Goal: Information Seeking & Learning: Learn about a topic

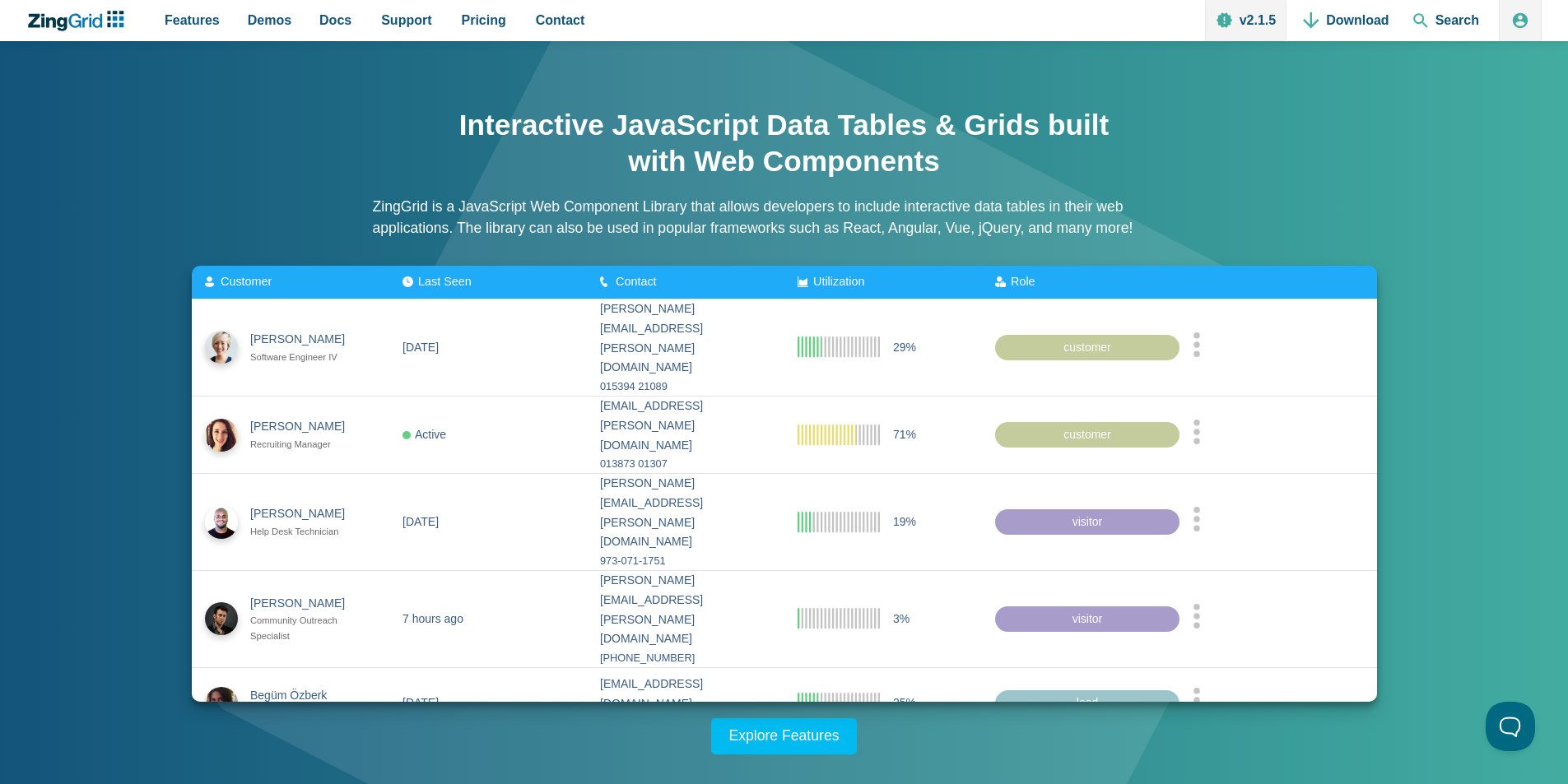
click at [596, 205] on p "ZingGrid is a JavaScript Web Component Library that allows developers to includ…" at bounding box center [784, 218] width 823 height 43
click at [260, 24] on span "Demos" at bounding box center [269, 20] width 43 height 23
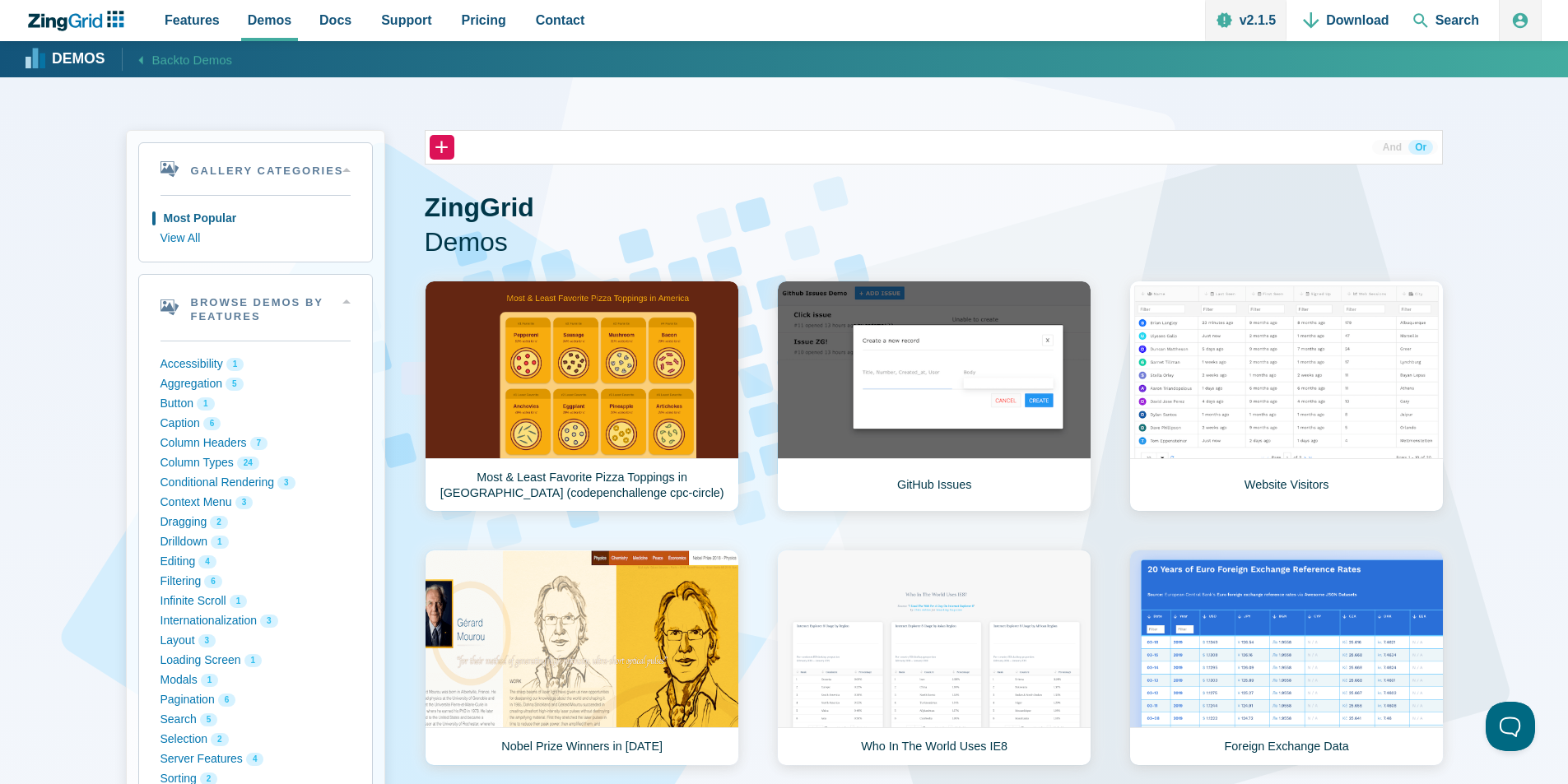
scroll to position [685, 0]
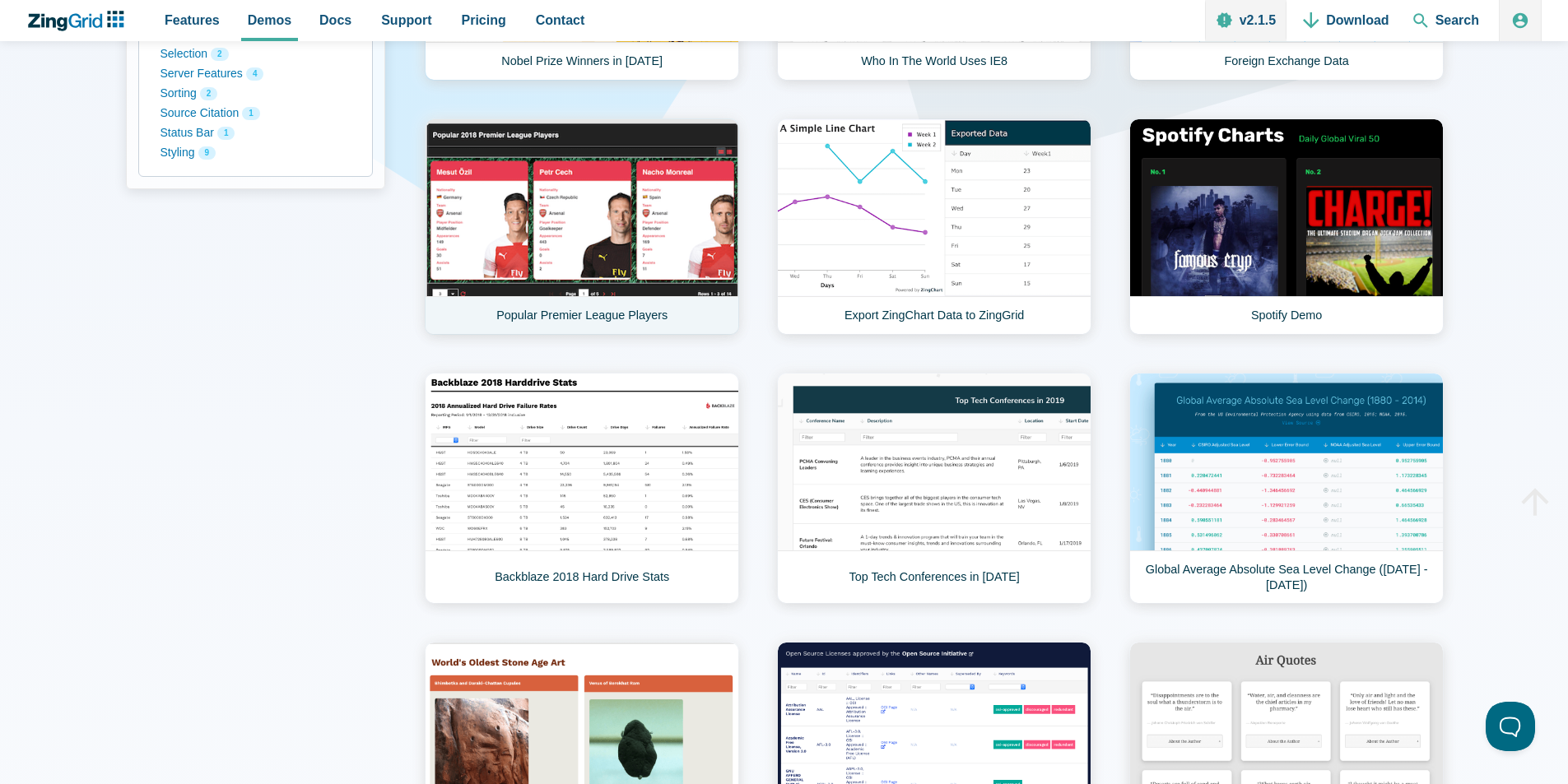
click at [575, 187] on link "Popular Premier League Players" at bounding box center [582, 226] width 315 height 216
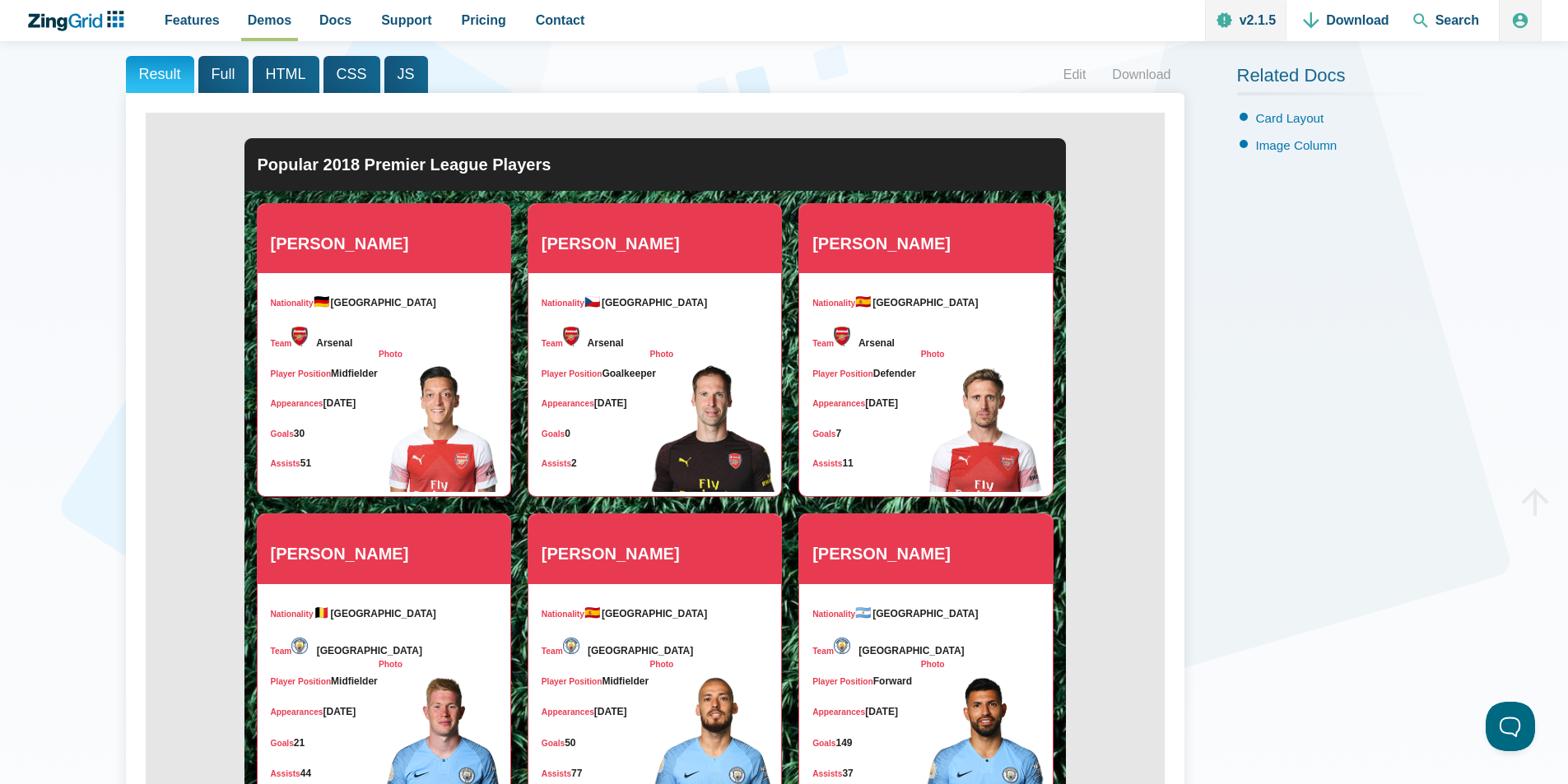
click at [278, 79] on span "HTML" at bounding box center [286, 74] width 67 height 37
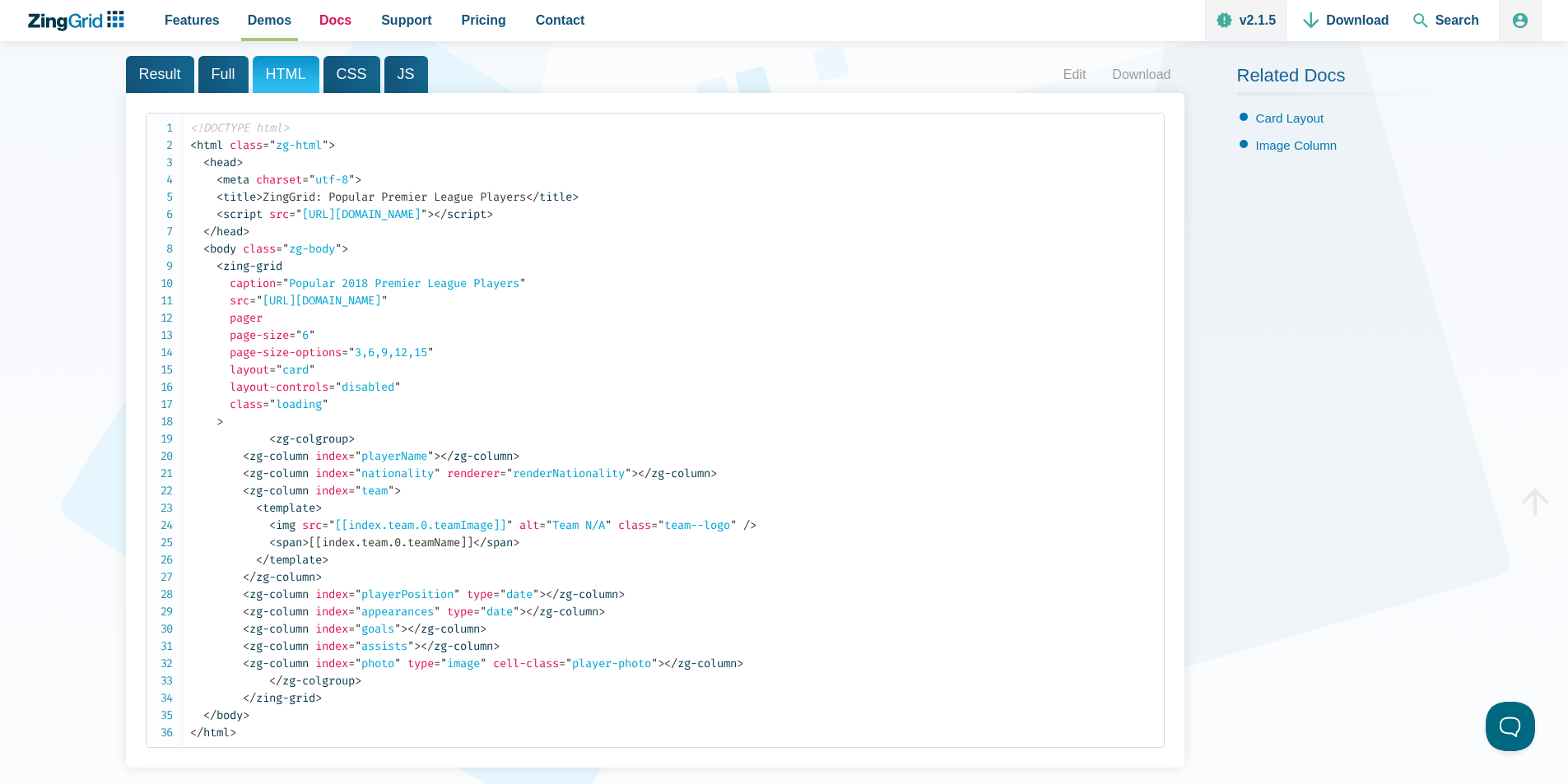
click at [330, 26] on span "Docs" at bounding box center [335, 20] width 32 height 23
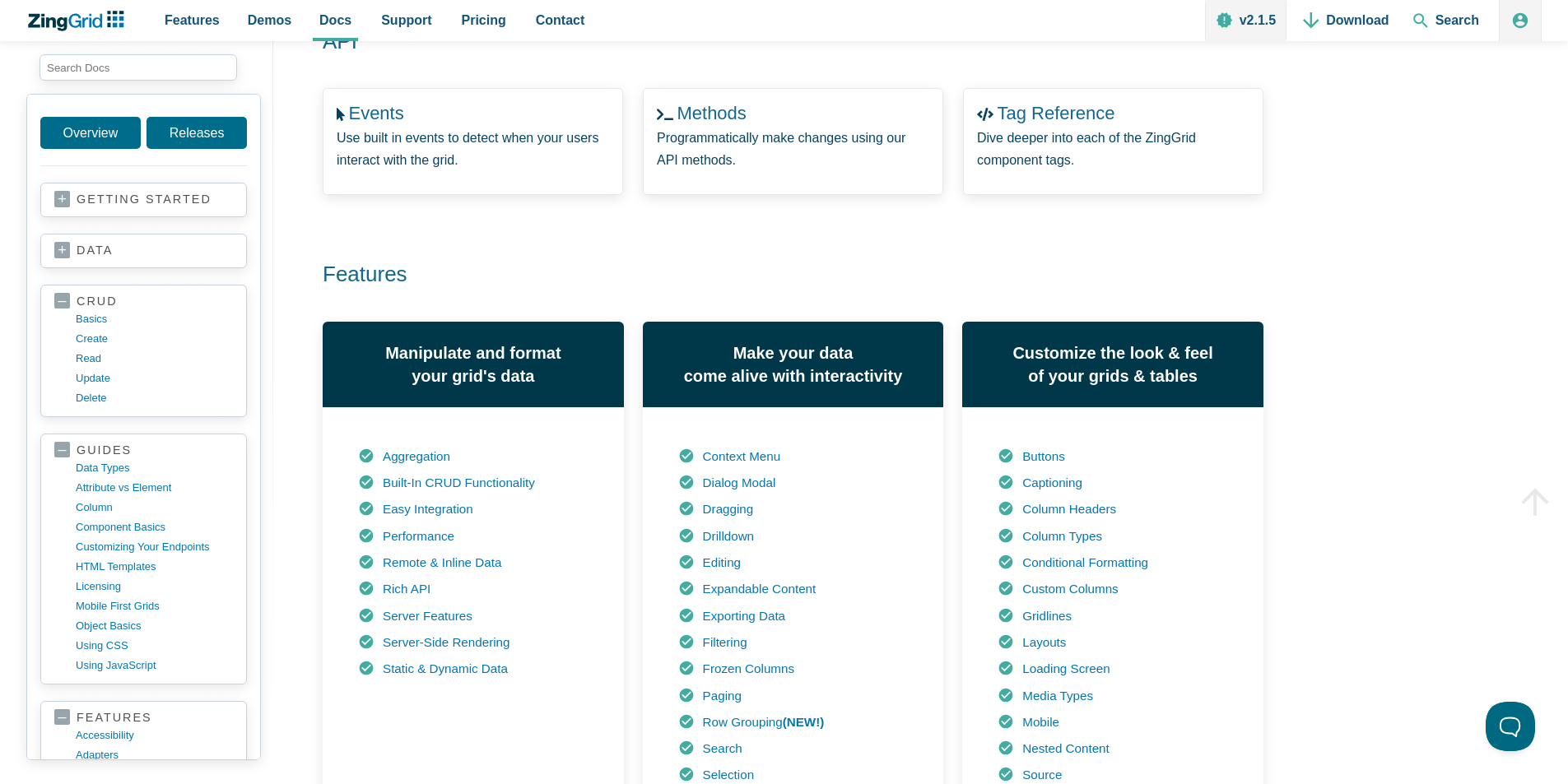
scroll to position [560, 0]
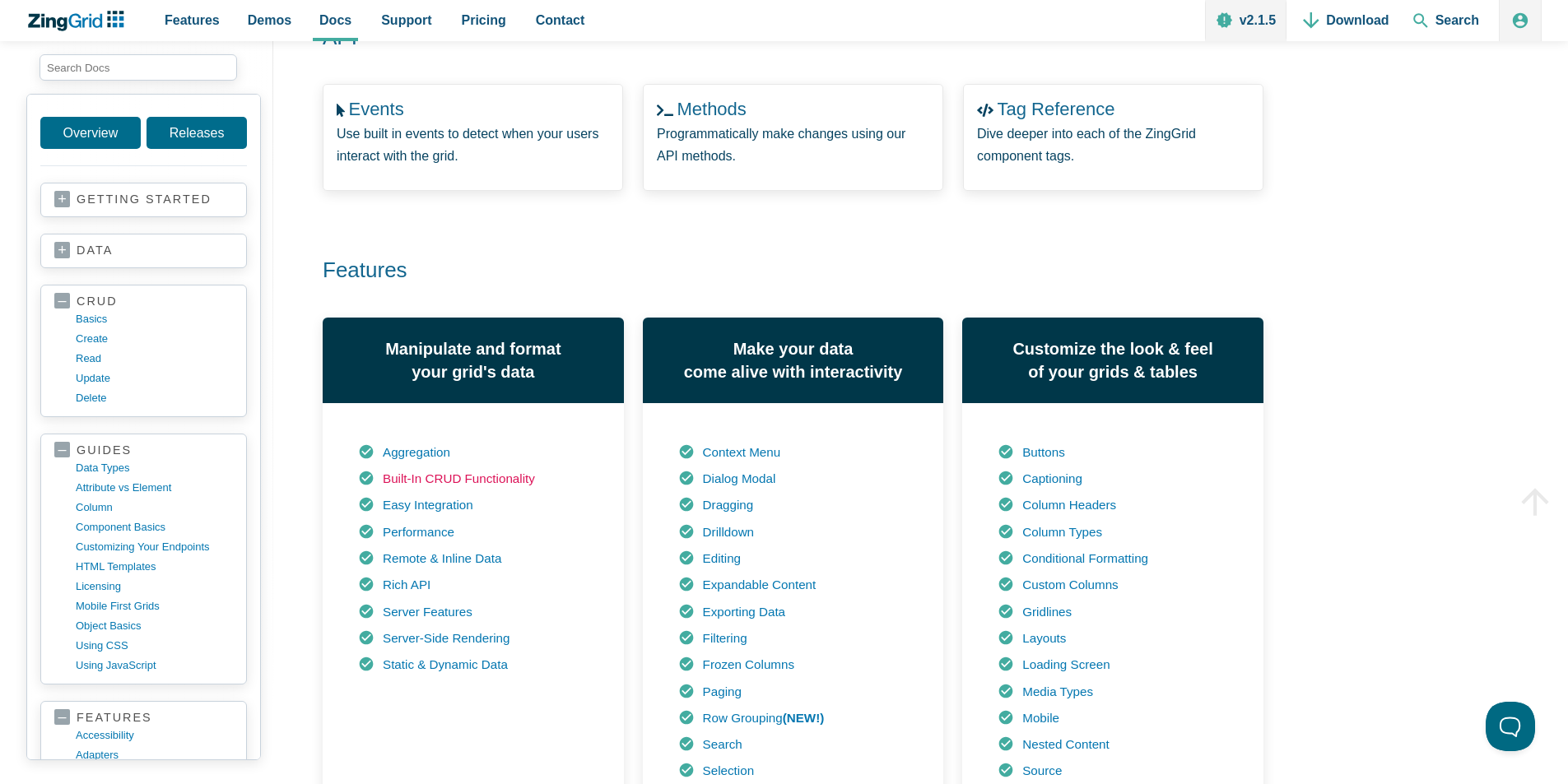
click at [492, 477] on link "Built-In CRUD Functionality" at bounding box center [458, 477] width 152 height 14
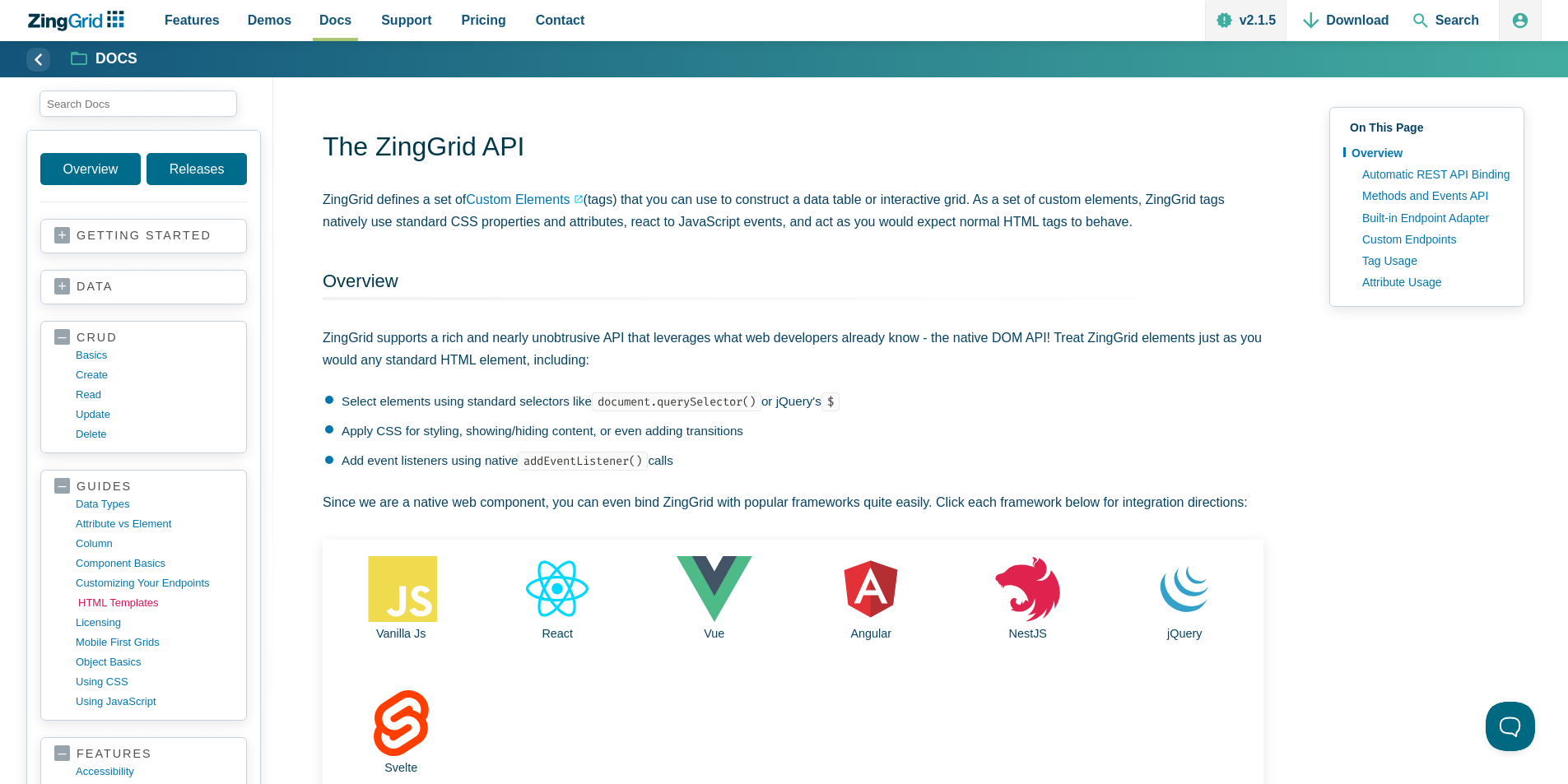
click at [134, 596] on link "HTML templates" at bounding box center [156, 603] width 157 height 20
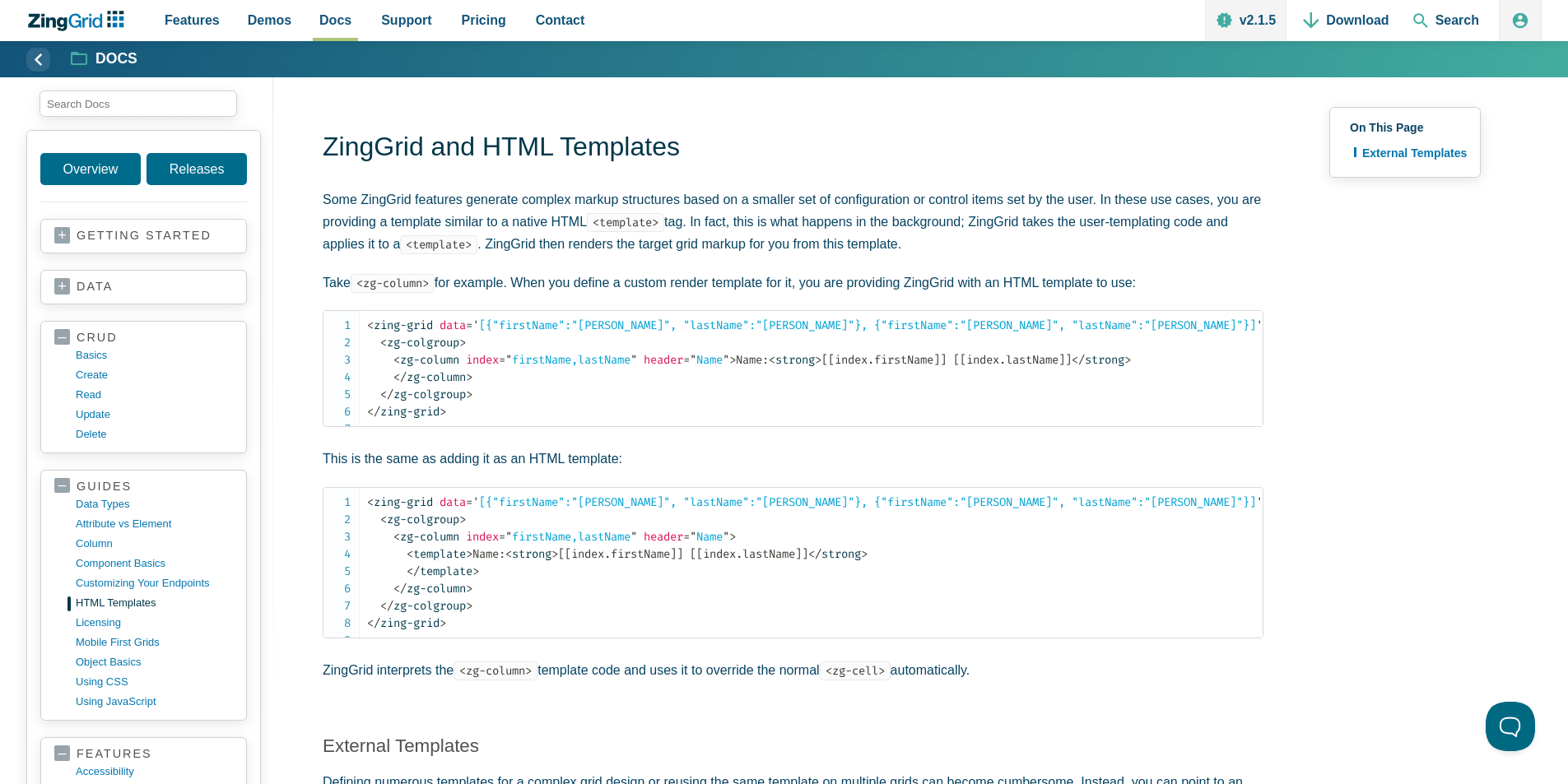
click at [146, 231] on link "getting started" at bounding box center [143, 236] width 178 height 16
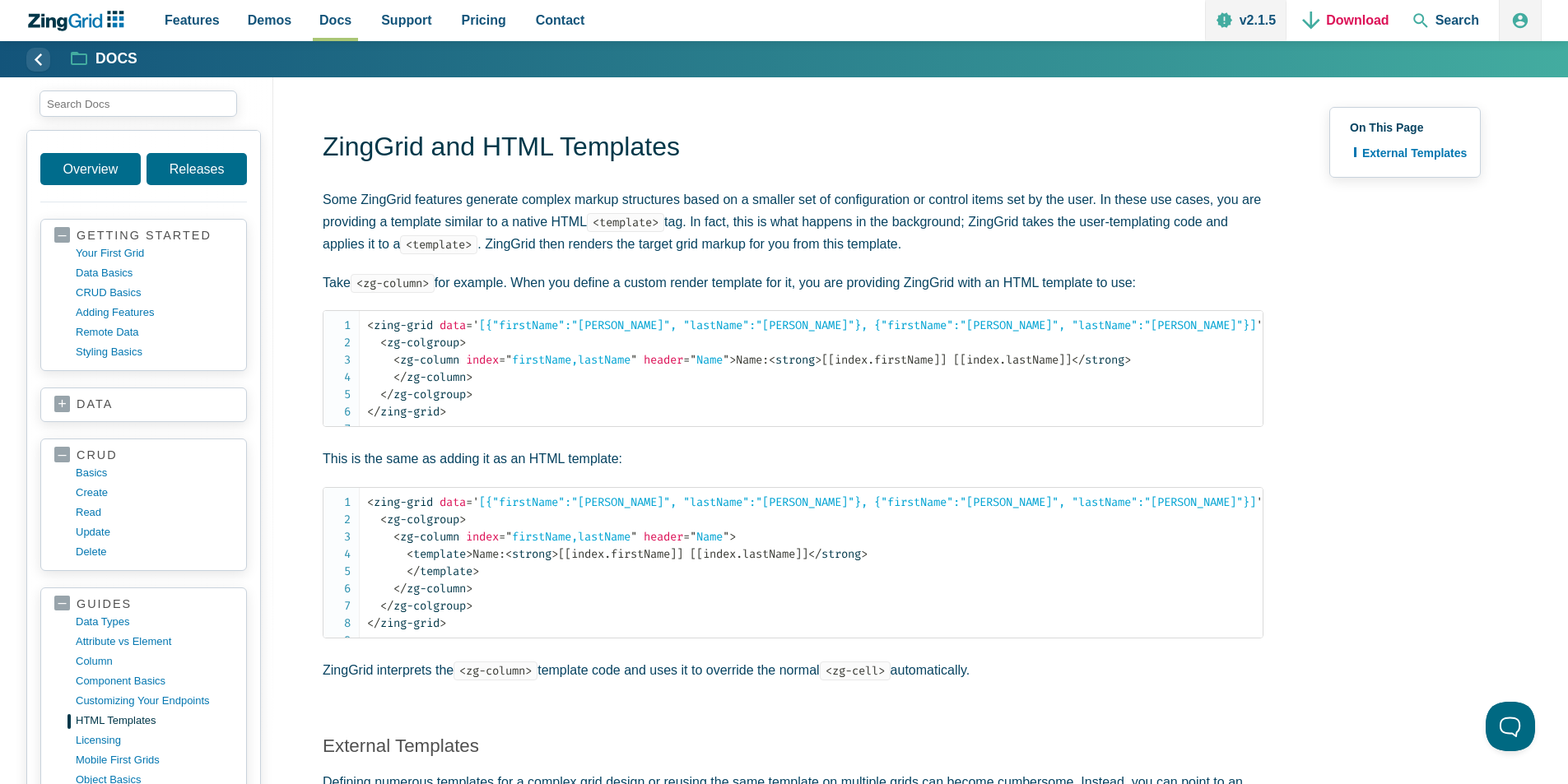
click at [1341, 18] on link "Download" at bounding box center [1345, 21] width 99 height 42
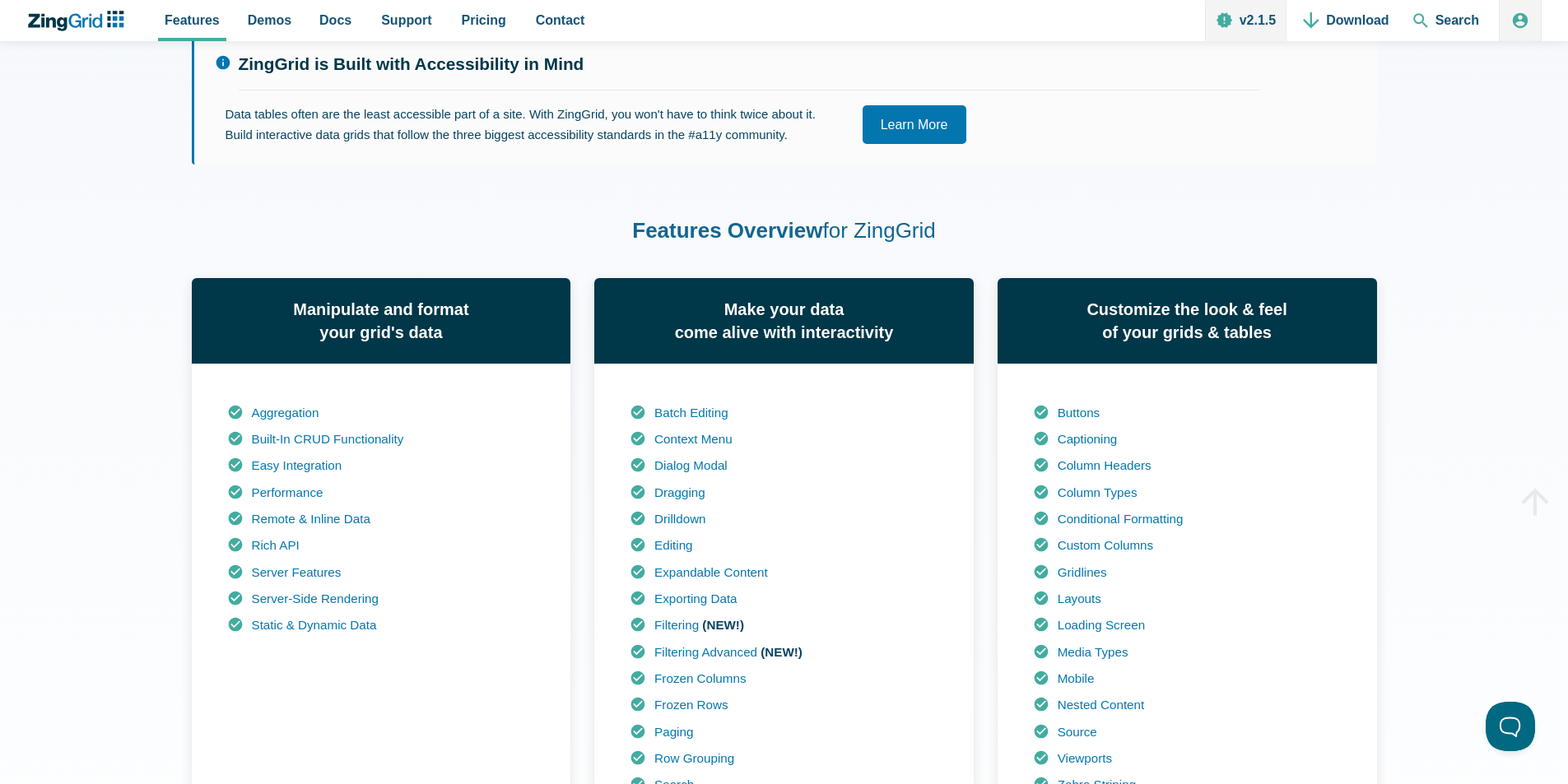
scroll to position [987, 0]
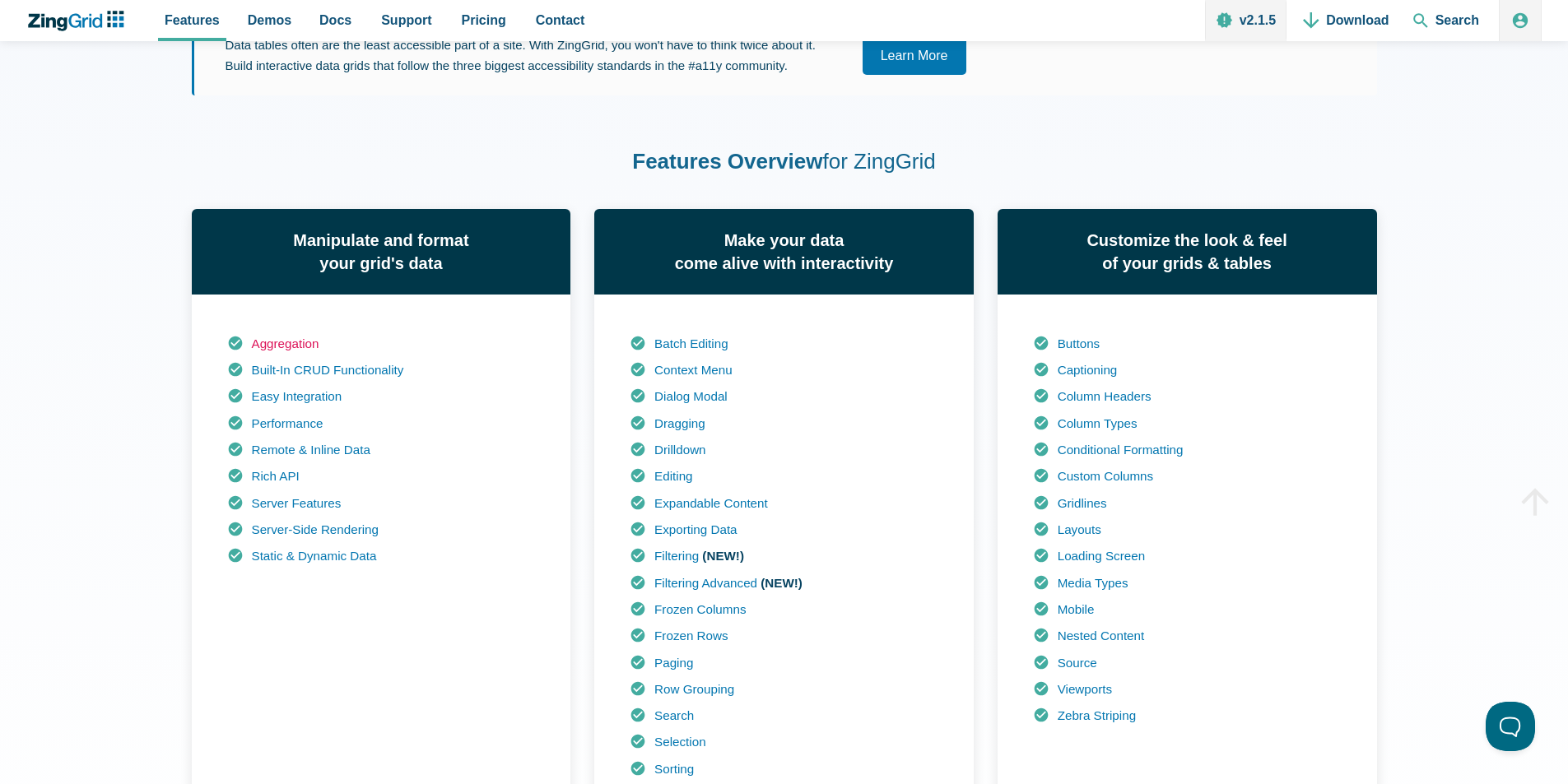
click at [295, 351] on link "Aggregation" at bounding box center [285, 343] width 68 height 14
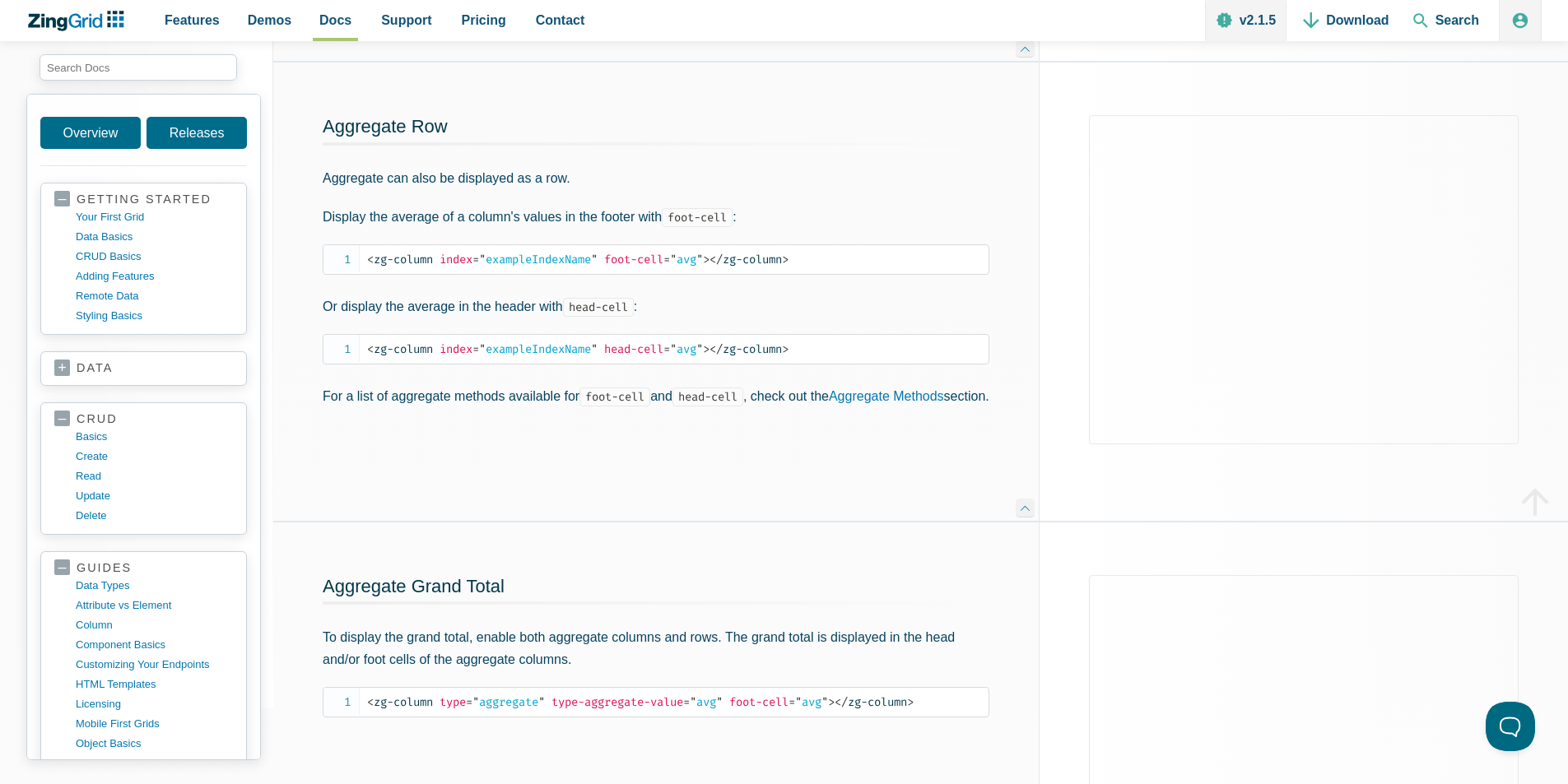
scroll to position [1613, 0]
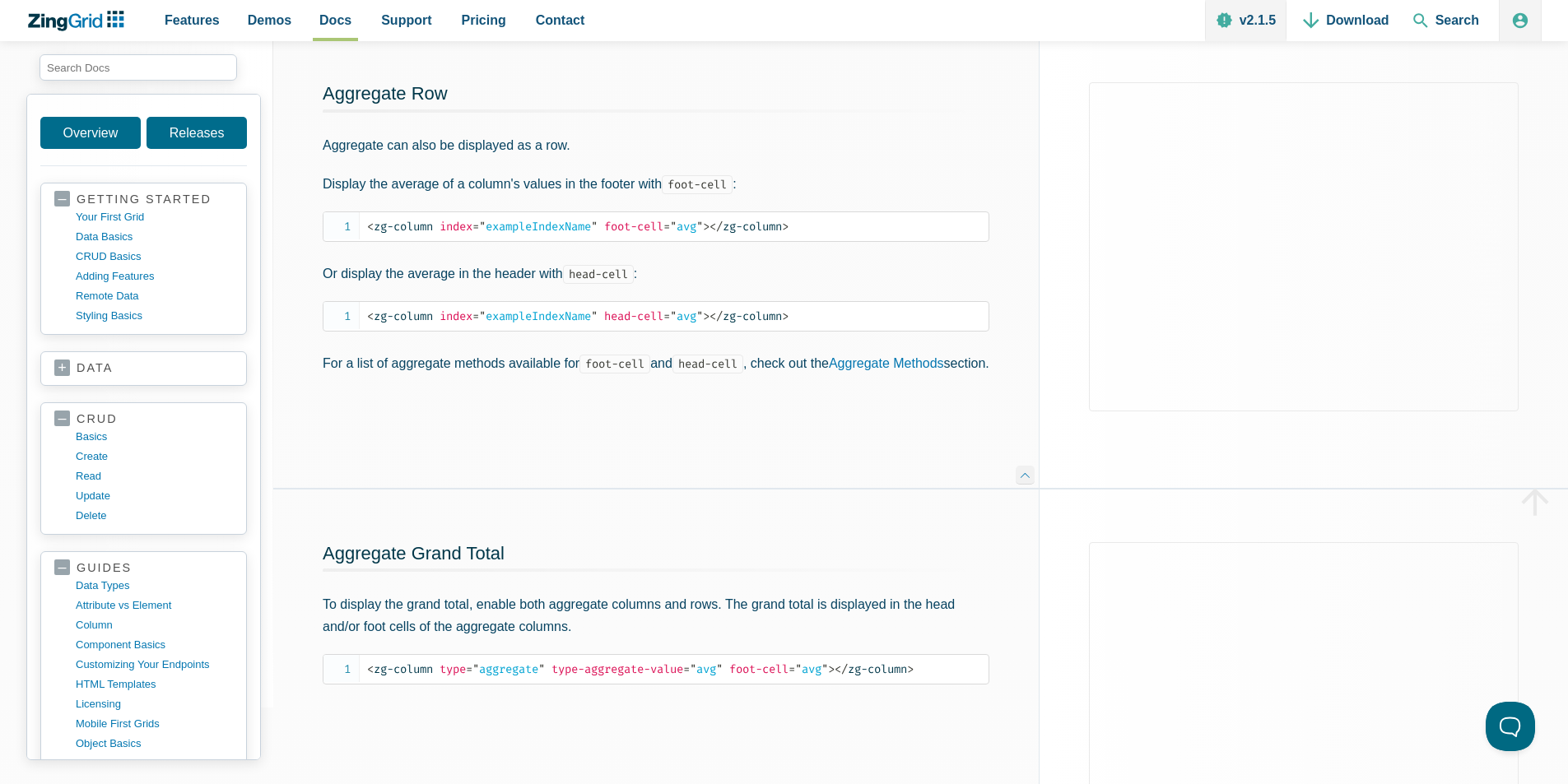
click at [802, 476] on div "Aggregate Row Aggregate can also be displayed as a row. Display the average of …" at bounding box center [656, 259] width 765 height 458
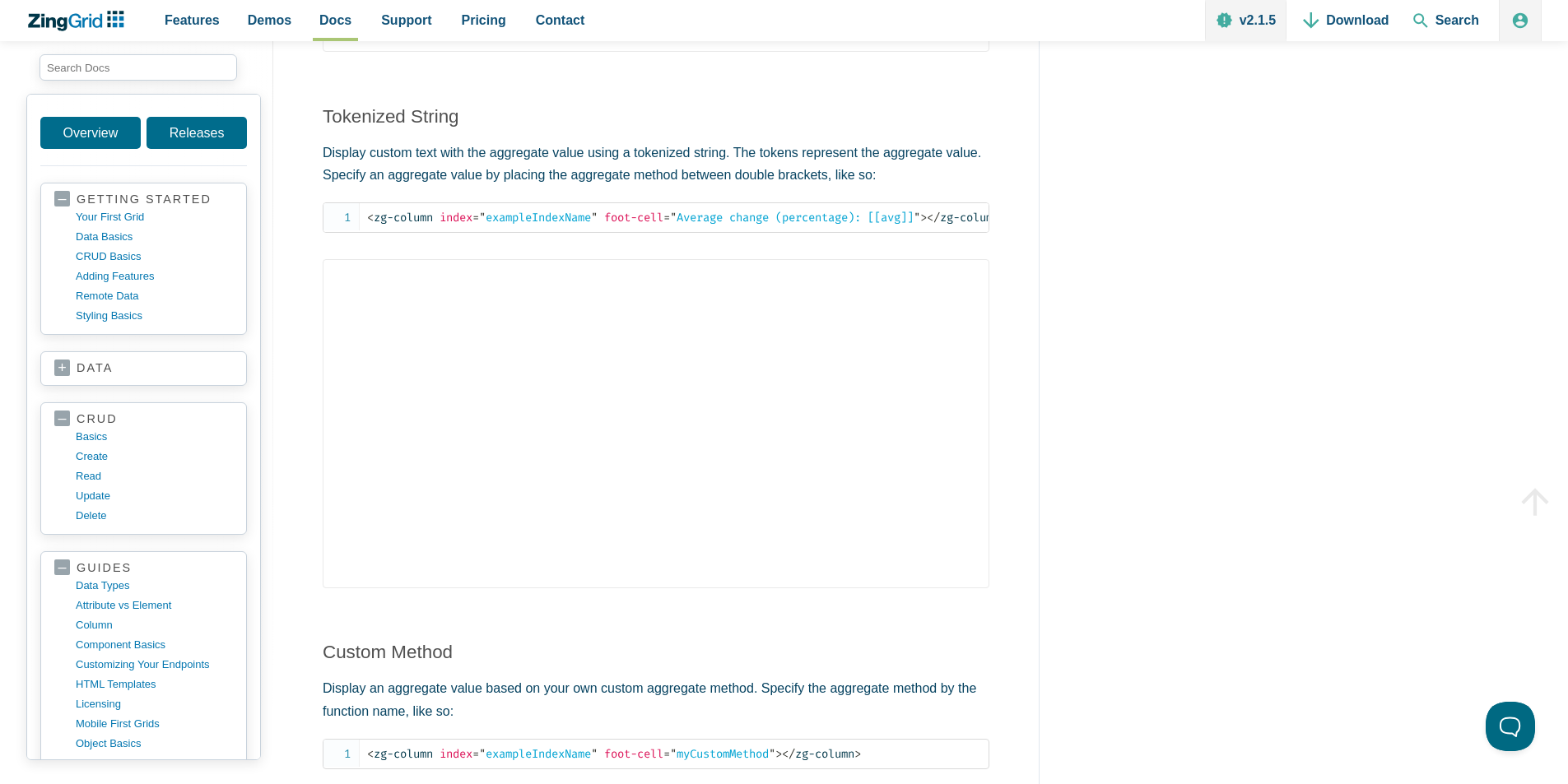
scroll to position [581, 0]
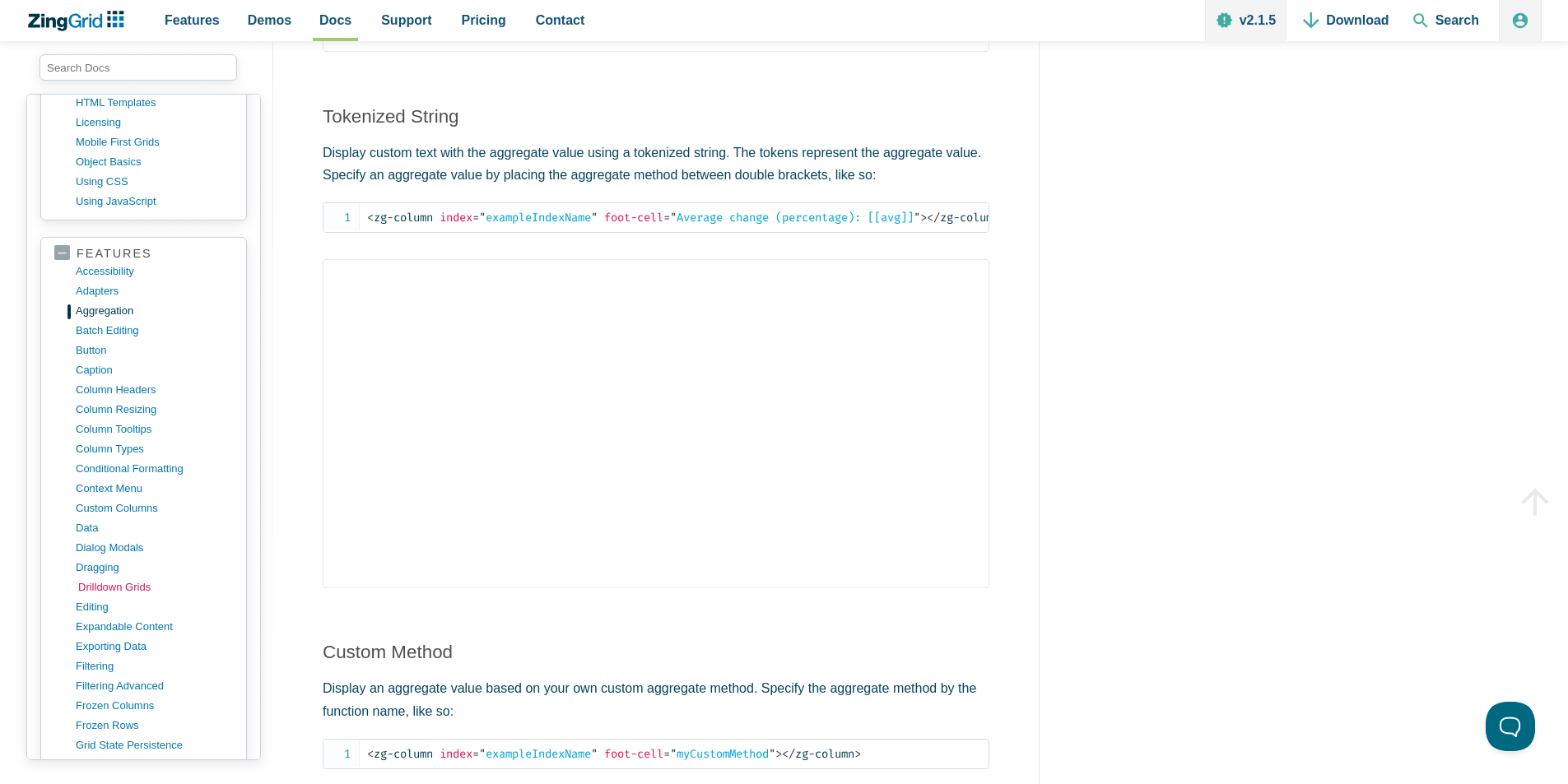
click at [150, 584] on link "drilldown grids" at bounding box center [156, 588] width 157 height 20
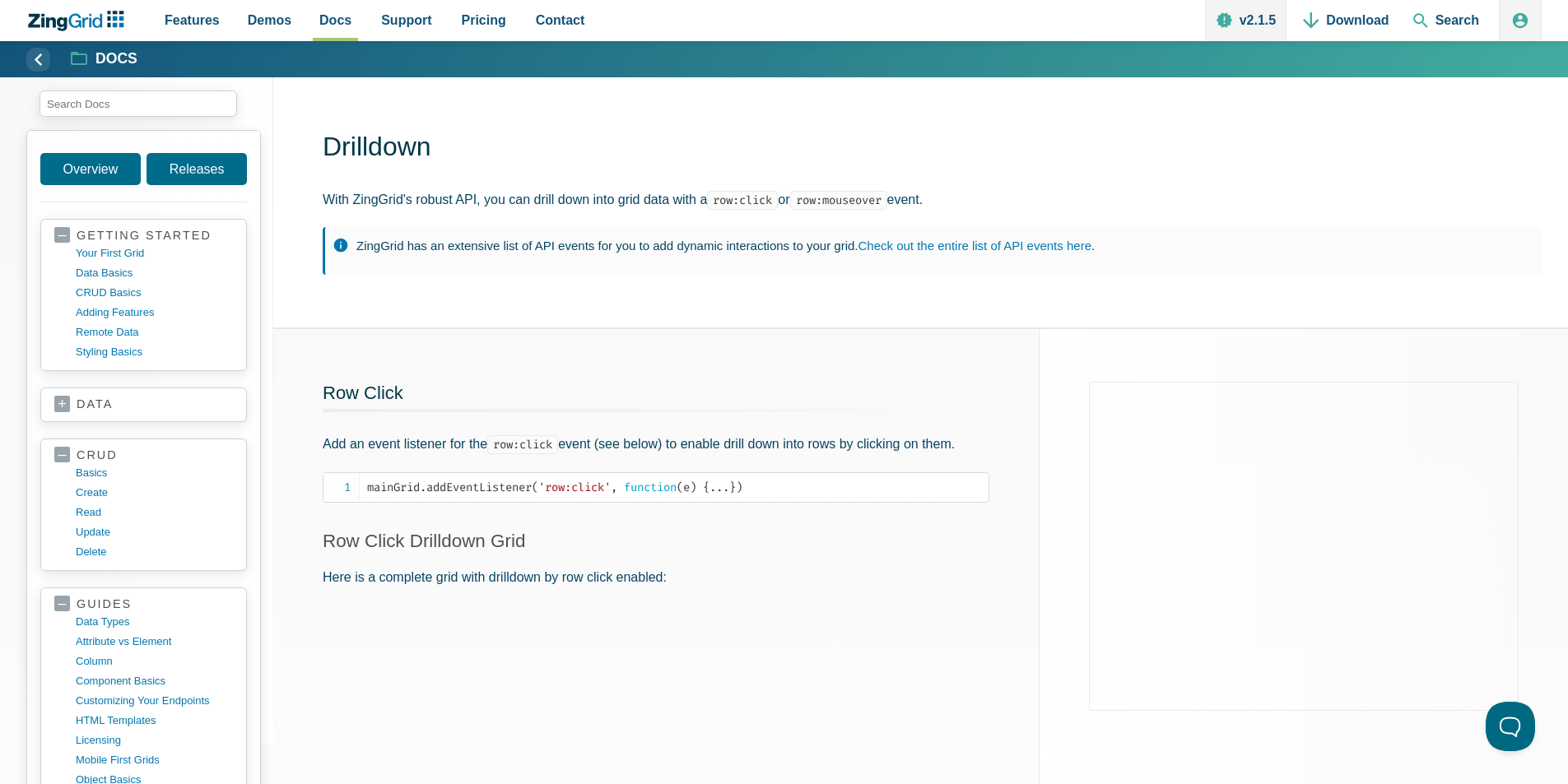
click at [999, 534] on div "Row Click Add an event listener for the row:click event (see below) to enable d…" at bounding box center [656, 558] width 765 height 458
click at [922, 581] on p "Here is a complete grid with drilldown by row click enabled:" at bounding box center [656, 577] width 666 height 23
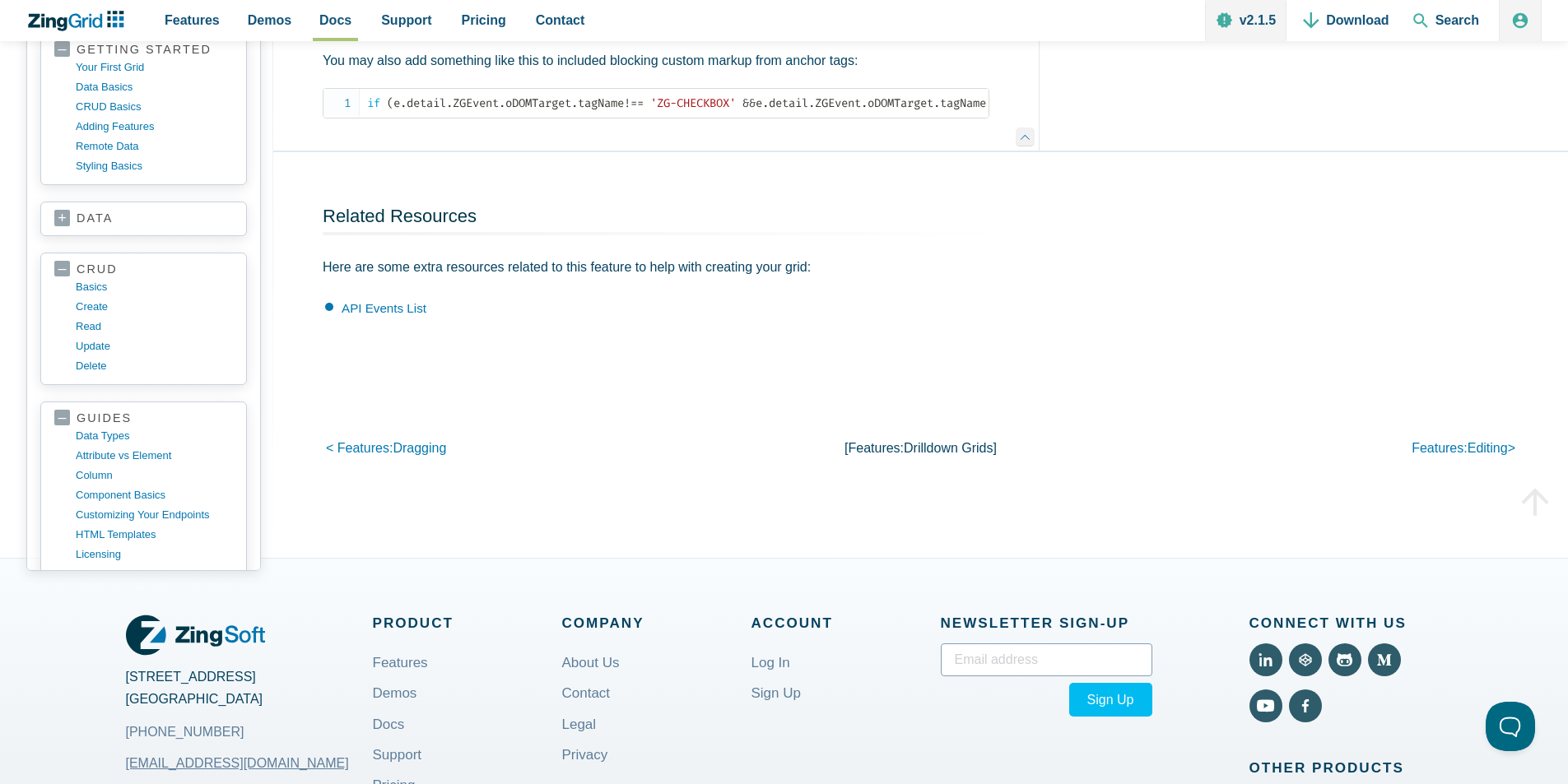
scroll to position [1449, 0]
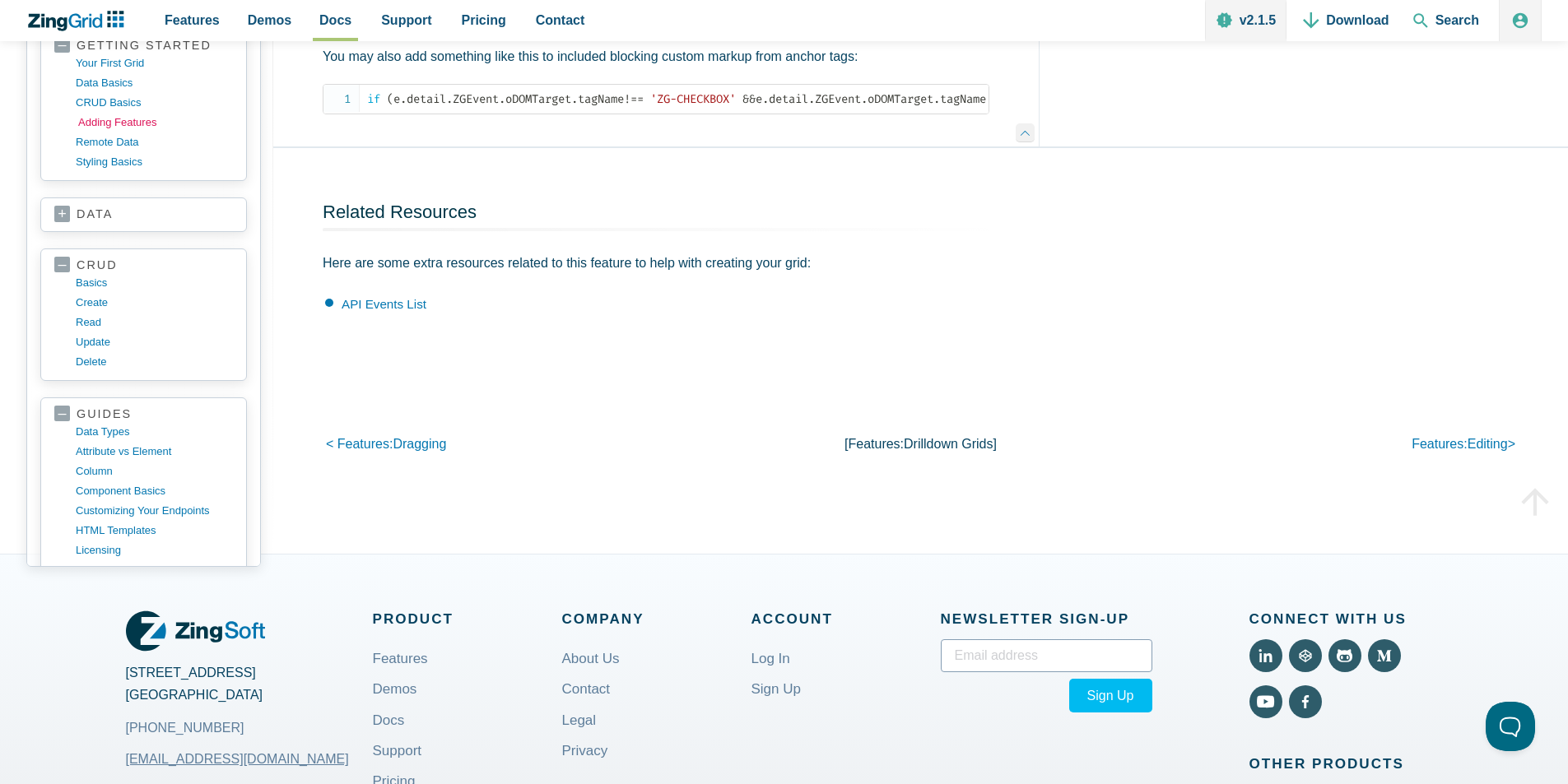
click at [136, 133] on link "adding features" at bounding box center [156, 123] width 157 height 20
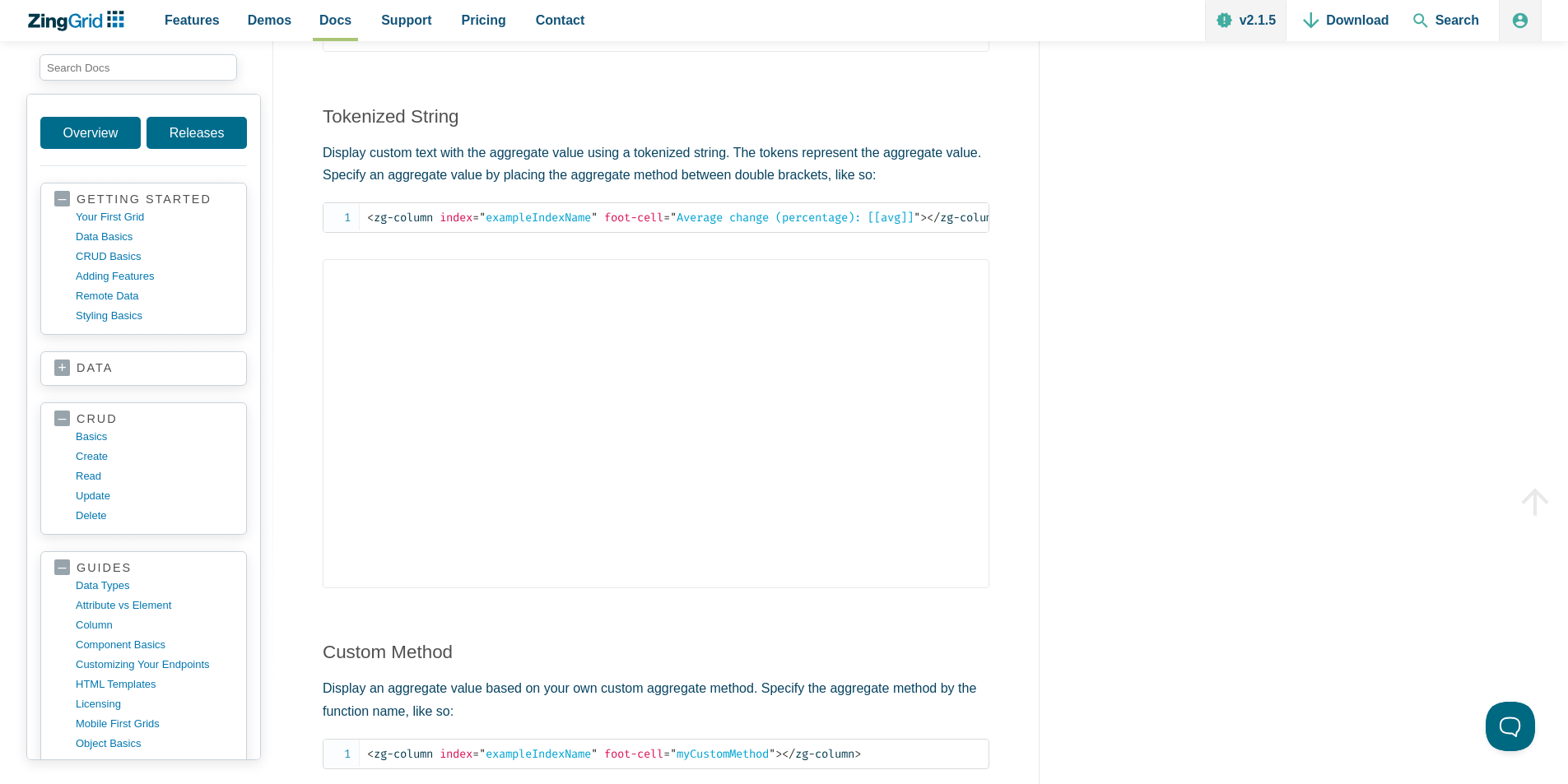
click at [428, 144] on p "Display custom text with the aggregate value using a tokenized string. The toke…" at bounding box center [656, 164] width 666 height 44
click at [411, 142] on p "Display custom text with the aggregate value using a tokenized string. The toke…" at bounding box center [656, 164] width 666 height 44
click at [266, 28] on span "Demos" at bounding box center [269, 20] width 43 height 23
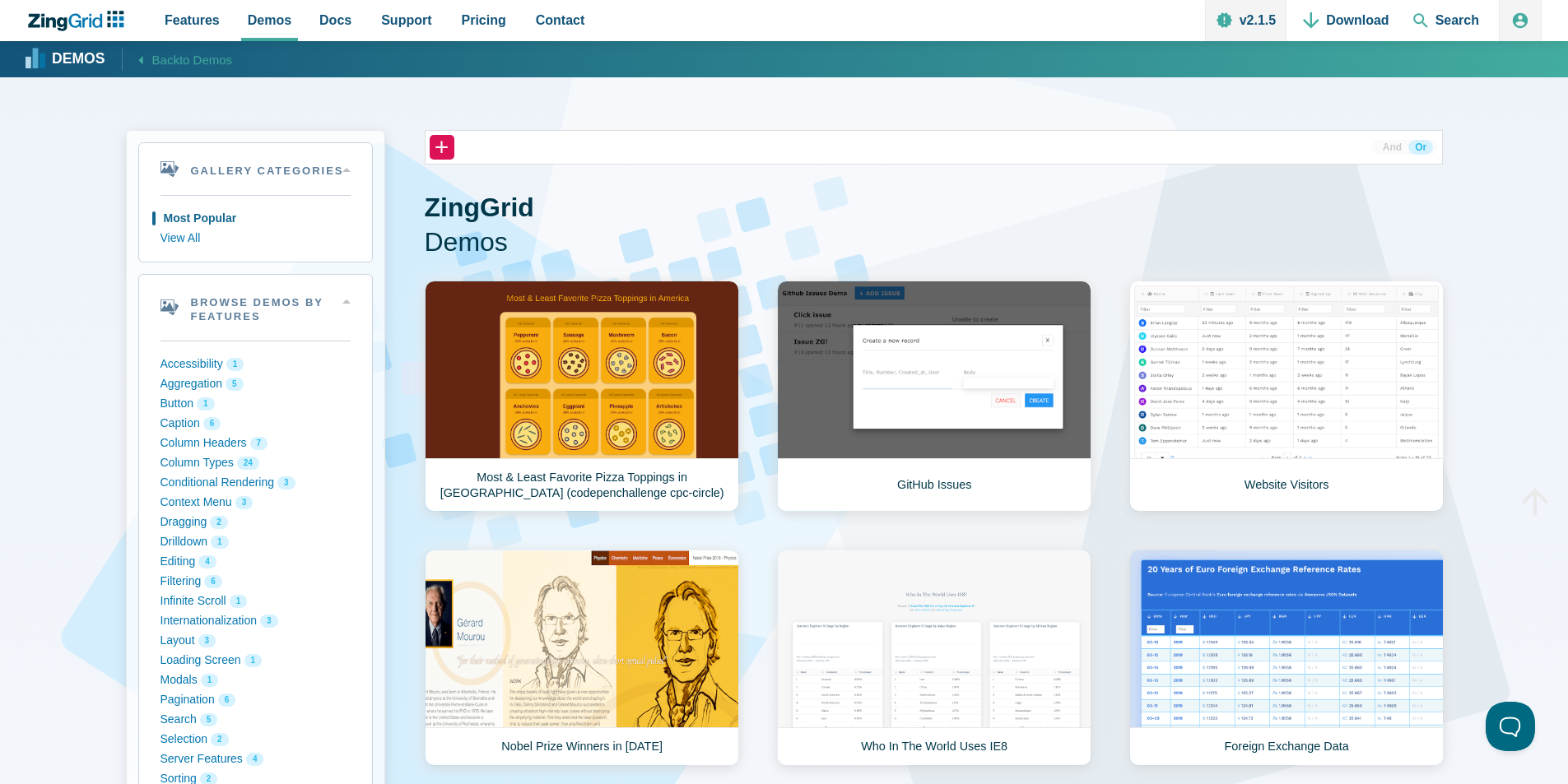
scroll to position [685, 0]
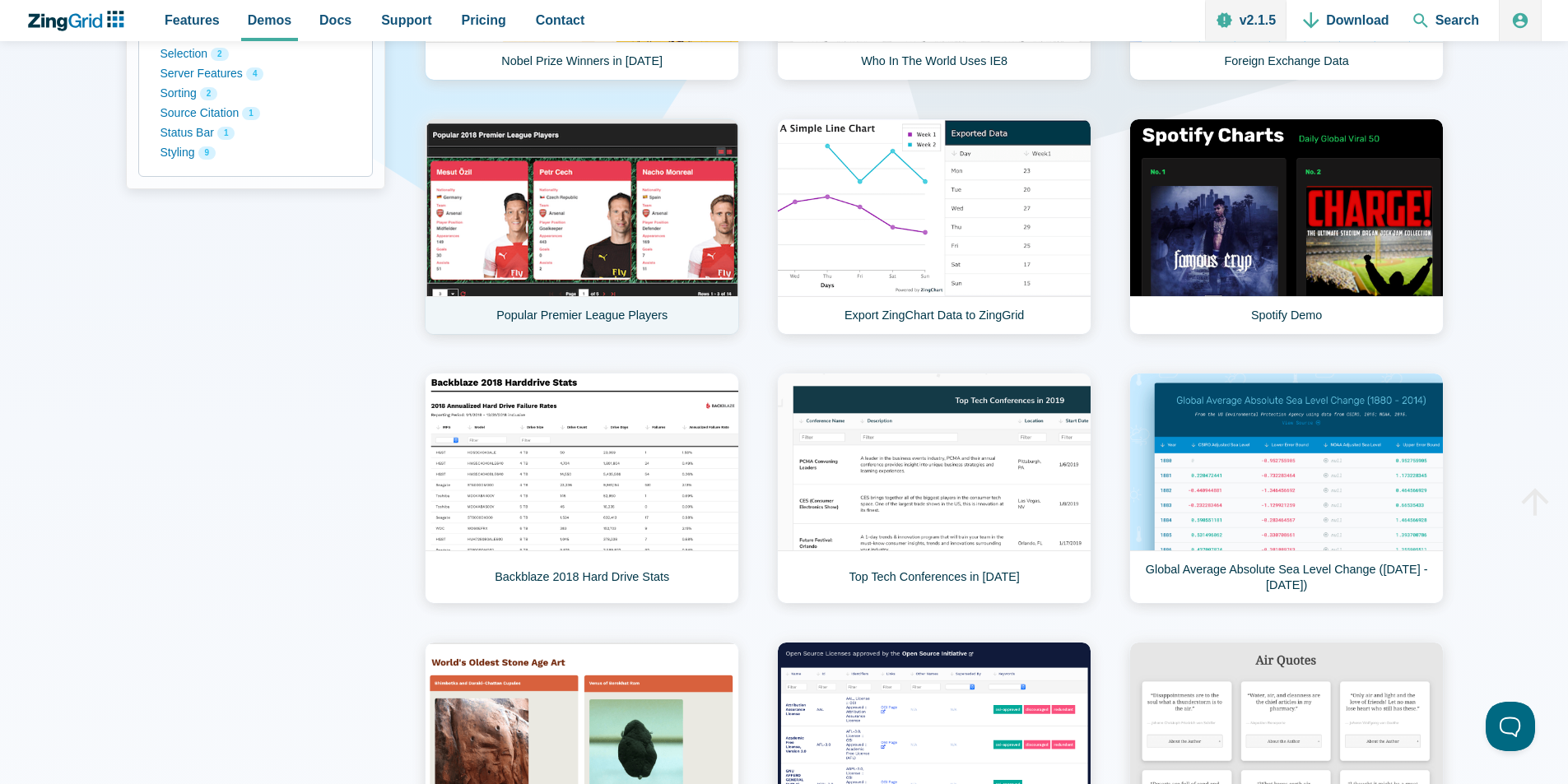
click at [621, 222] on link "Popular Premier League Players" at bounding box center [582, 226] width 315 height 216
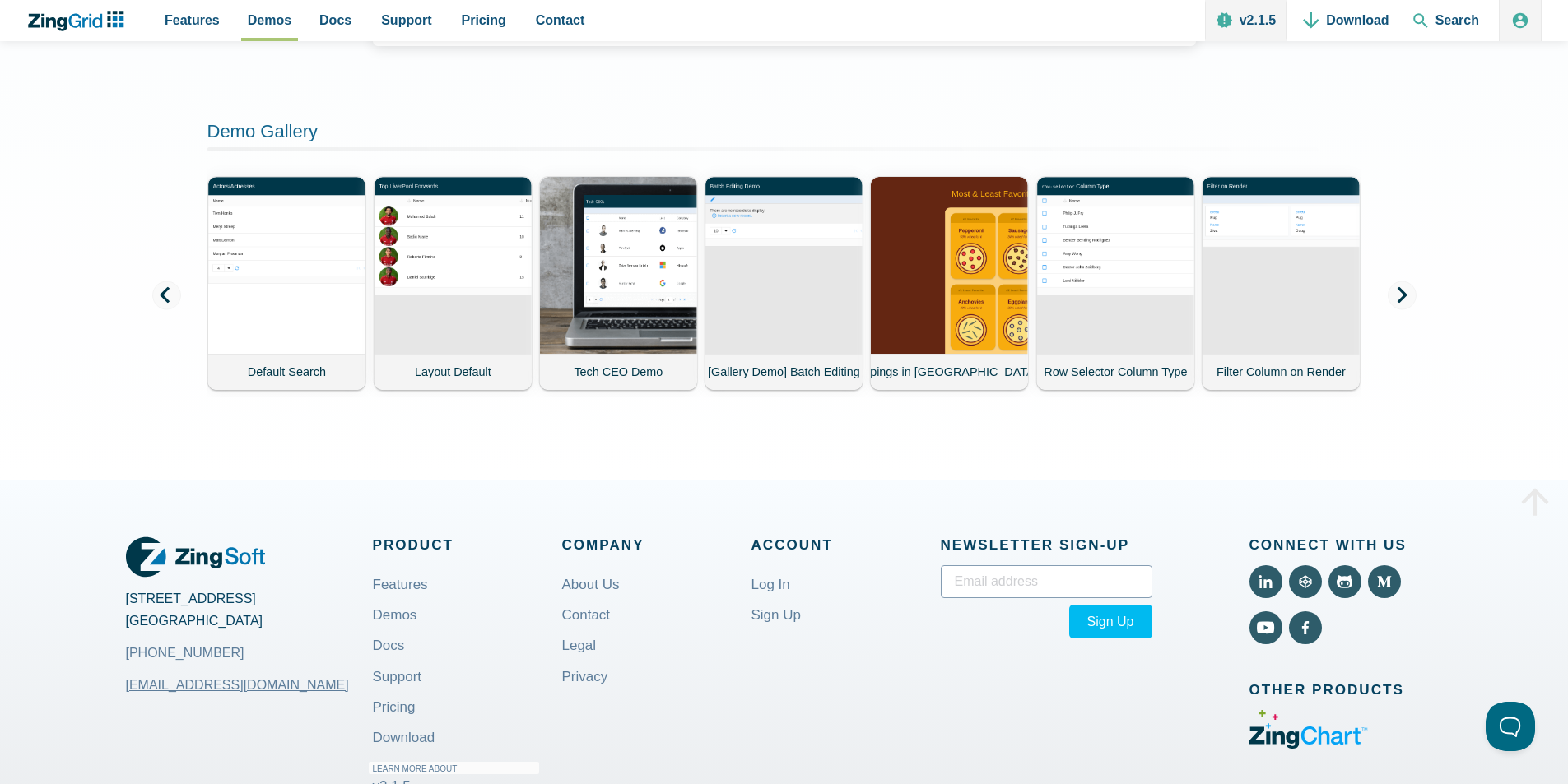
scroll to position [1350, 0]
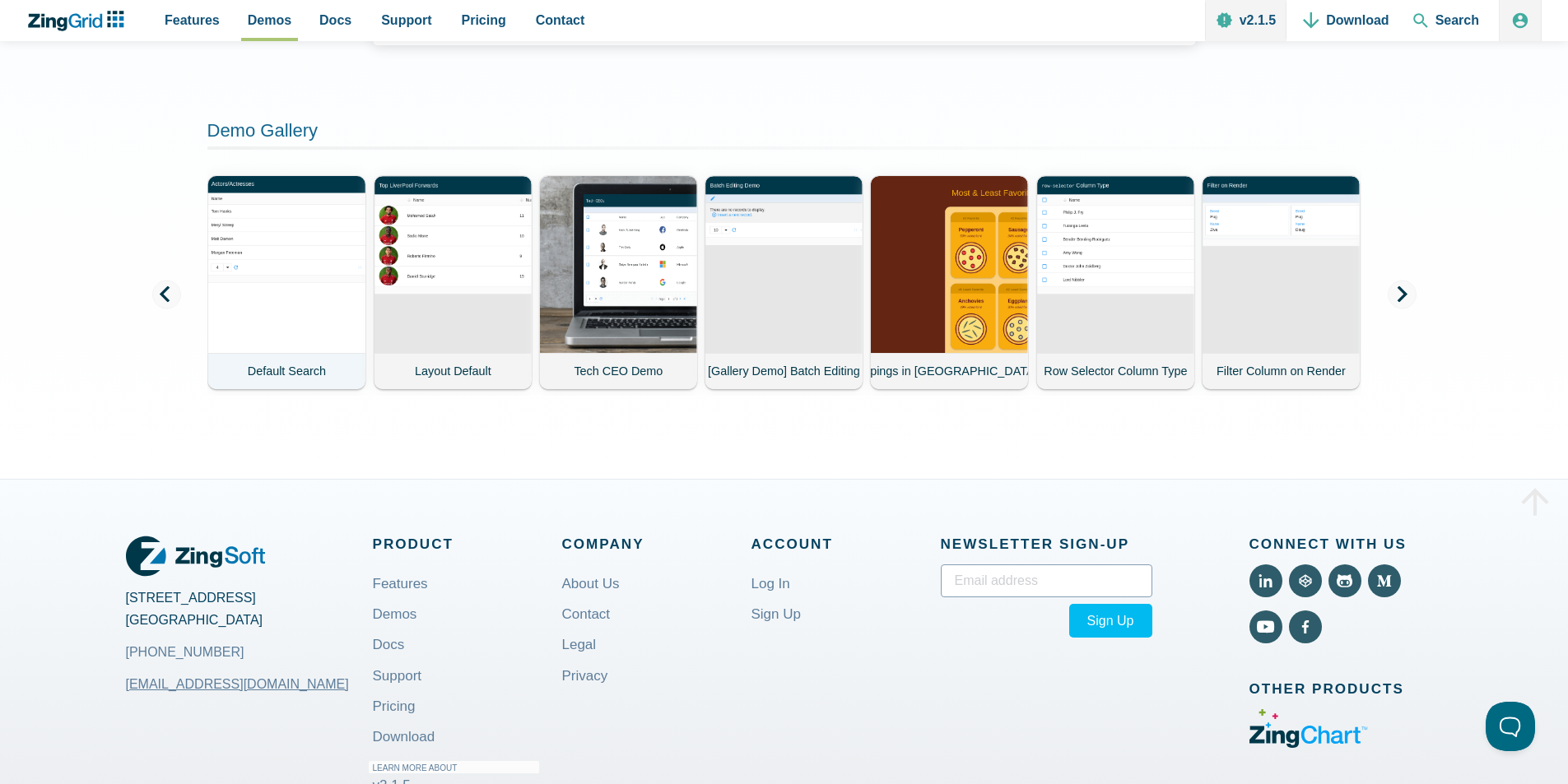
click at [284, 332] on demo-card-image "App Content" at bounding box center [286, 263] width 160 height 180
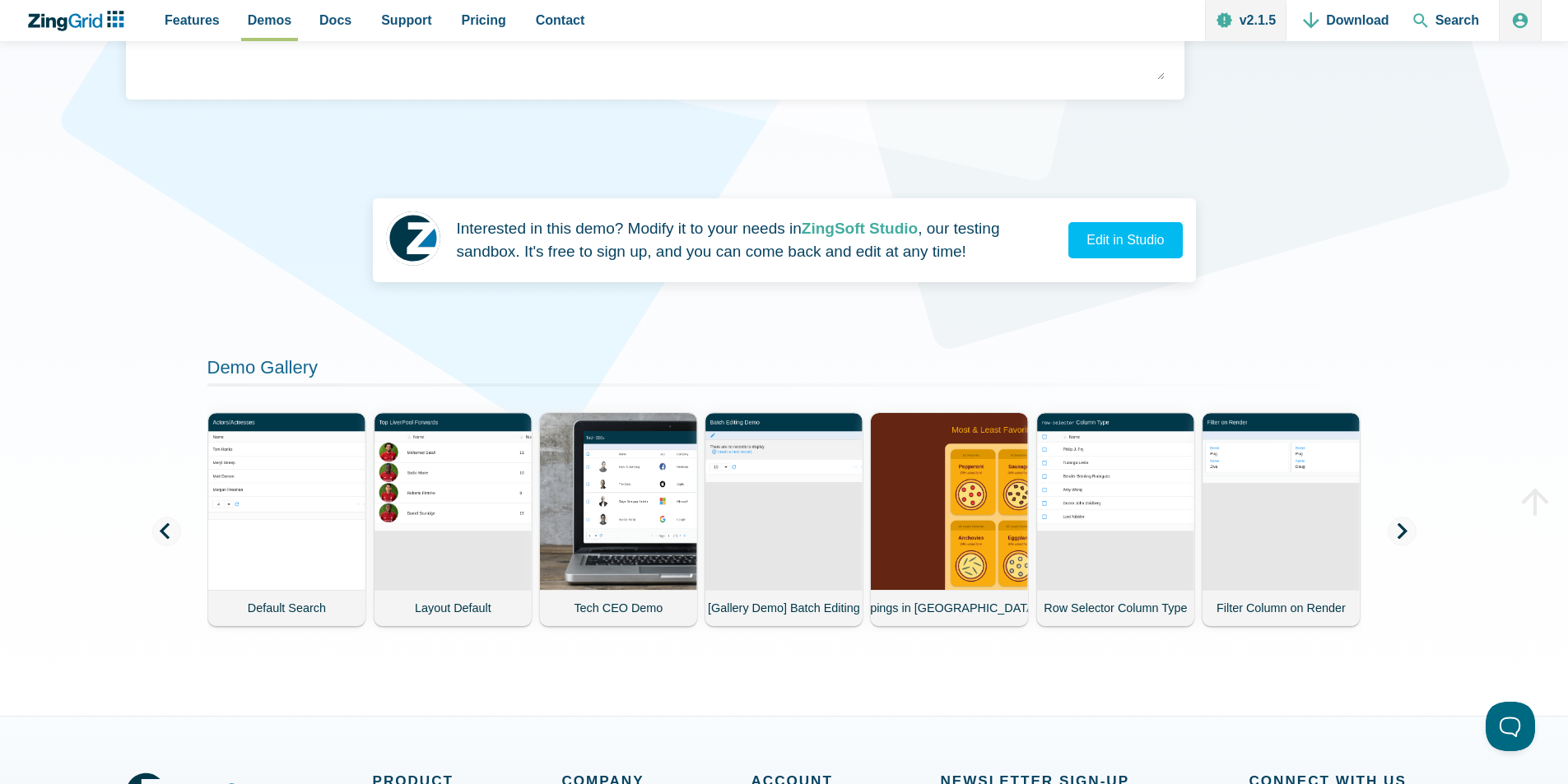
scroll to position [724, 0]
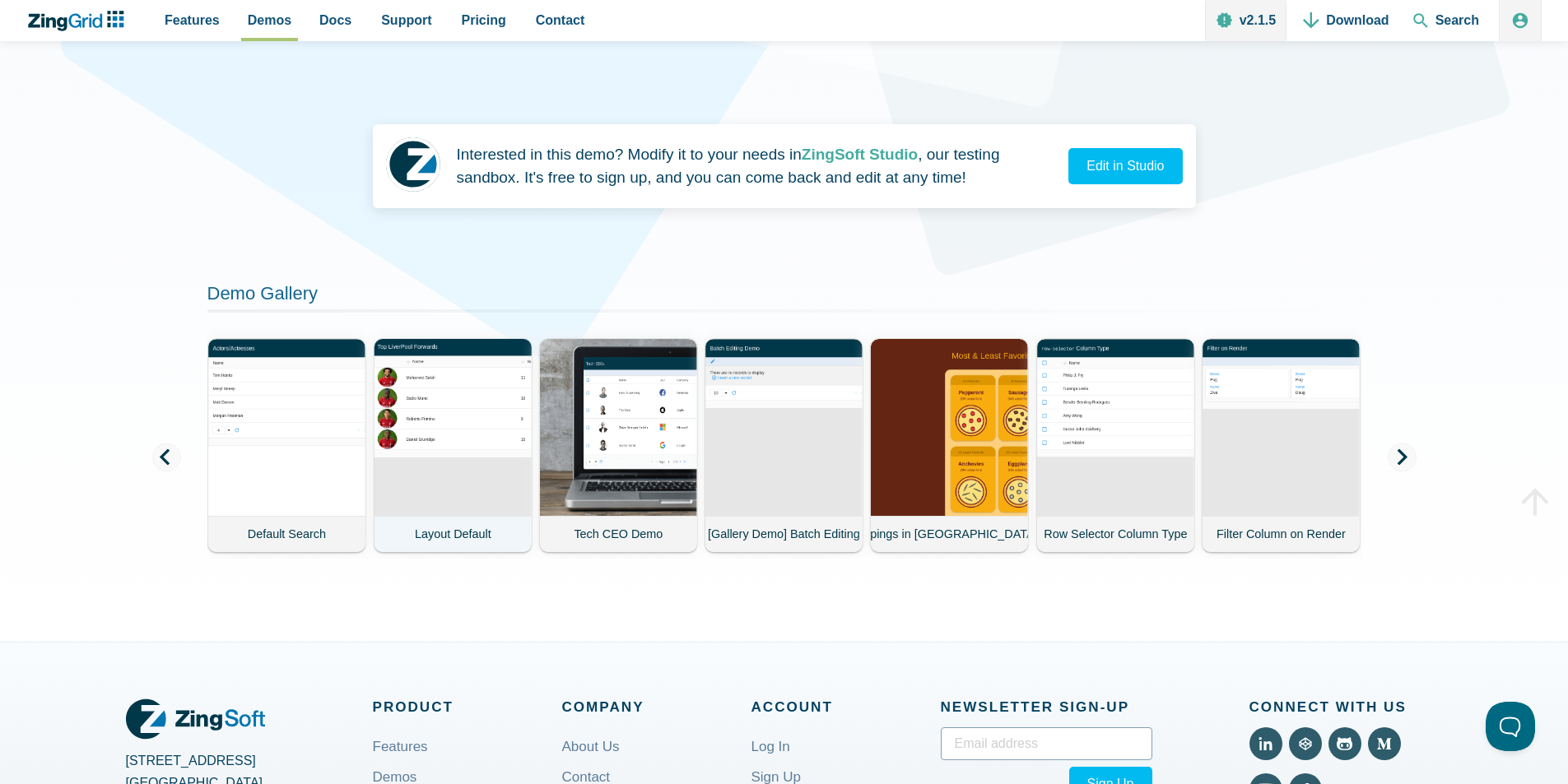
click at [449, 394] on demo-card-image "App Content" at bounding box center [451, 426] width 160 height 180
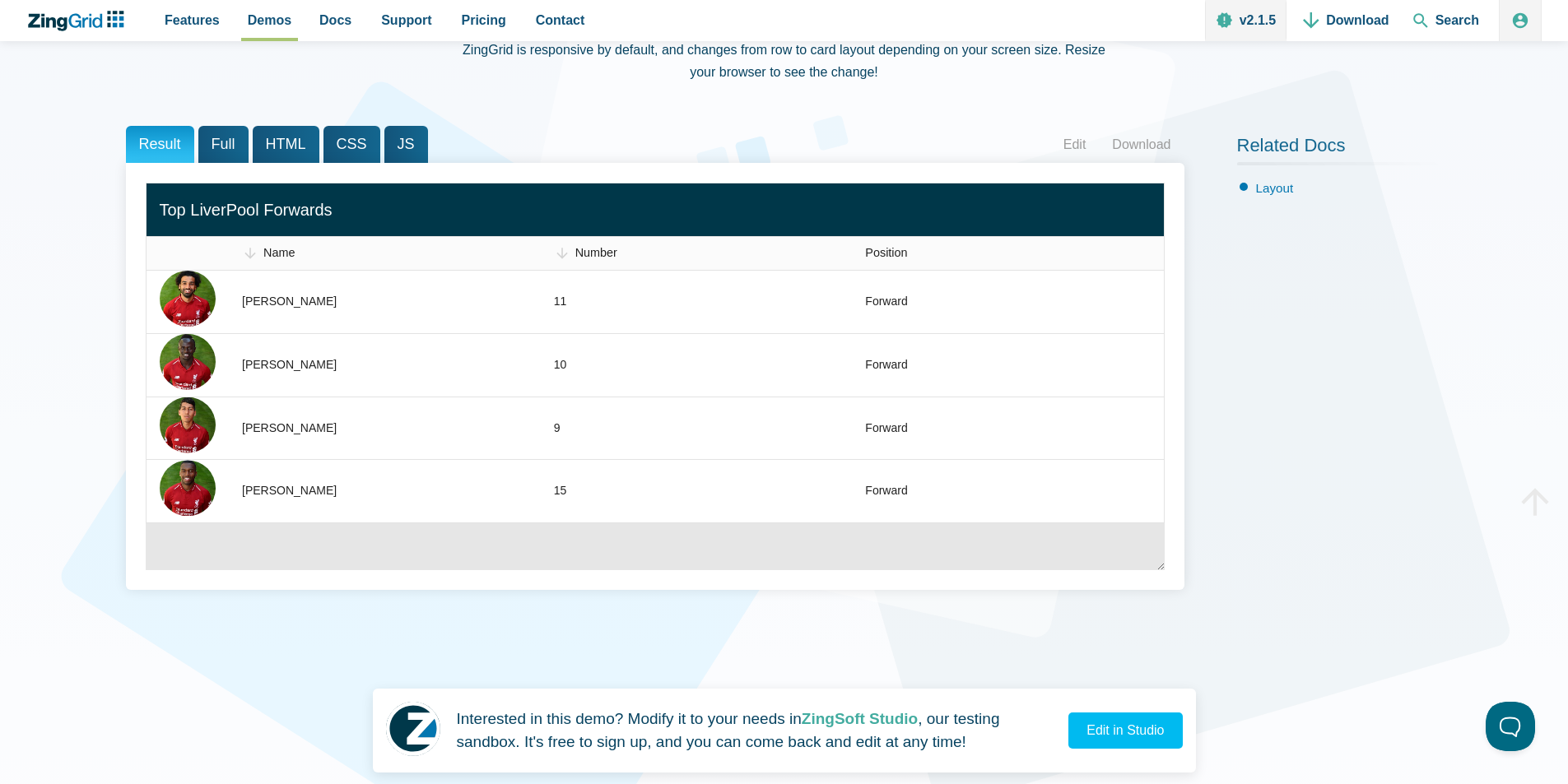
scroll to position [197, 0]
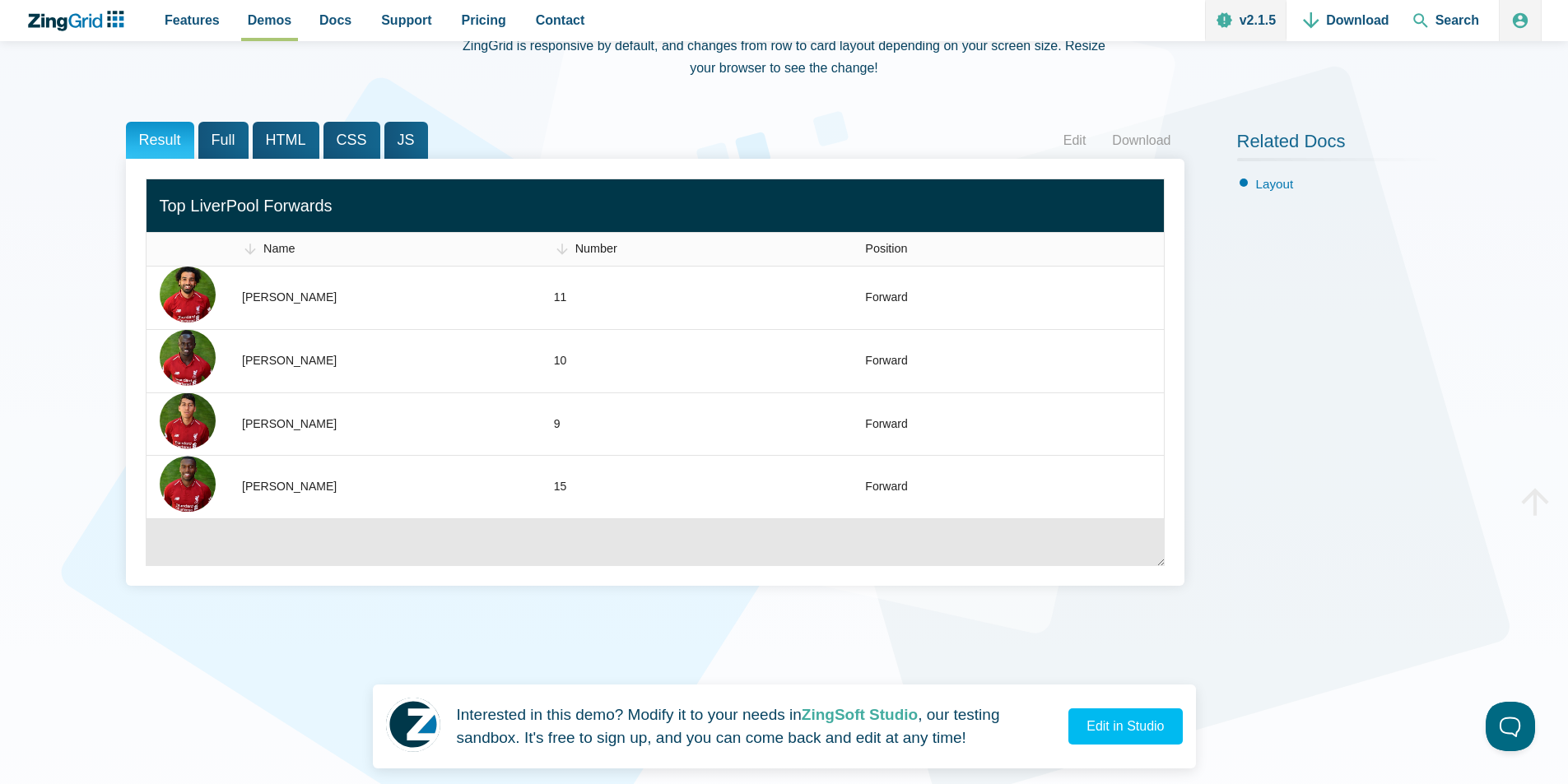
click at [666, 125] on header "Result Full HTML CSS JS Edit Download" at bounding box center [655, 140] width 1058 height 37
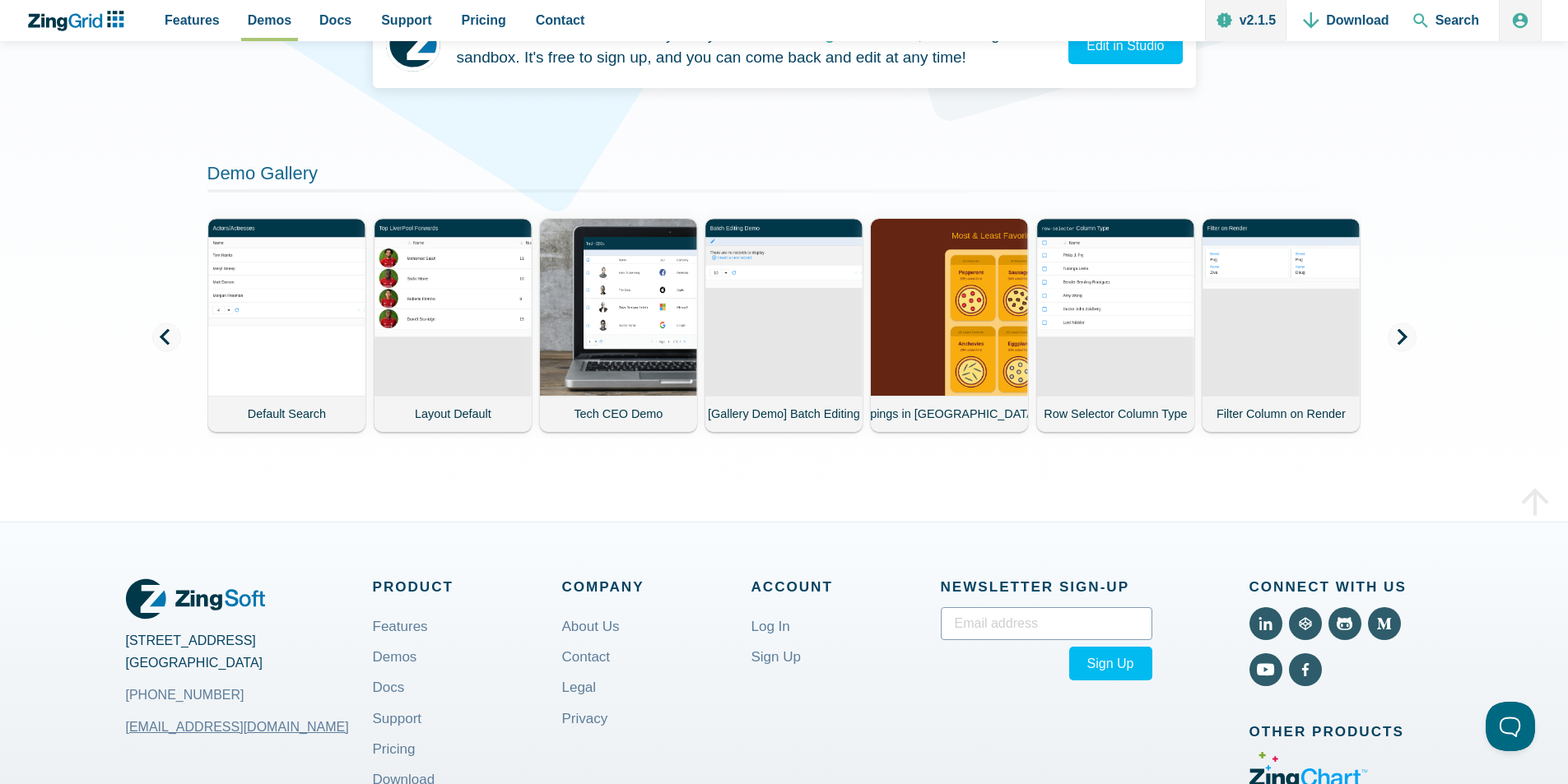
scroll to position [889, 0]
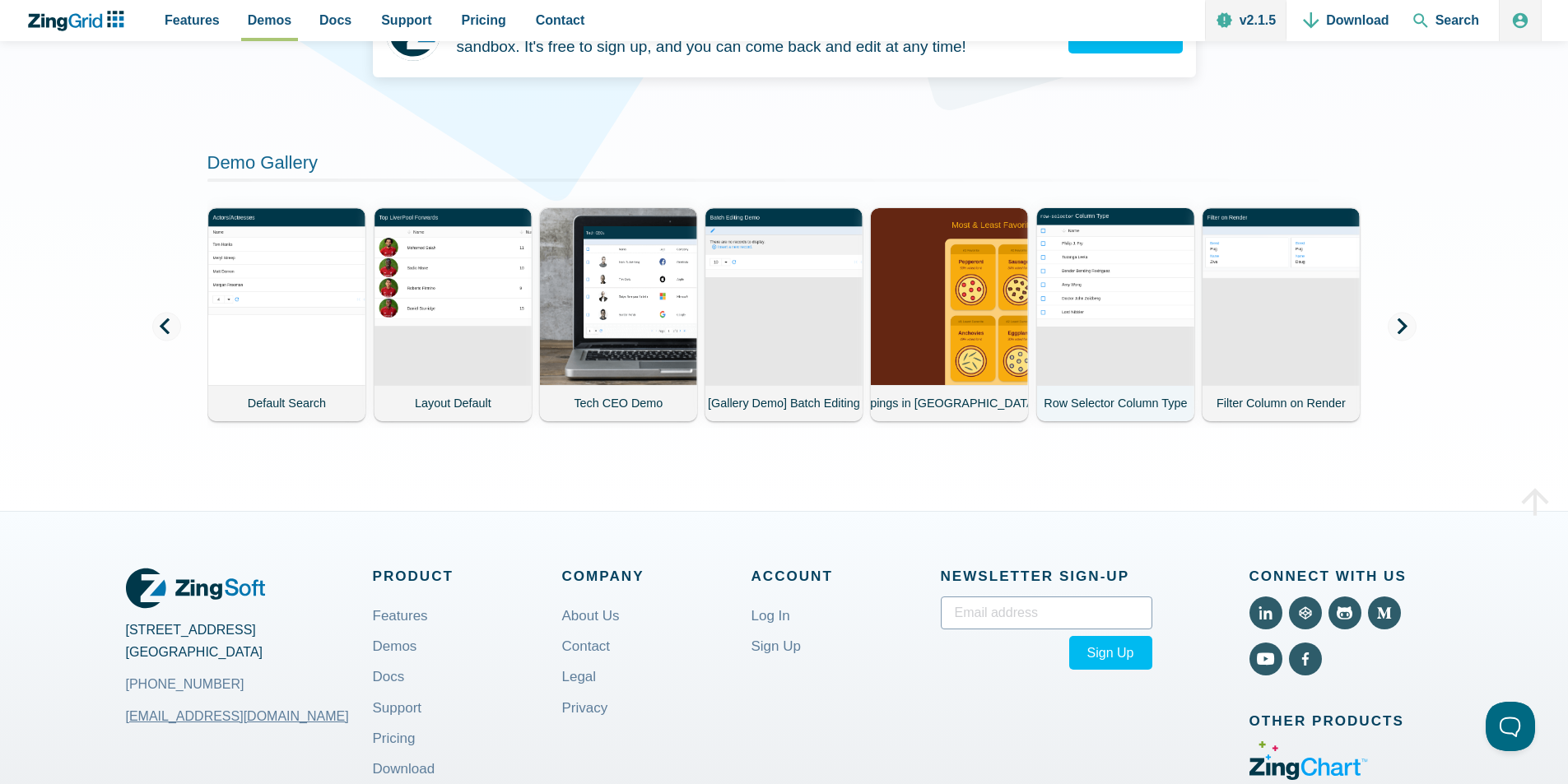
click at [1084, 284] on demo-card-image "App Content" at bounding box center [1114, 296] width 160 height 180
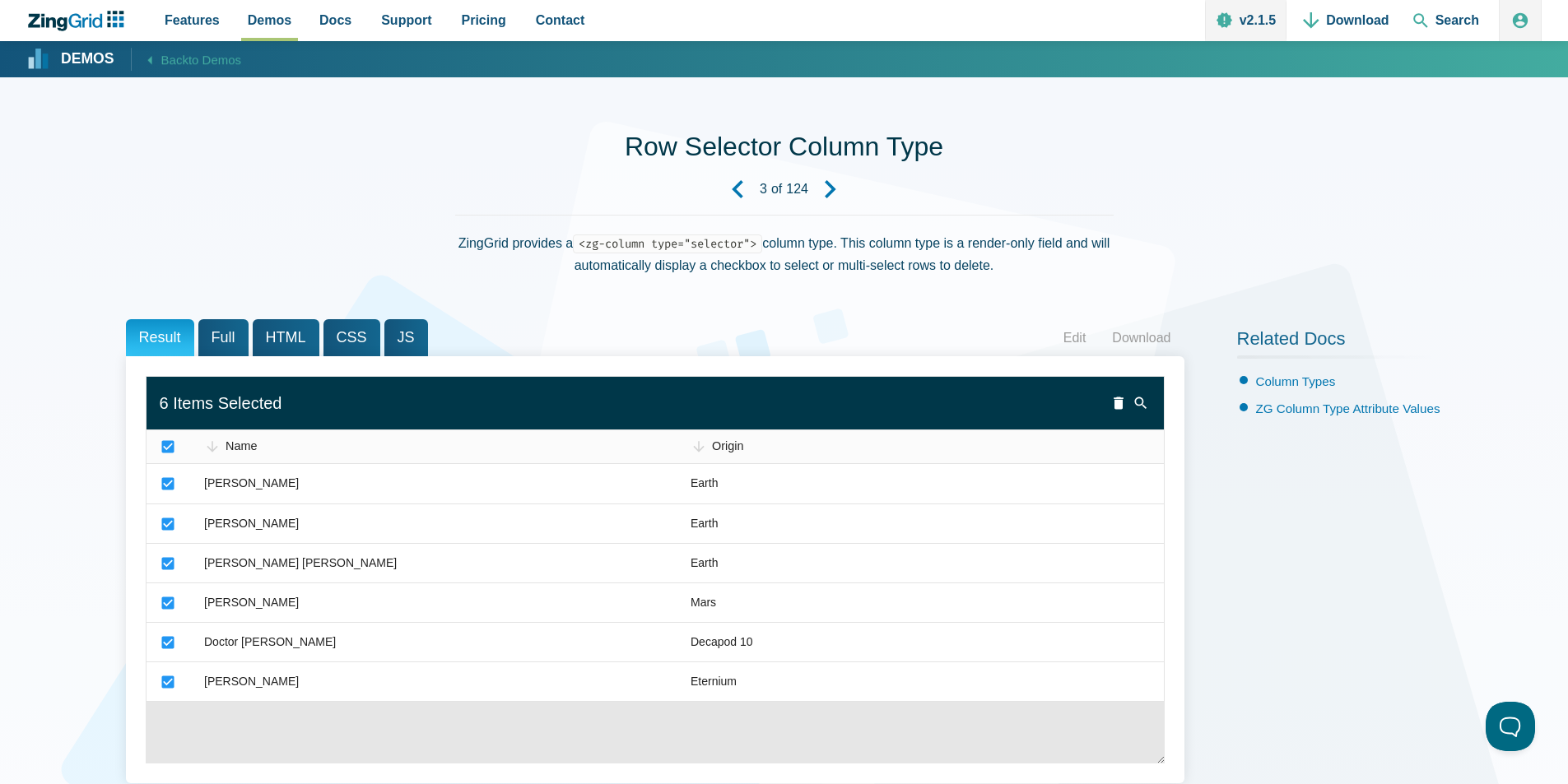
click at [164, 447] on zg-icon "App Content" at bounding box center [168, 447] width 16 height 16
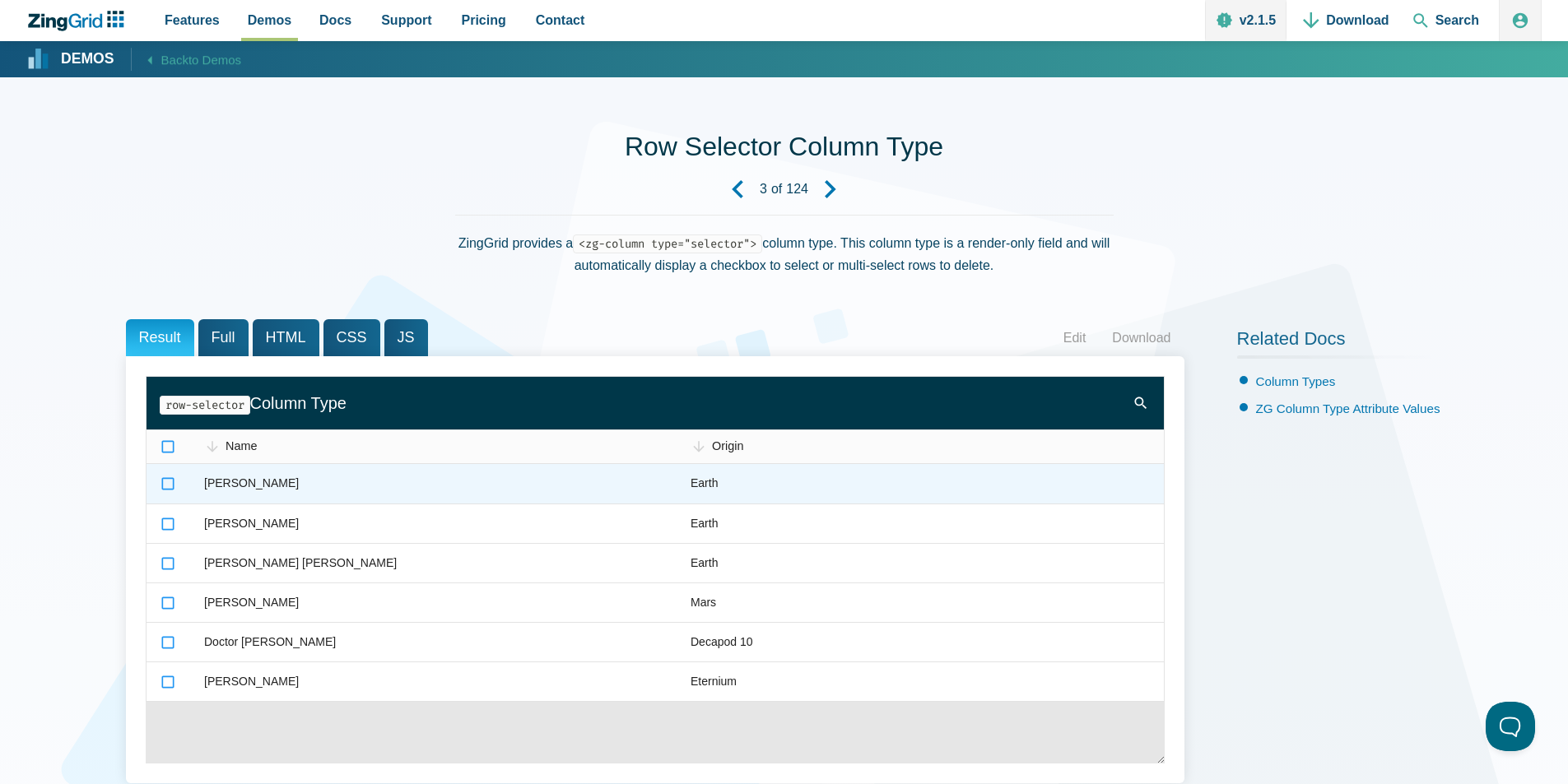
click at [171, 481] on zg-icon "App Content" at bounding box center [168, 484] width 16 height 16
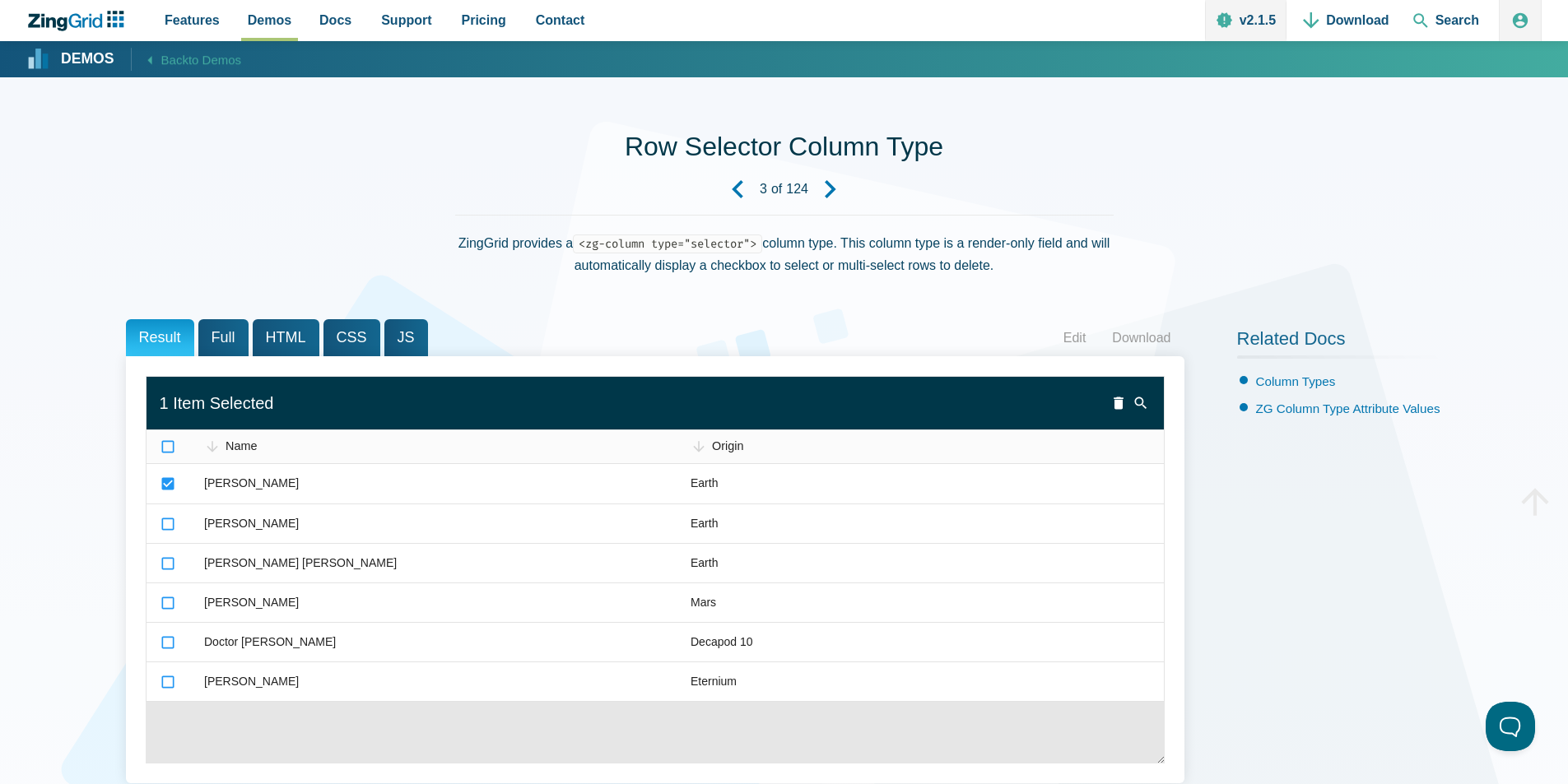
scroll to position [685, 0]
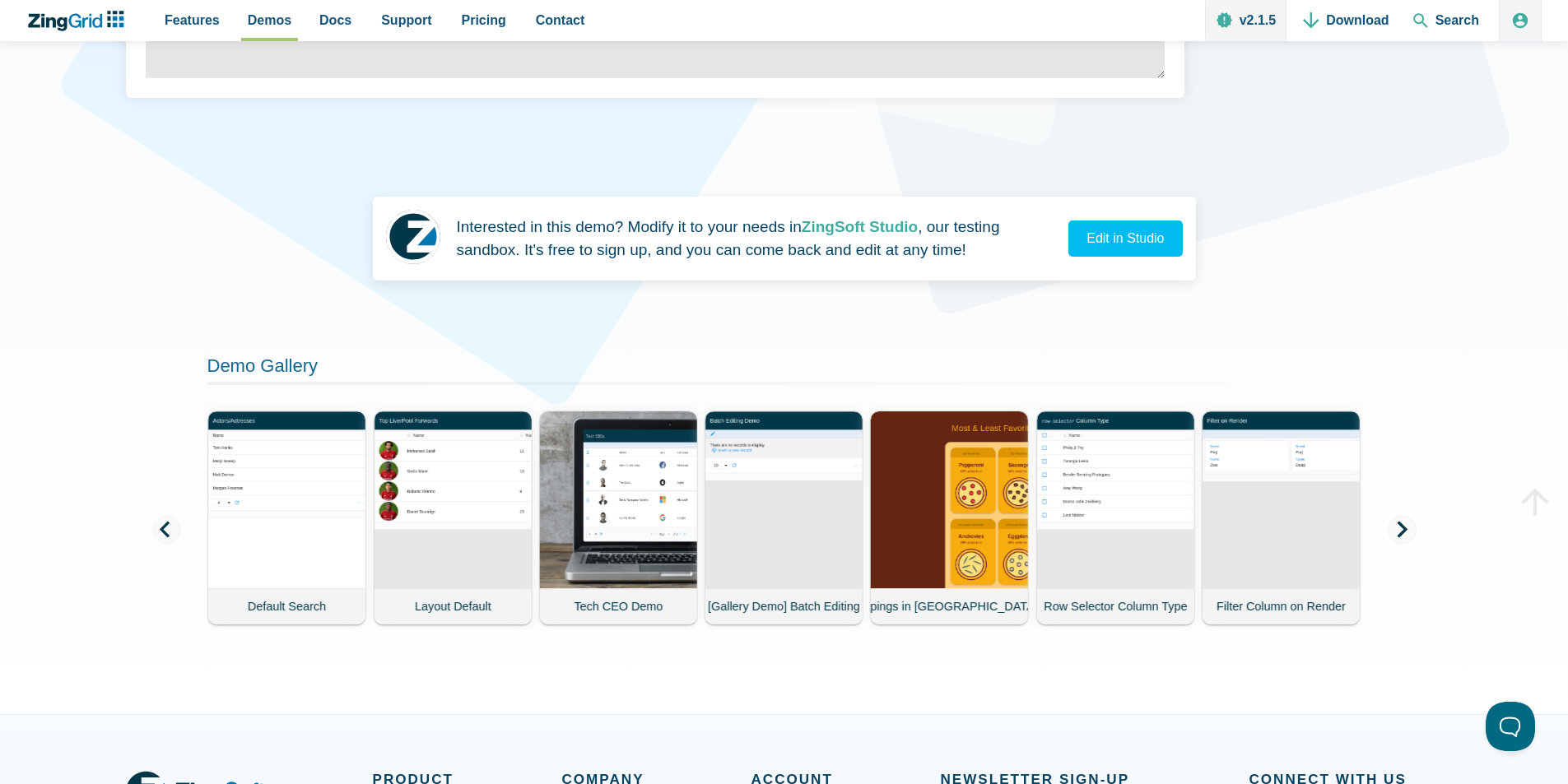
click at [1393, 534] on span "App Content" at bounding box center [1402, 530] width 29 height 29
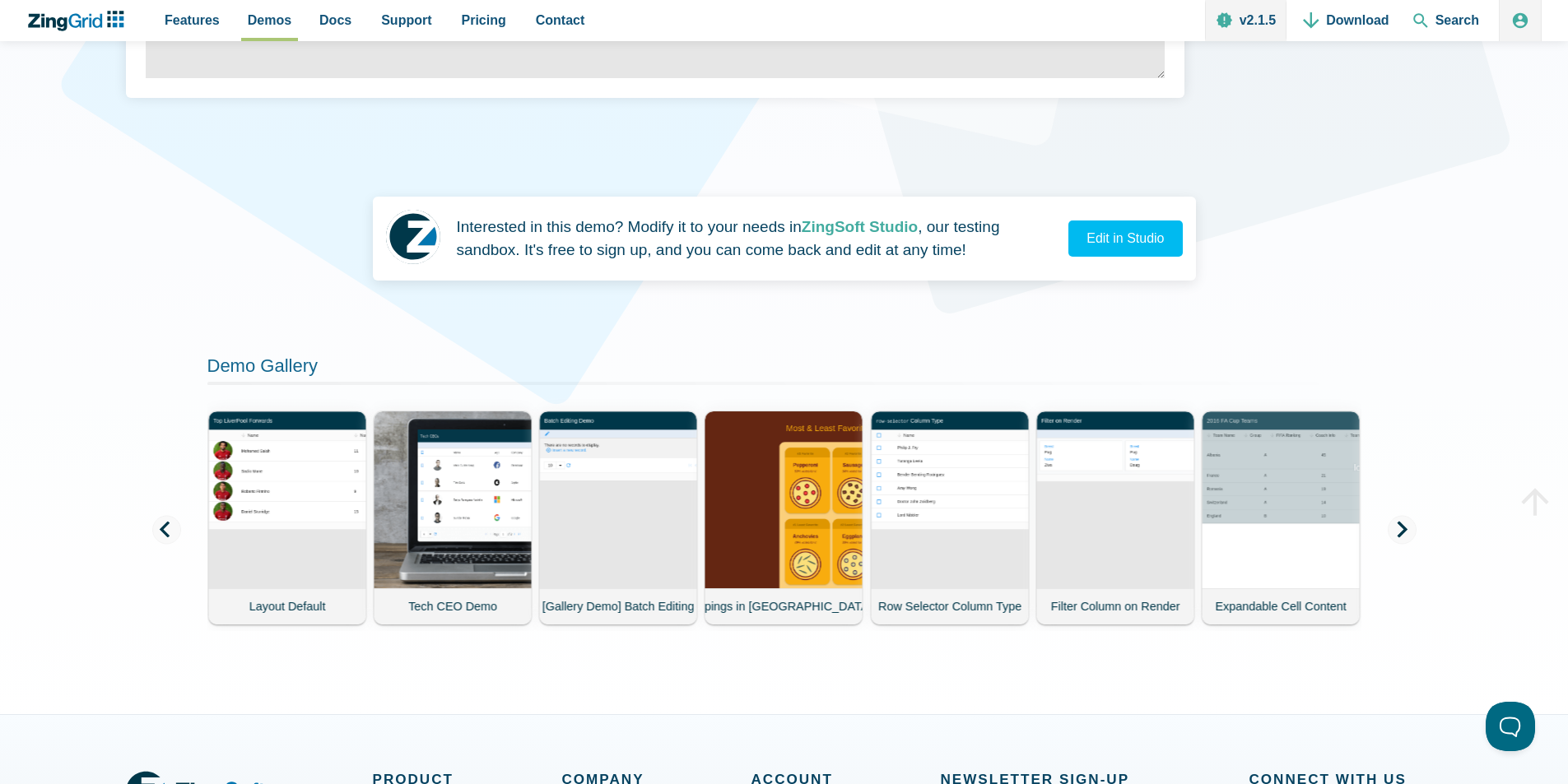
click at [1393, 534] on span "App Content" at bounding box center [1402, 530] width 29 height 29
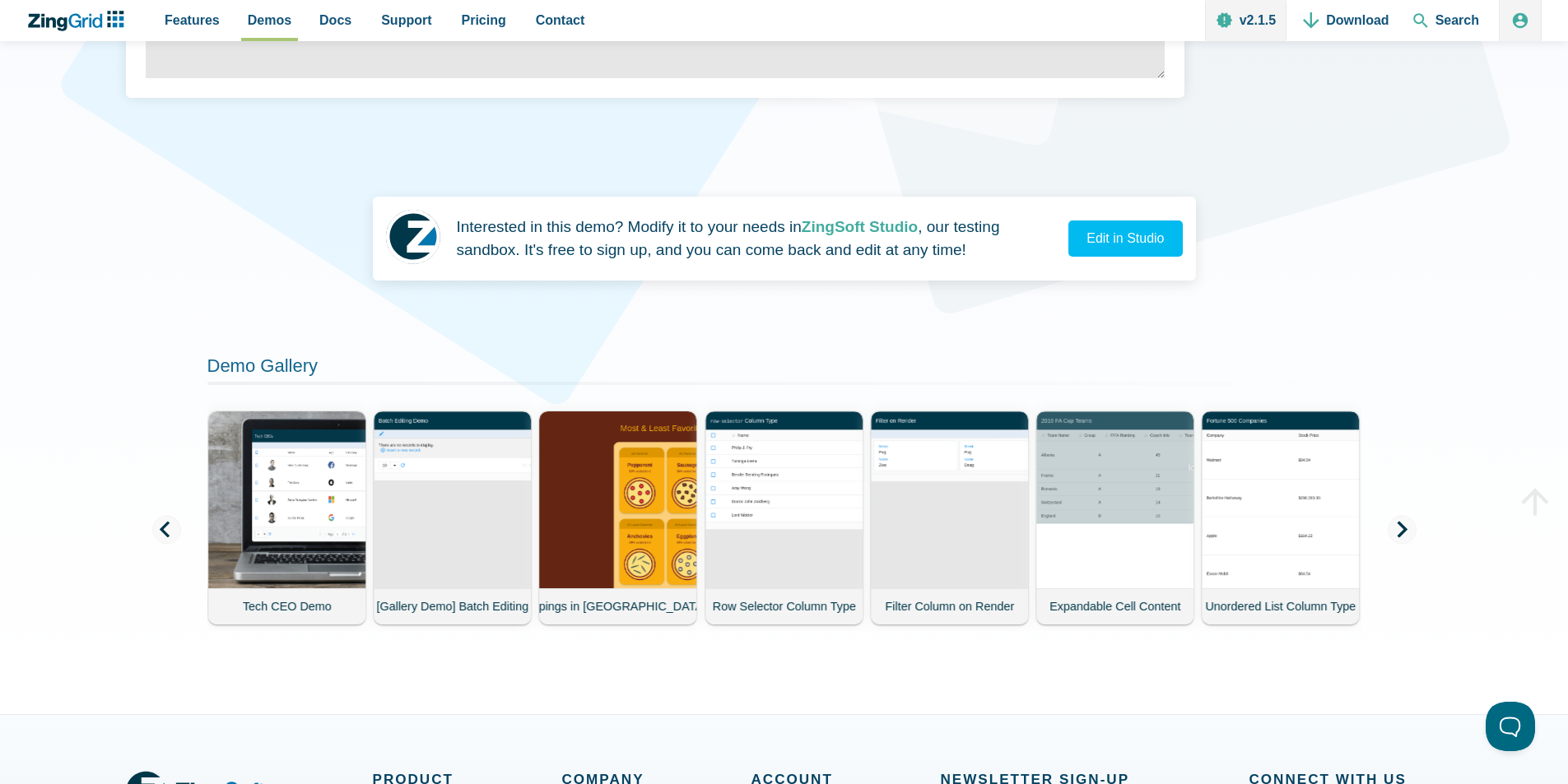
click at [1393, 534] on span "App Content" at bounding box center [1402, 530] width 29 height 29
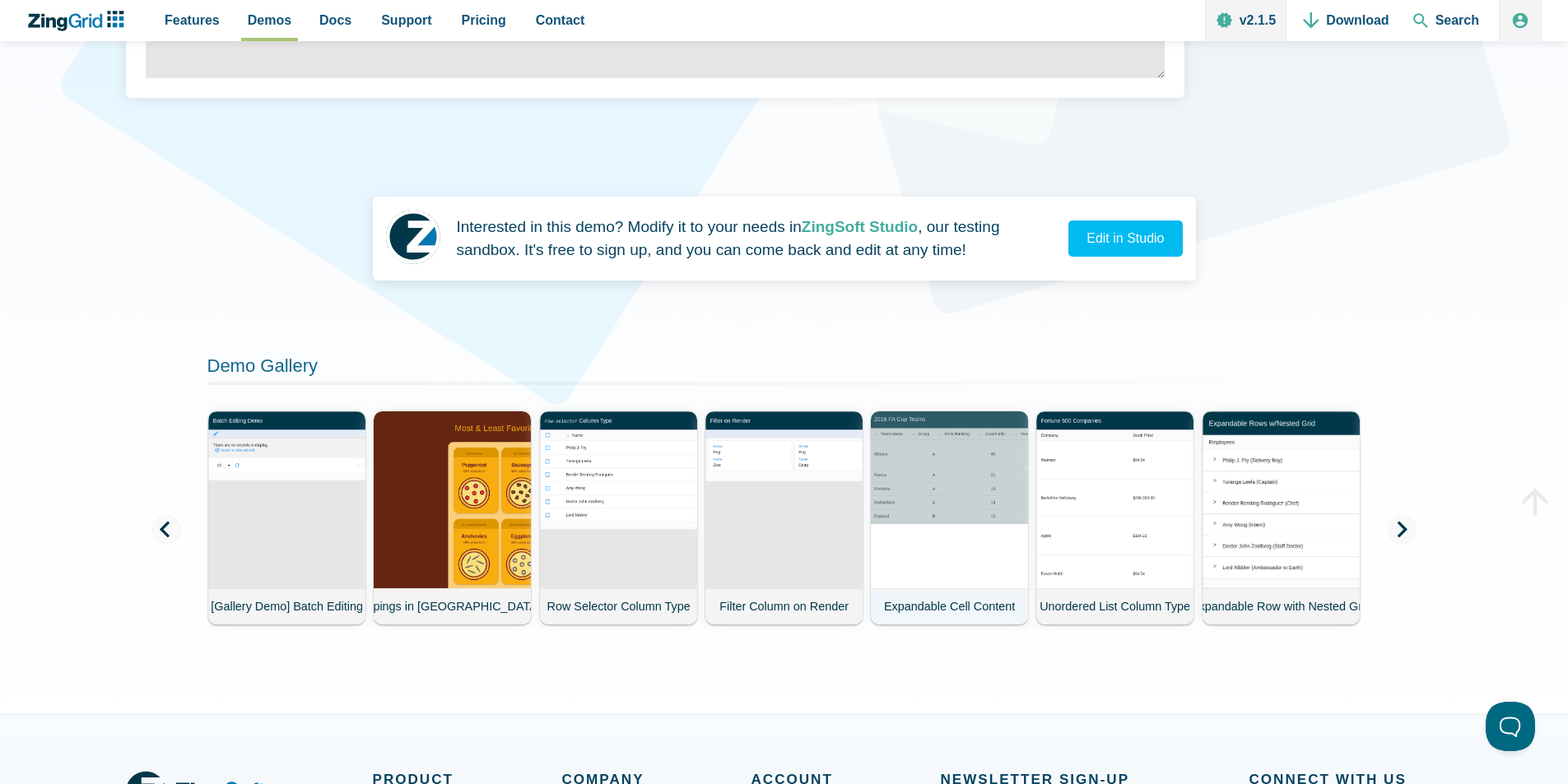
click at [1007, 479] on demo-card-image "App Content" at bounding box center [949, 498] width 160 height 180
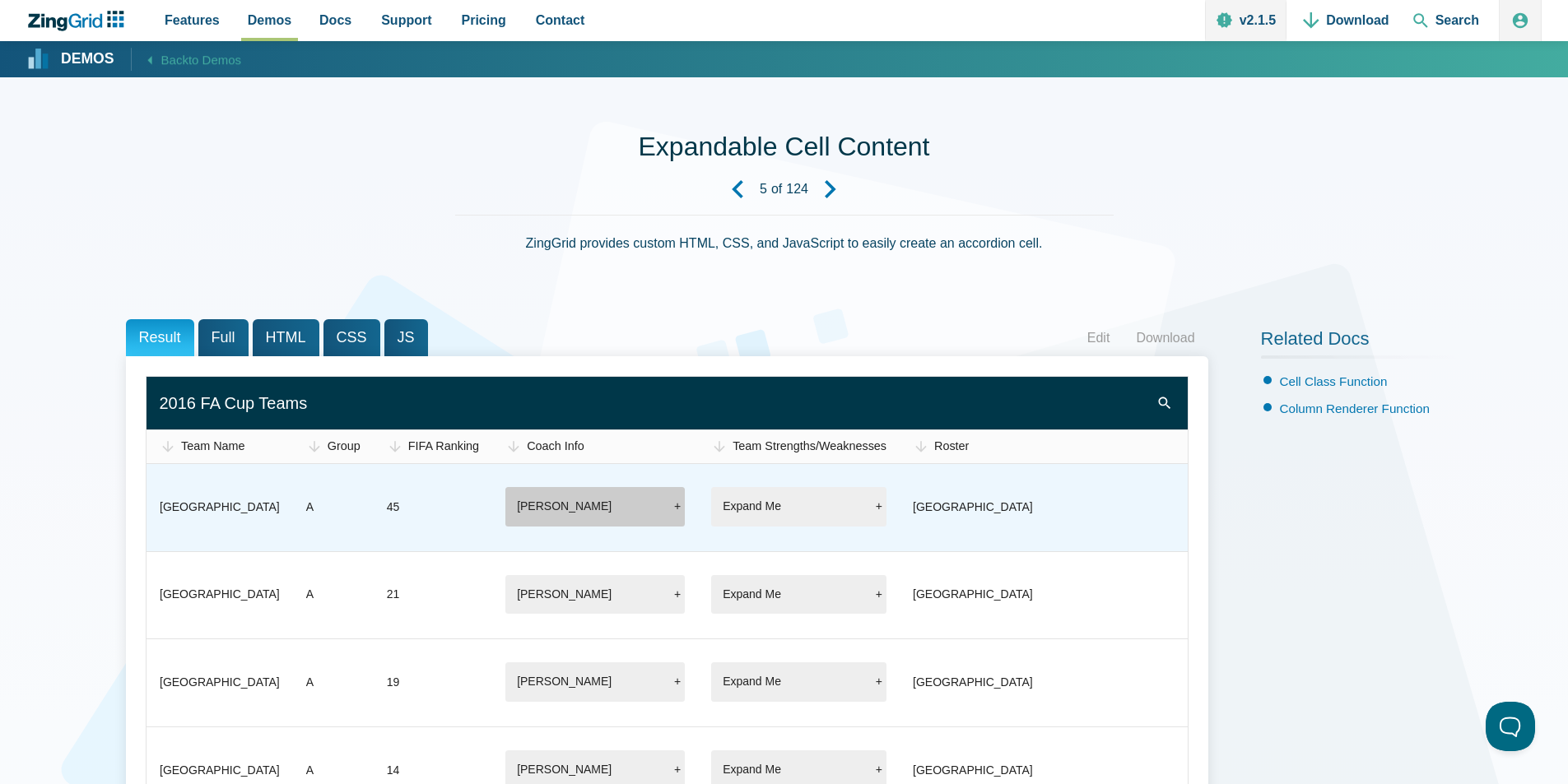
click at [620, 501] on label "[PERSON_NAME]" at bounding box center [595, 507] width 179 height 40
click at [0, 0] on input "[PERSON_NAME]" at bounding box center [0, 0] width 0 height 0
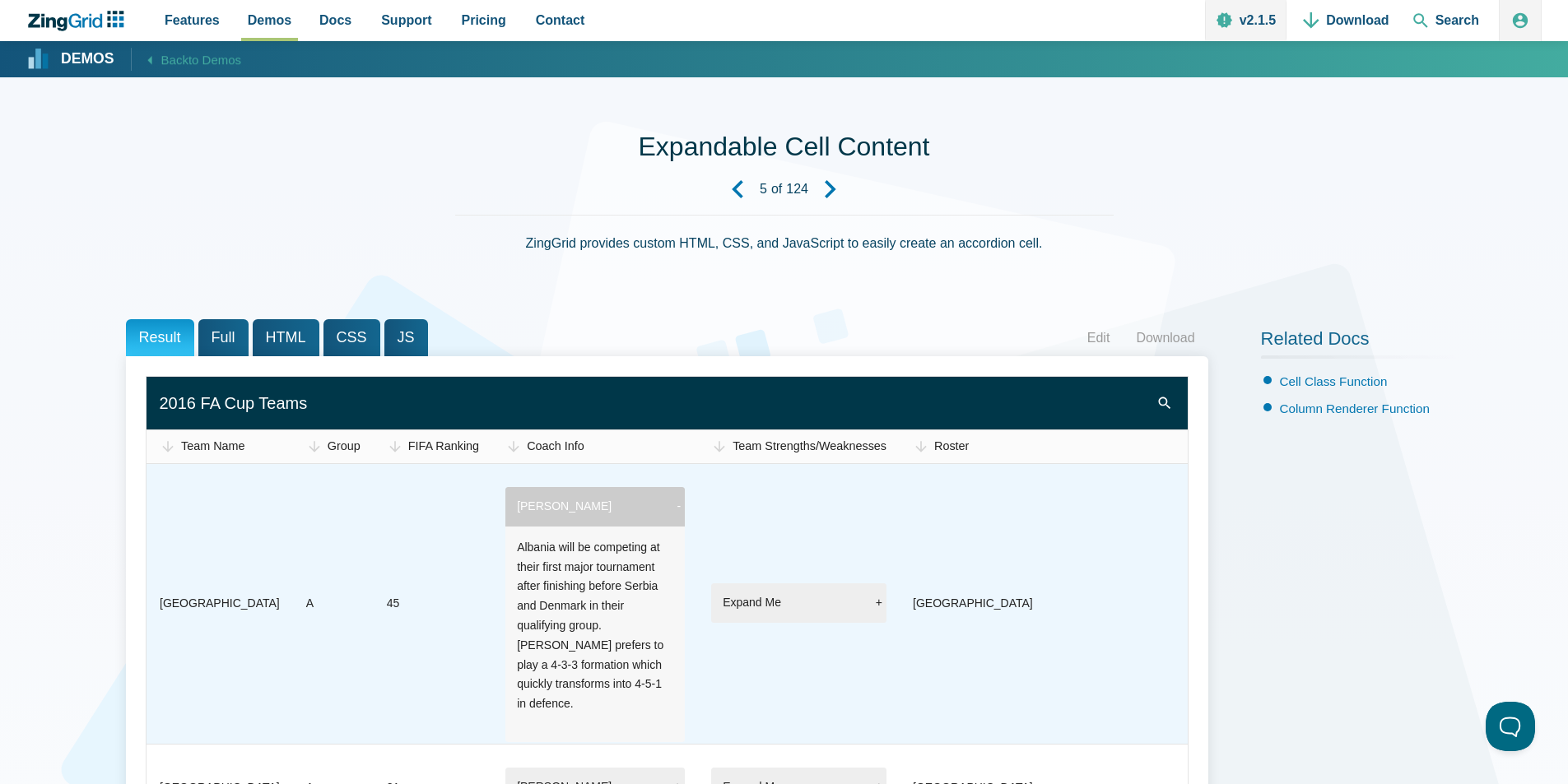
click at [620, 501] on label "Gianni De Biasi" at bounding box center [595, 507] width 179 height 40
click at [0, 0] on input "Gianni De Biasi" at bounding box center [0, 0] width 0 height 0
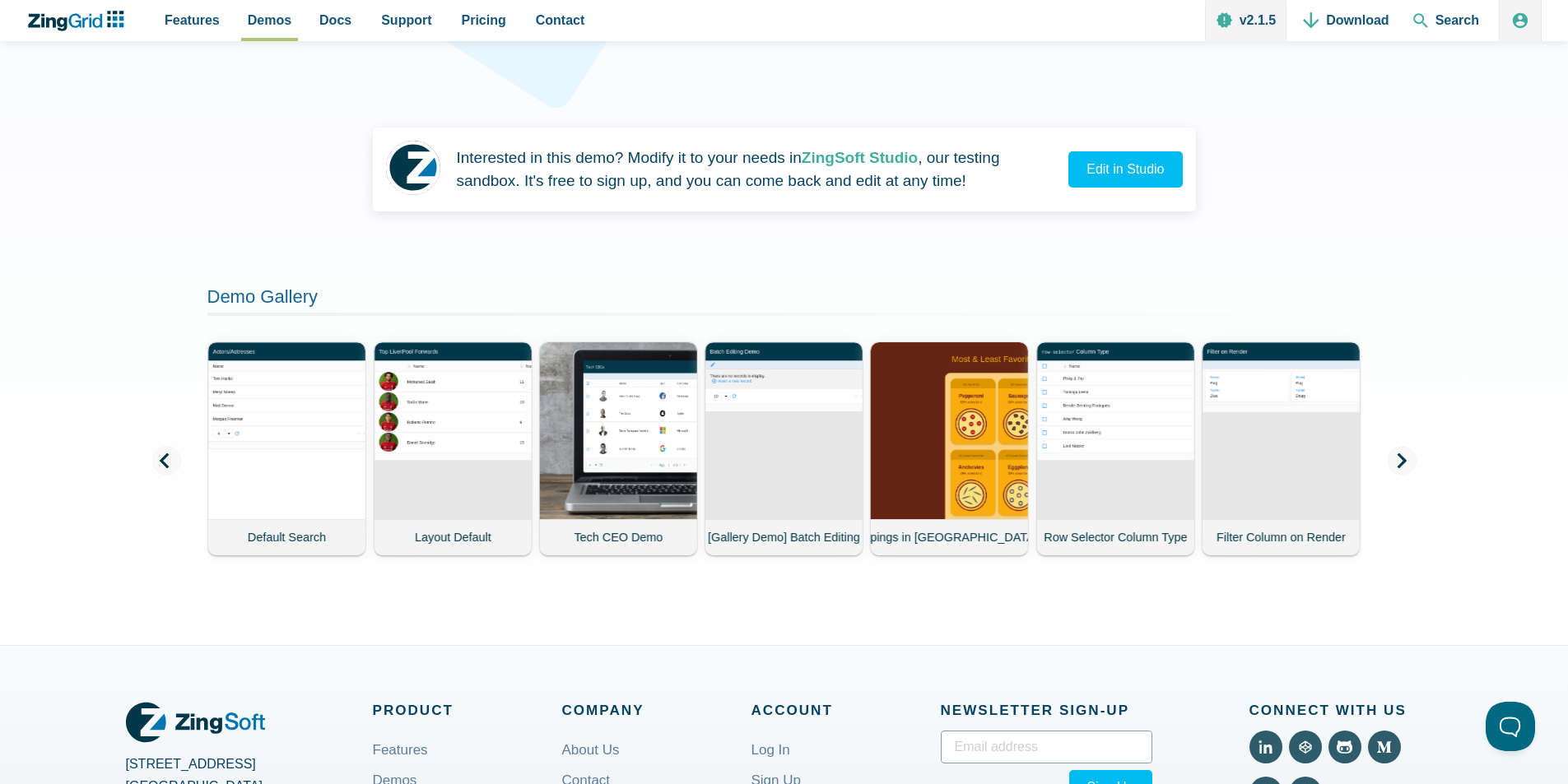
scroll to position [1020, 0]
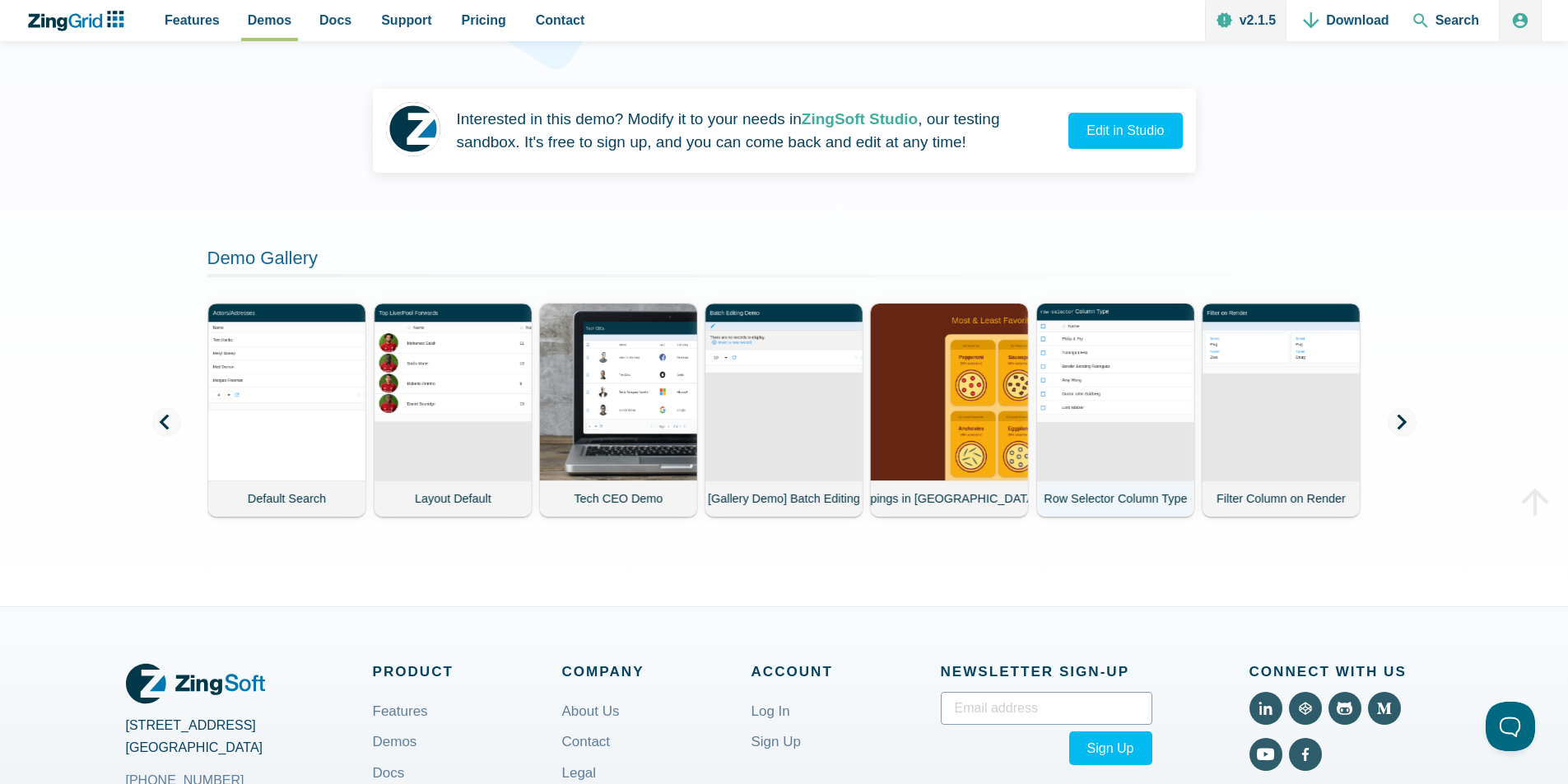
click at [1172, 407] on demo-card-image "App Content" at bounding box center [1114, 392] width 160 height 180
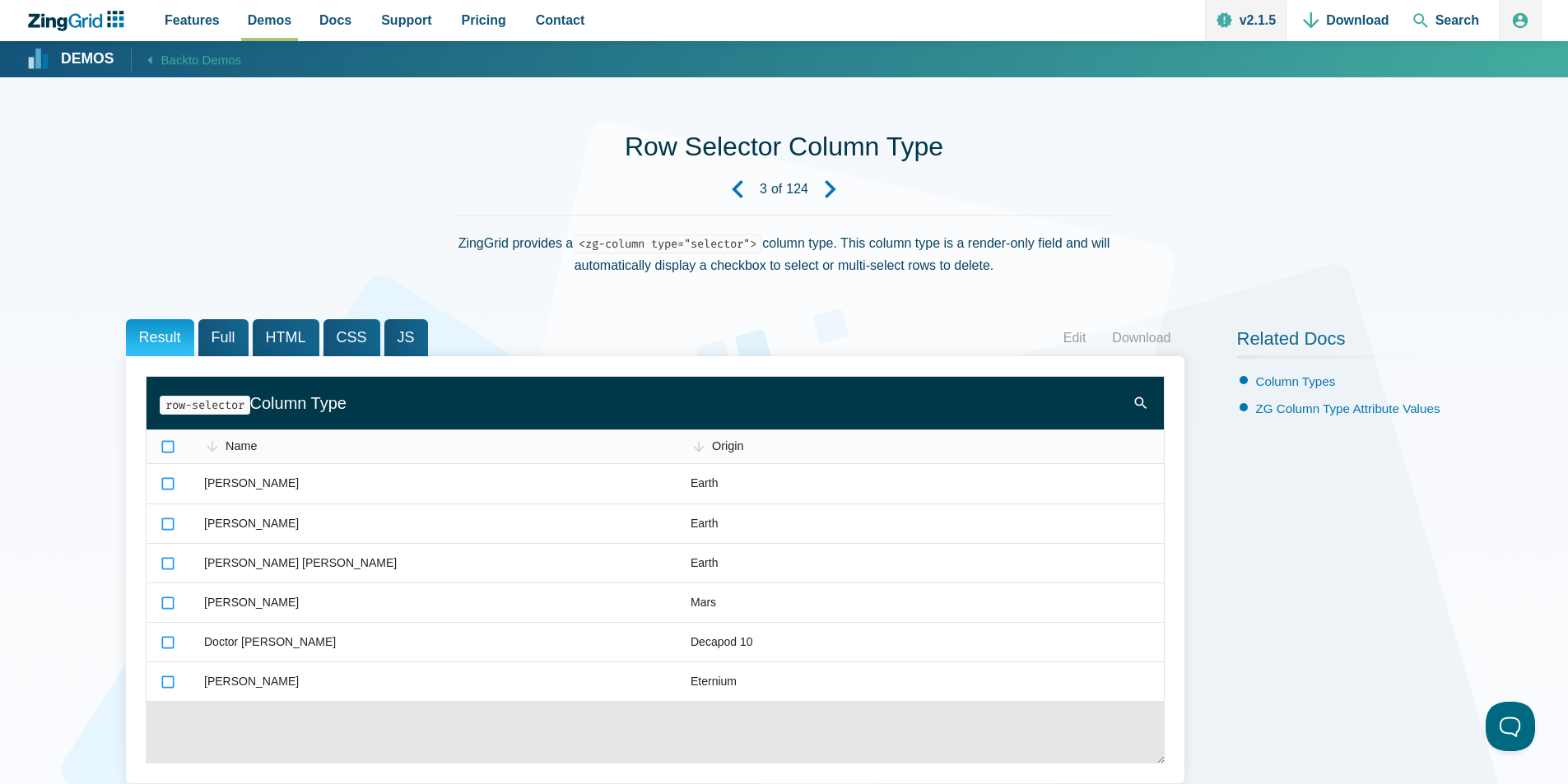
scroll to position [685, 0]
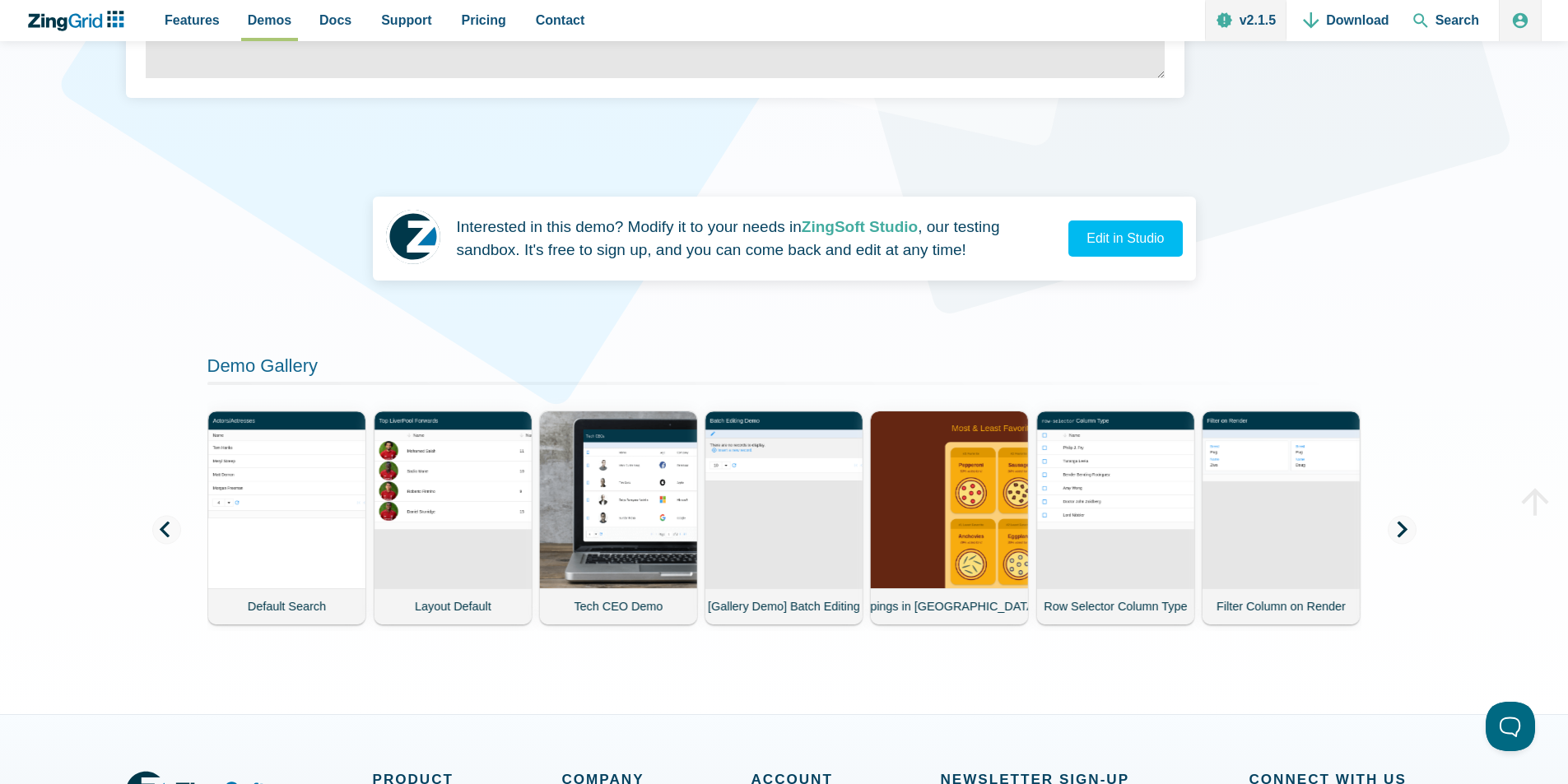
click at [1407, 526] on icon "App Content" at bounding box center [1403, 529] width 16 height 16
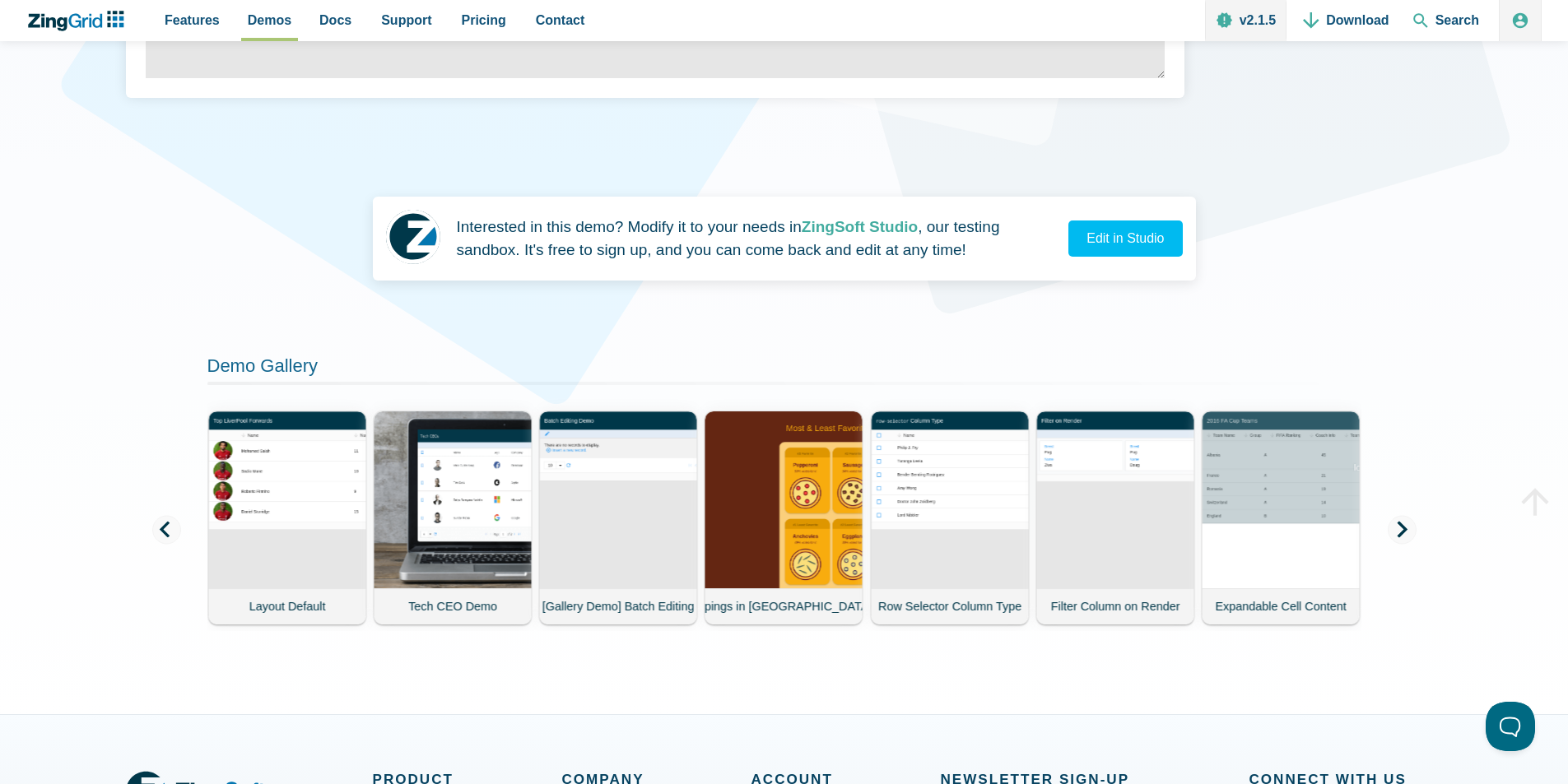
click at [1407, 526] on icon "App Content" at bounding box center [1403, 529] width 16 height 16
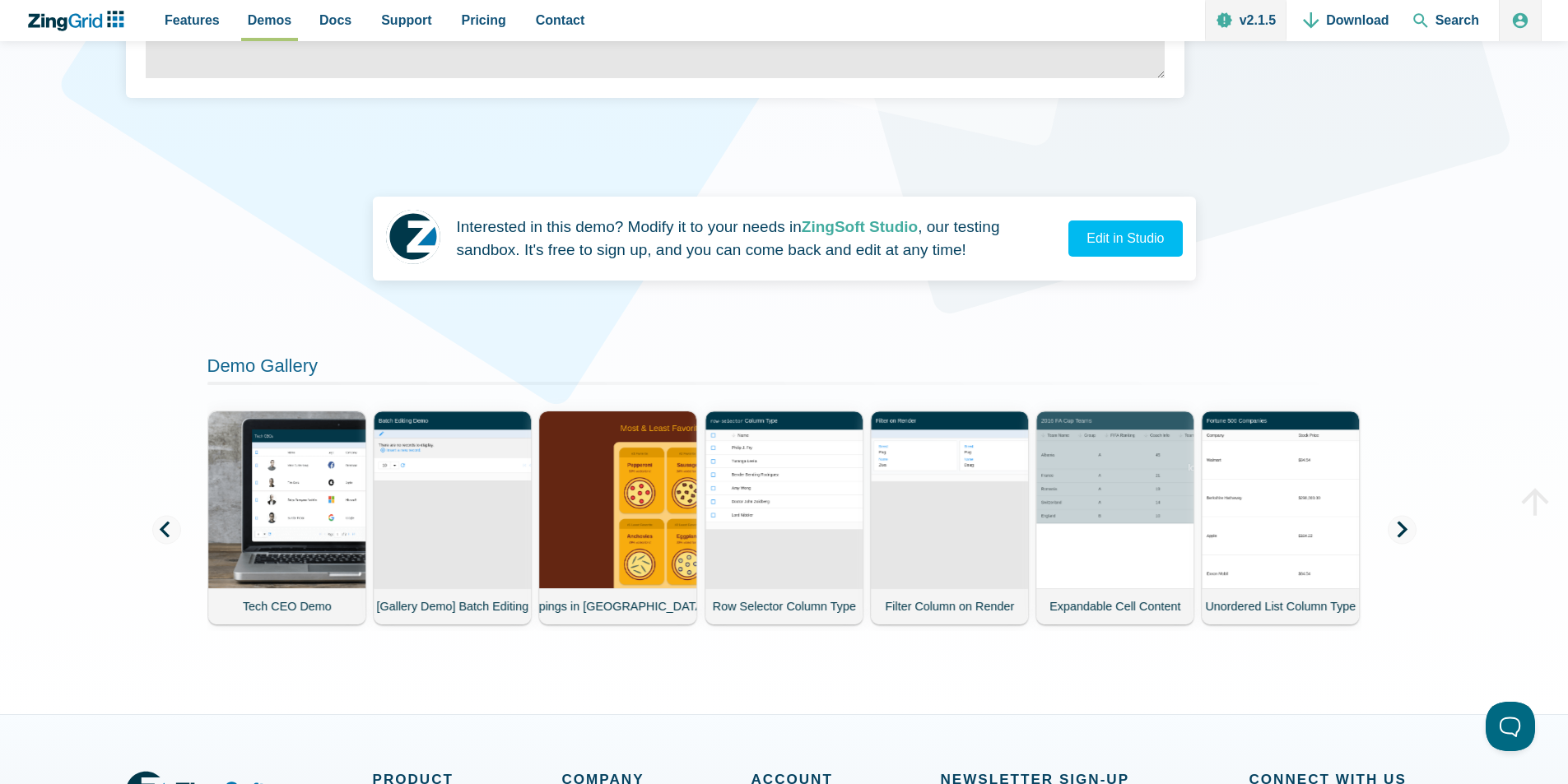
click at [1407, 526] on icon "App Content" at bounding box center [1403, 529] width 16 height 16
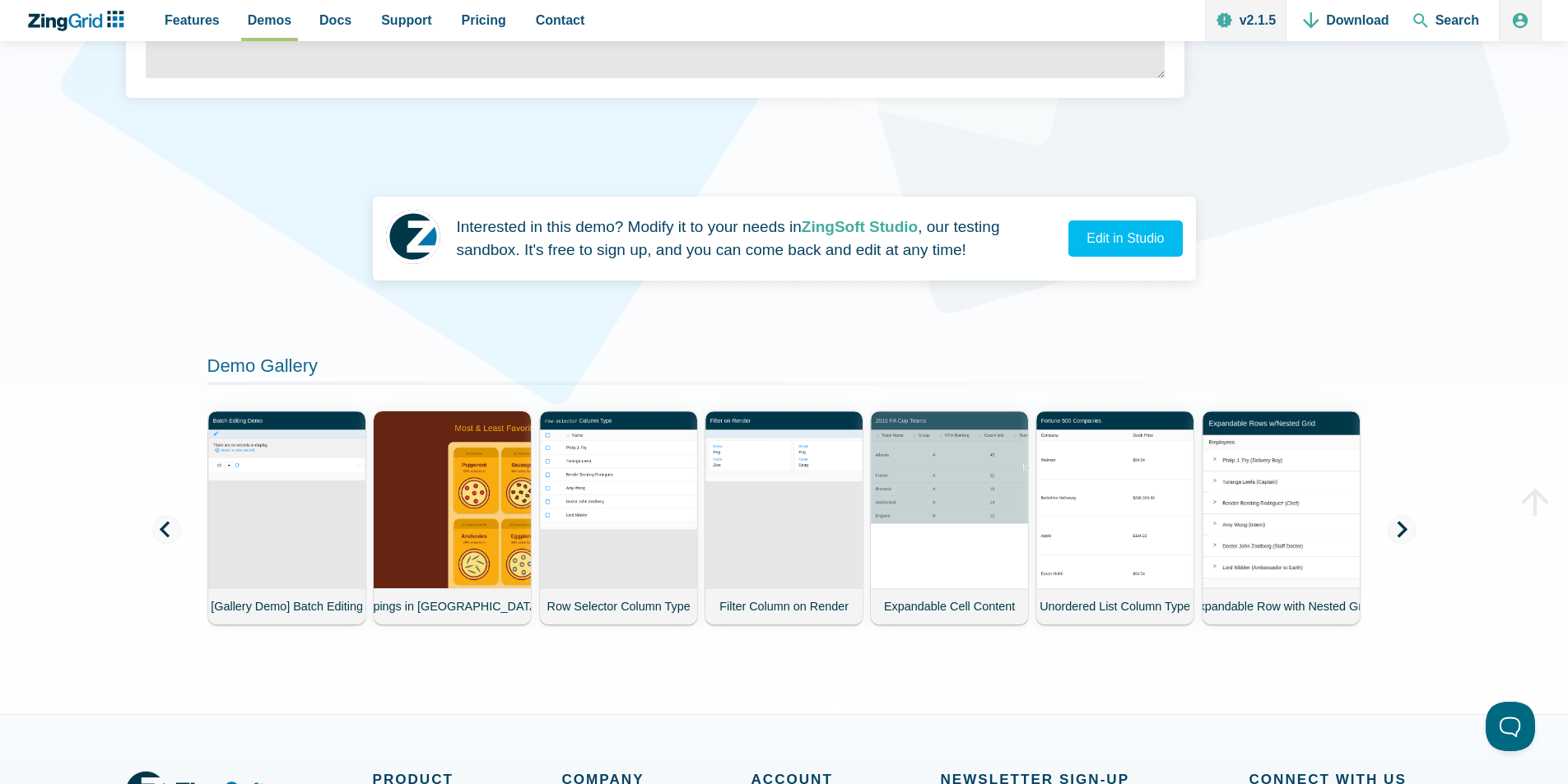
click at [1407, 526] on icon "App Content" at bounding box center [1403, 529] width 16 height 16
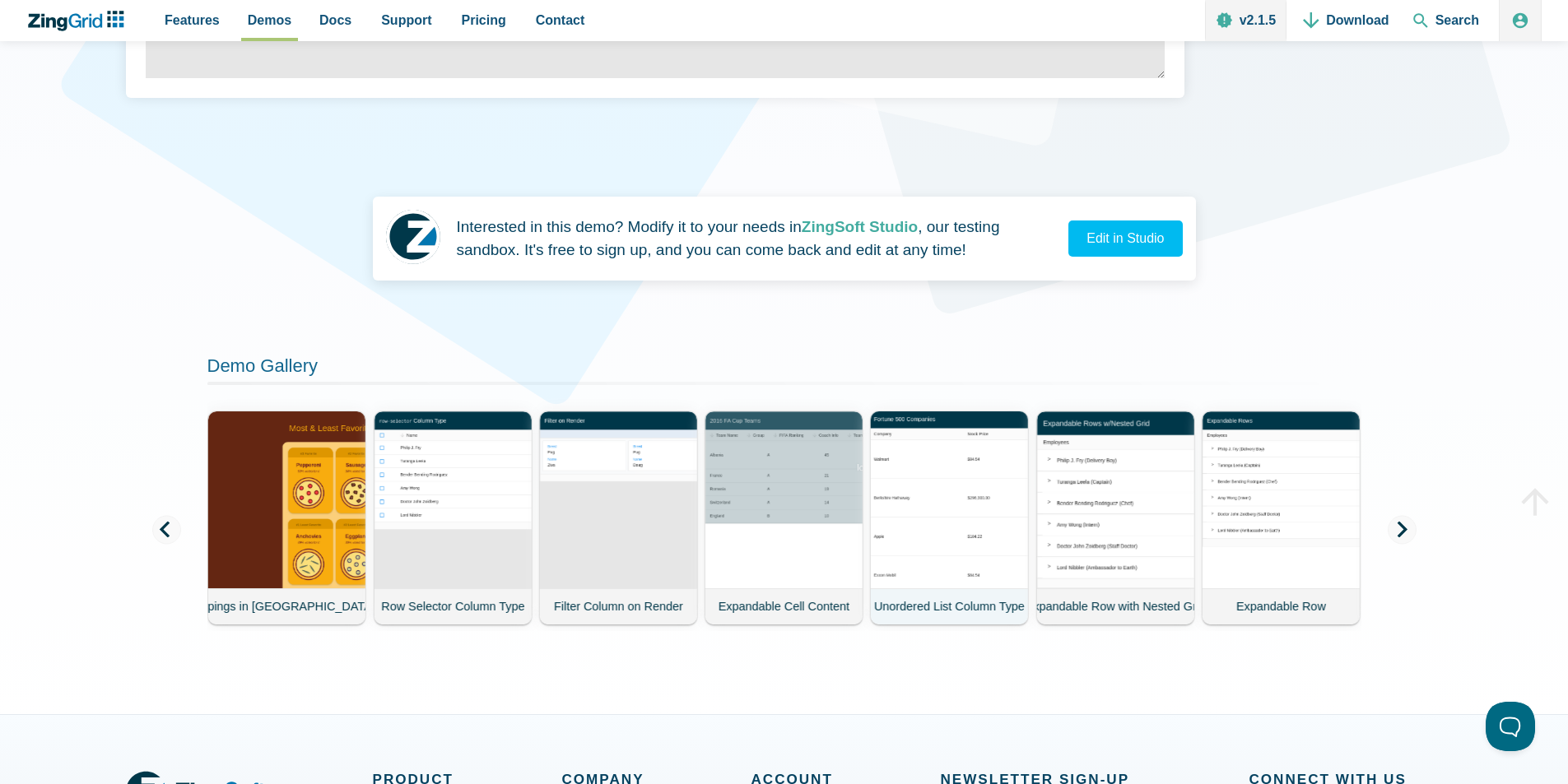
click at [953, 508] on demo-card-image "App Content" at bounding box center [949, 498] width 160 height 180
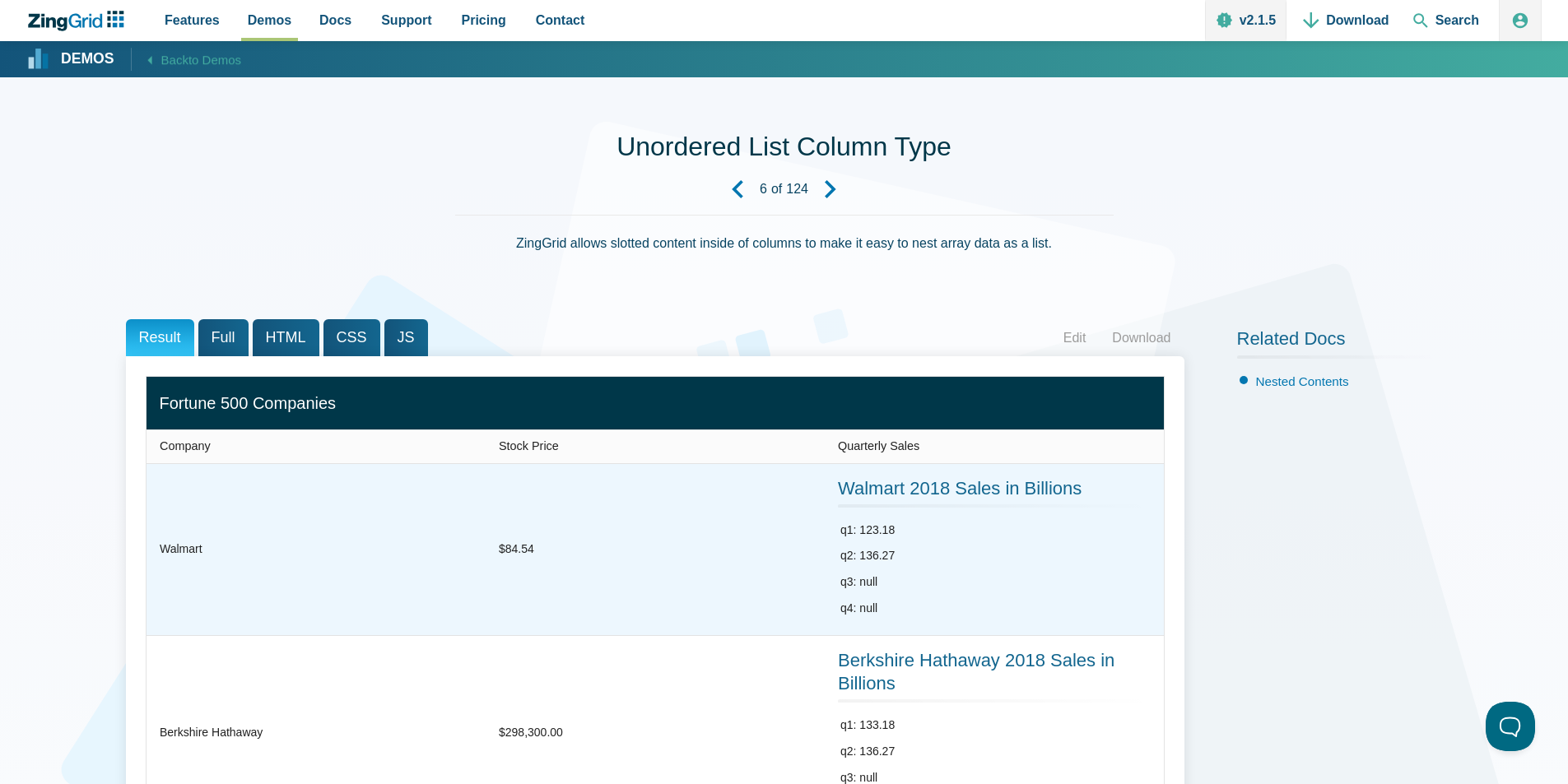
click at [735, 503] on zg-cell "$84.54" at bounding box center [655, 549] width 339 height 171
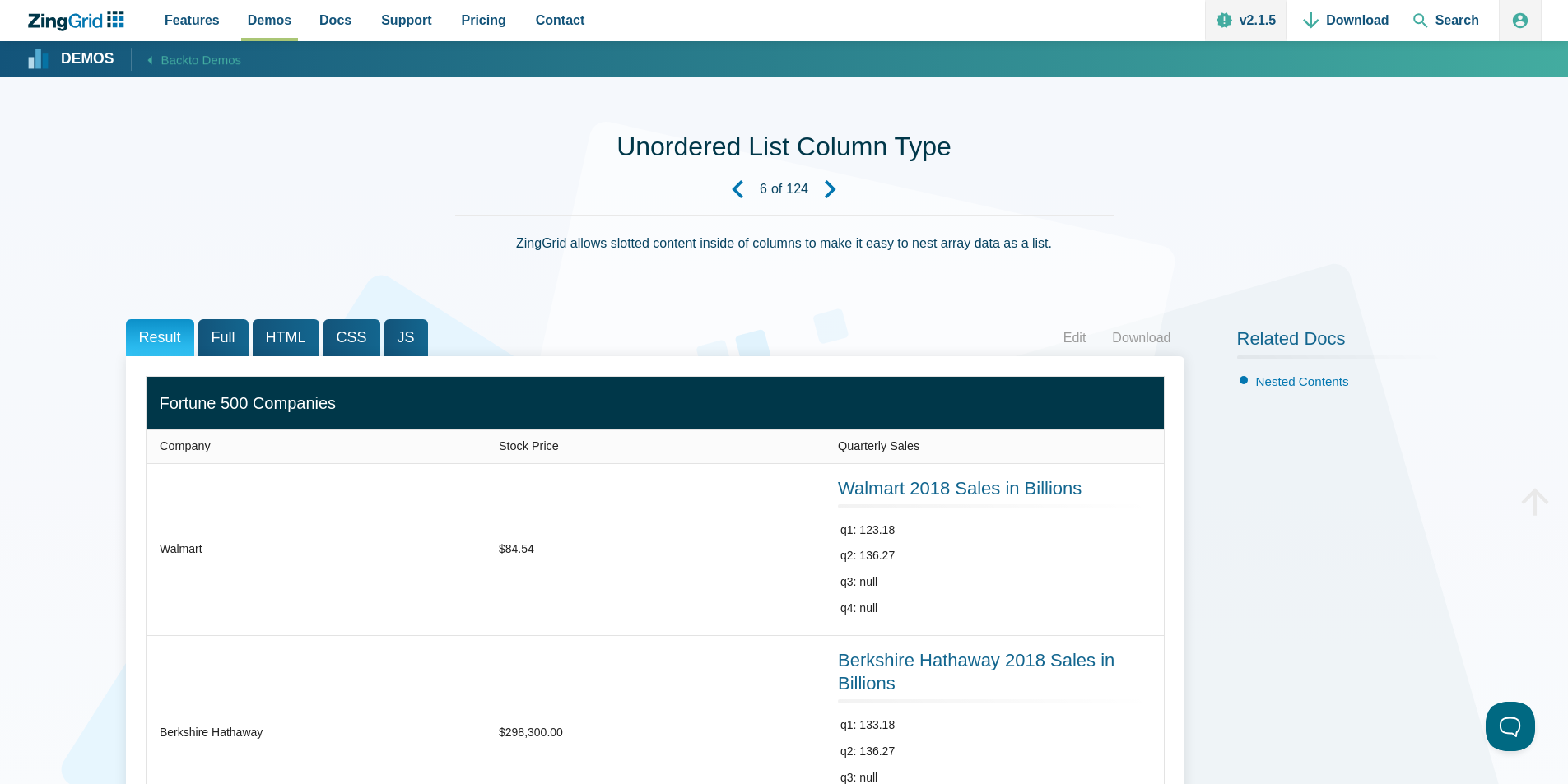
scroll to position [685, 0]
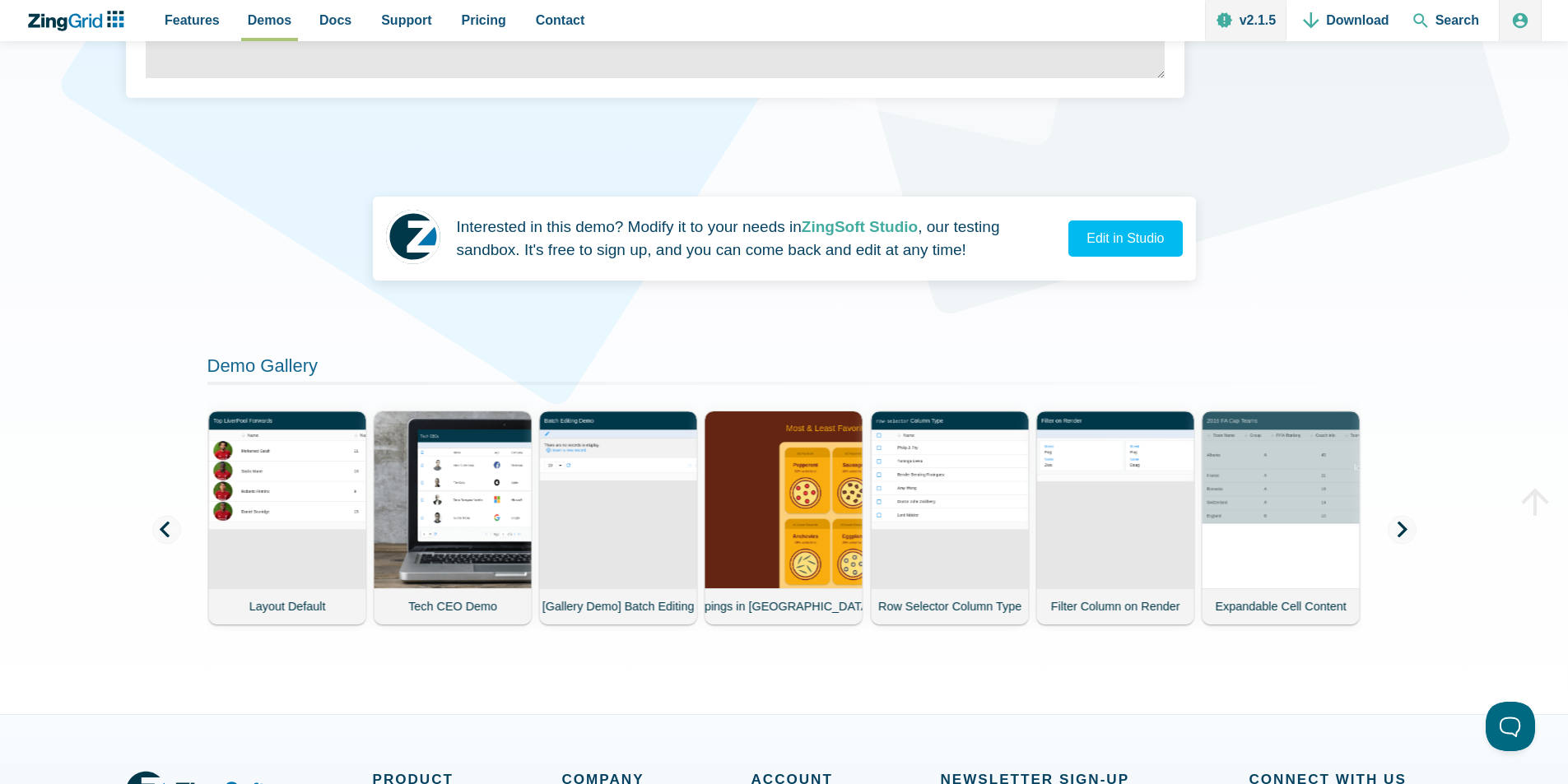
click at [1393, 519] on span "App Content" at bounding box center [1402, 530] width 29 height 29
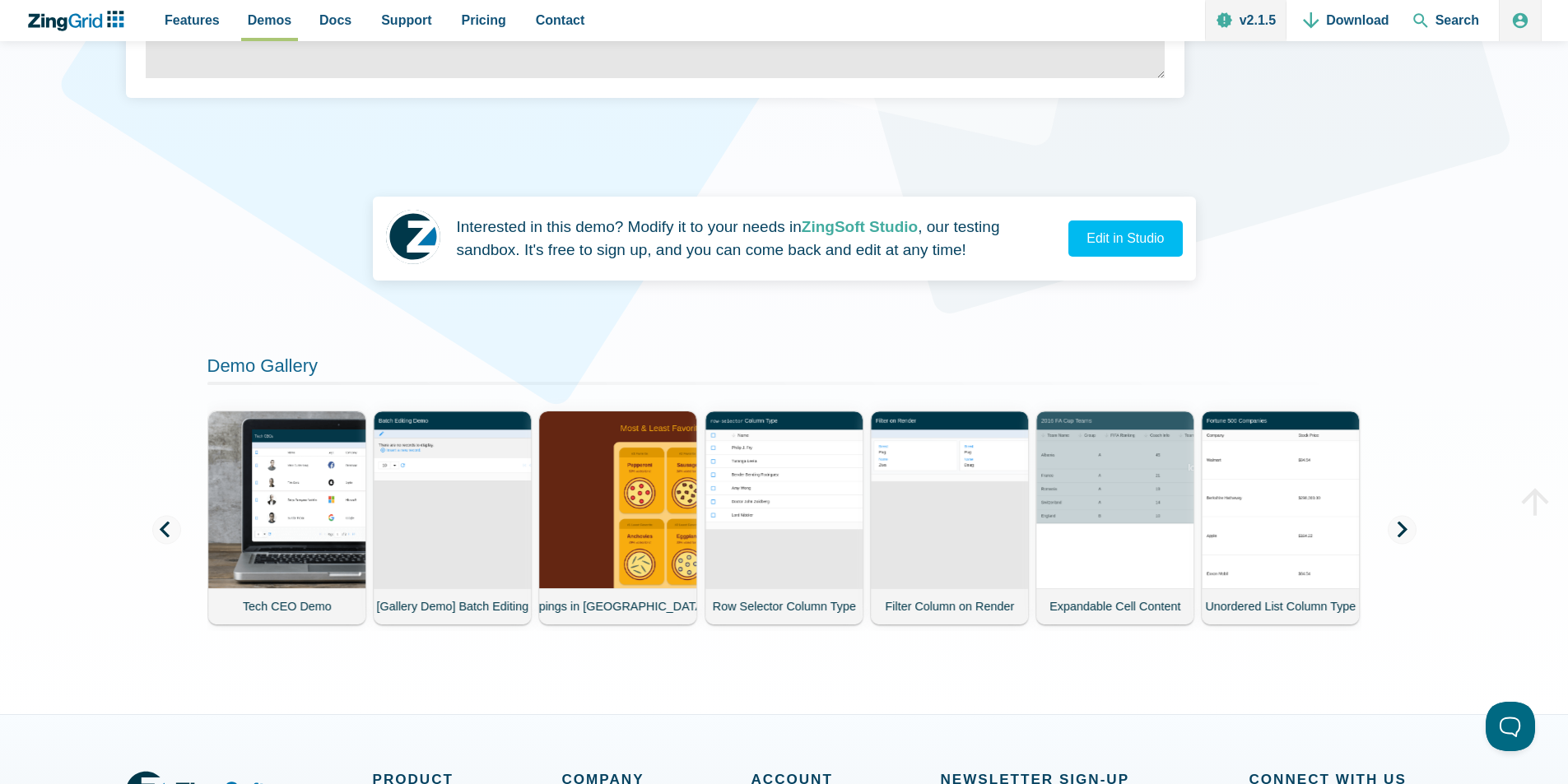
click at [1393, 519] on span "App Content" at bounding box center [1402, 530] width 29 height 29
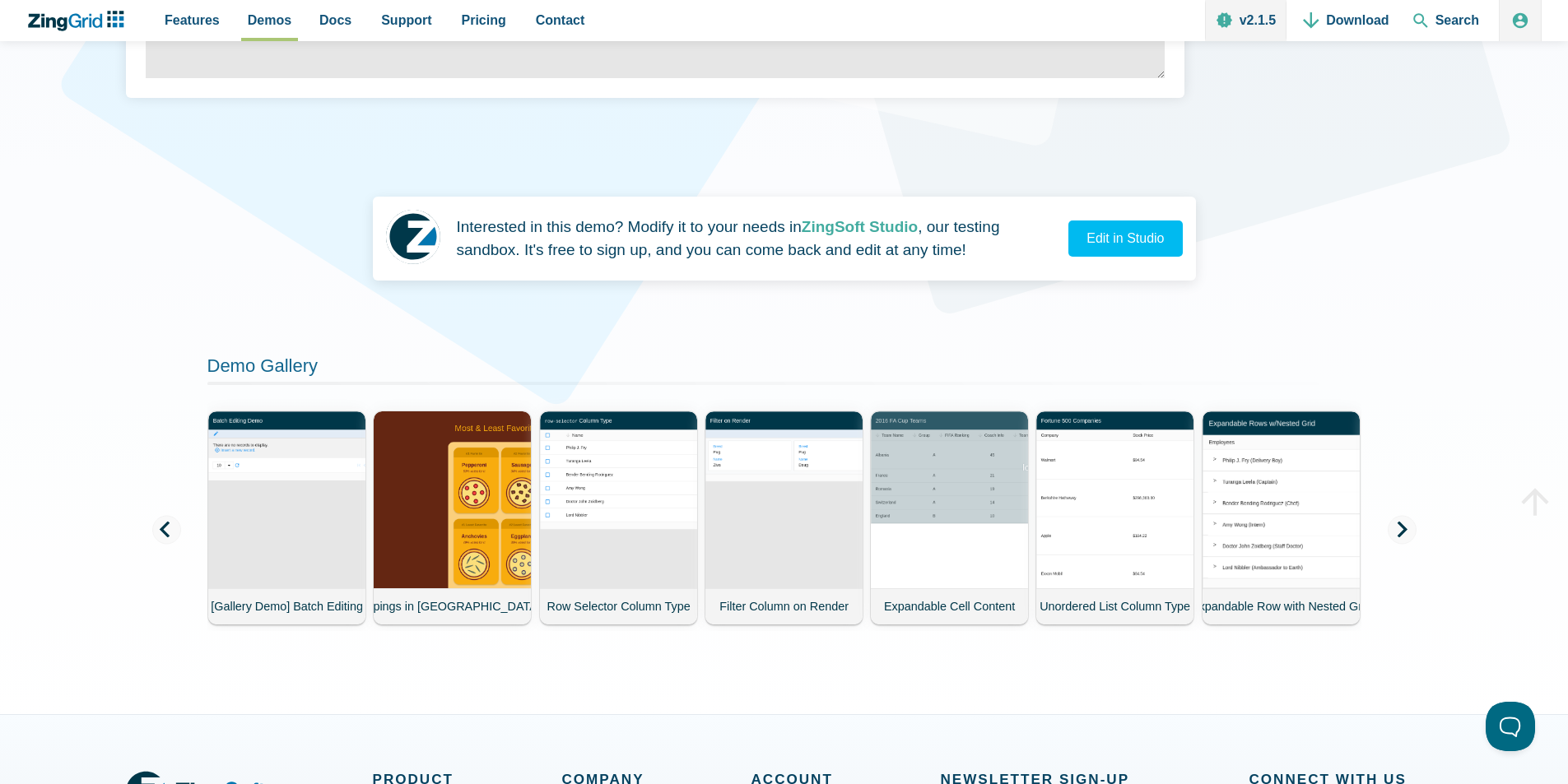
click at [1393, 519] on span "App Content" at bounding box center [1402, 530] width 29 height 29
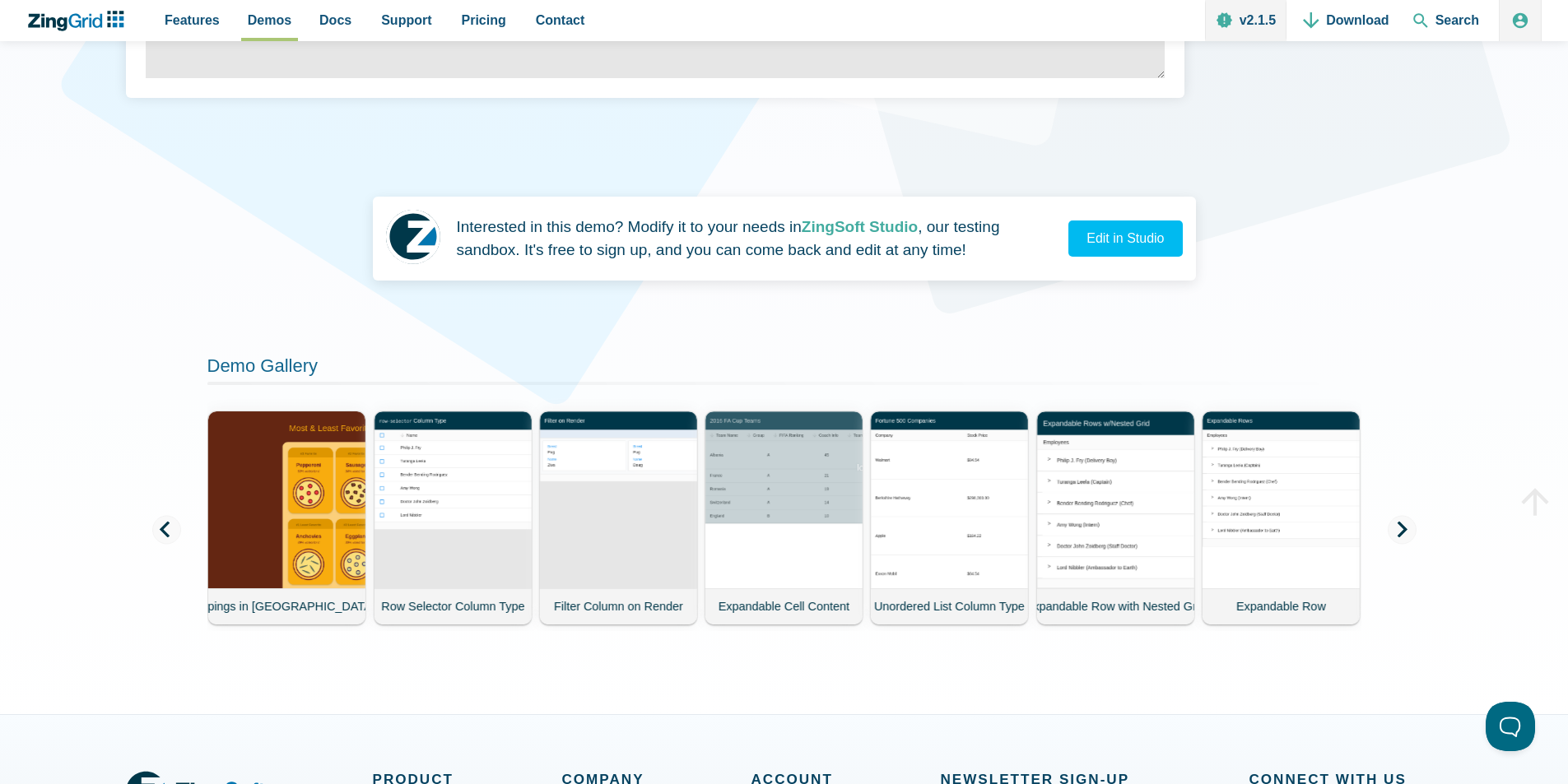
click at [1393, 519] on span "App Content" at bounding box center [1402, 530] width 29 height 29
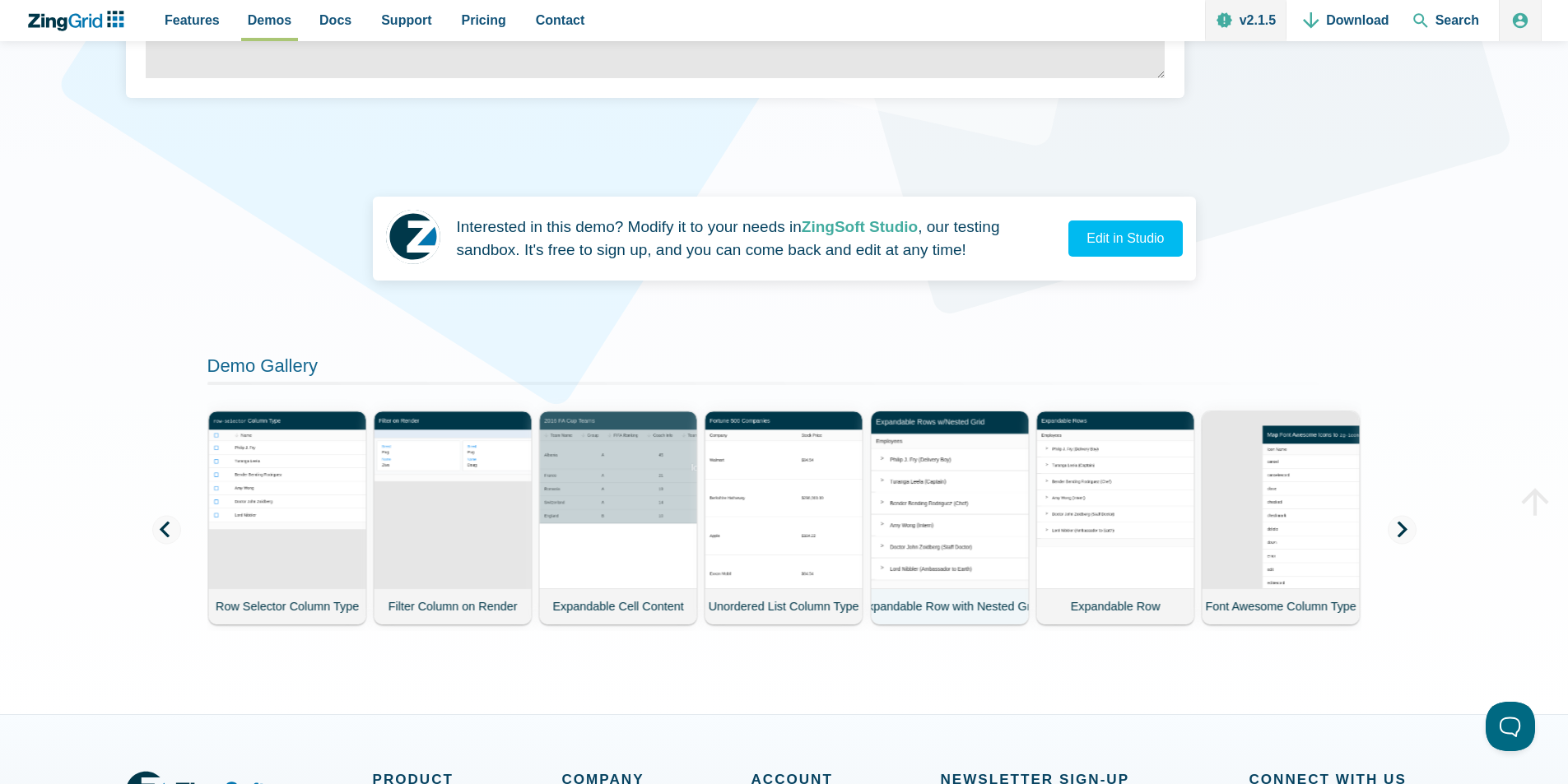
click at [931, 509] on demo-card-image "App Content" at bounding box center [949, 498] width 160 height 180
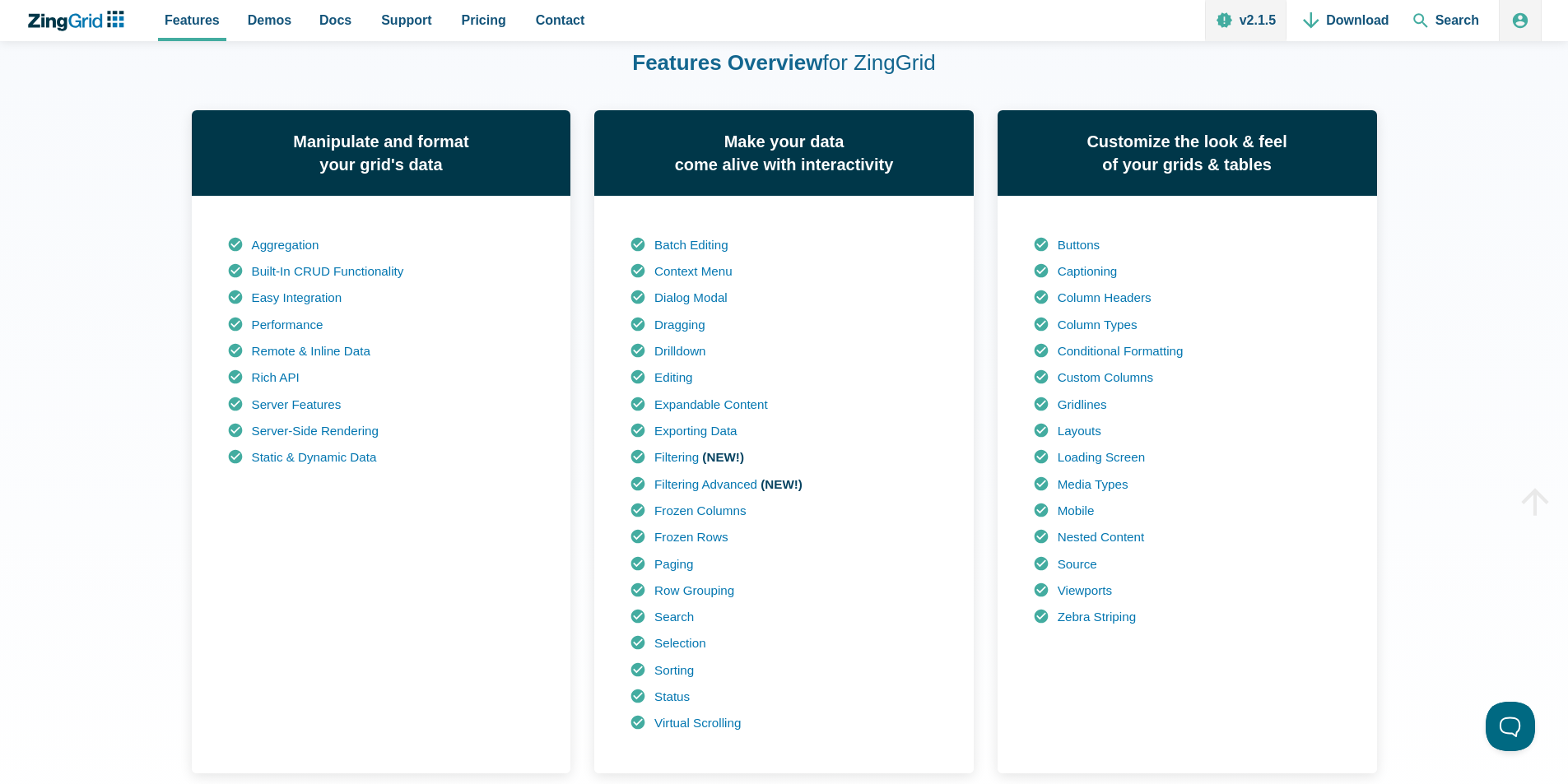
scroll to position [1185, 0]
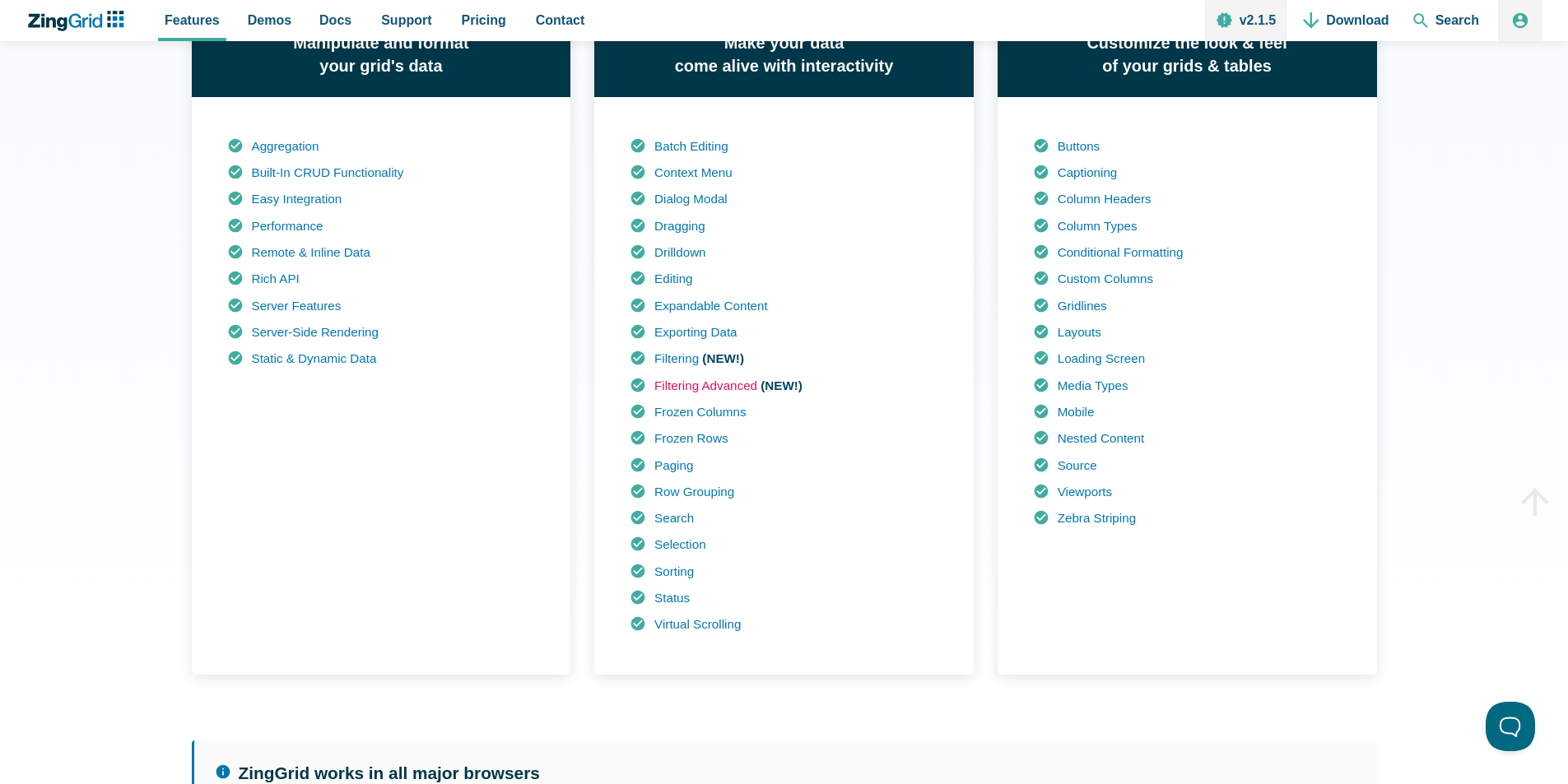
click at [713, 392] on link "Filtering Advanced" at bounding box center [706, 385] width 103 height 14
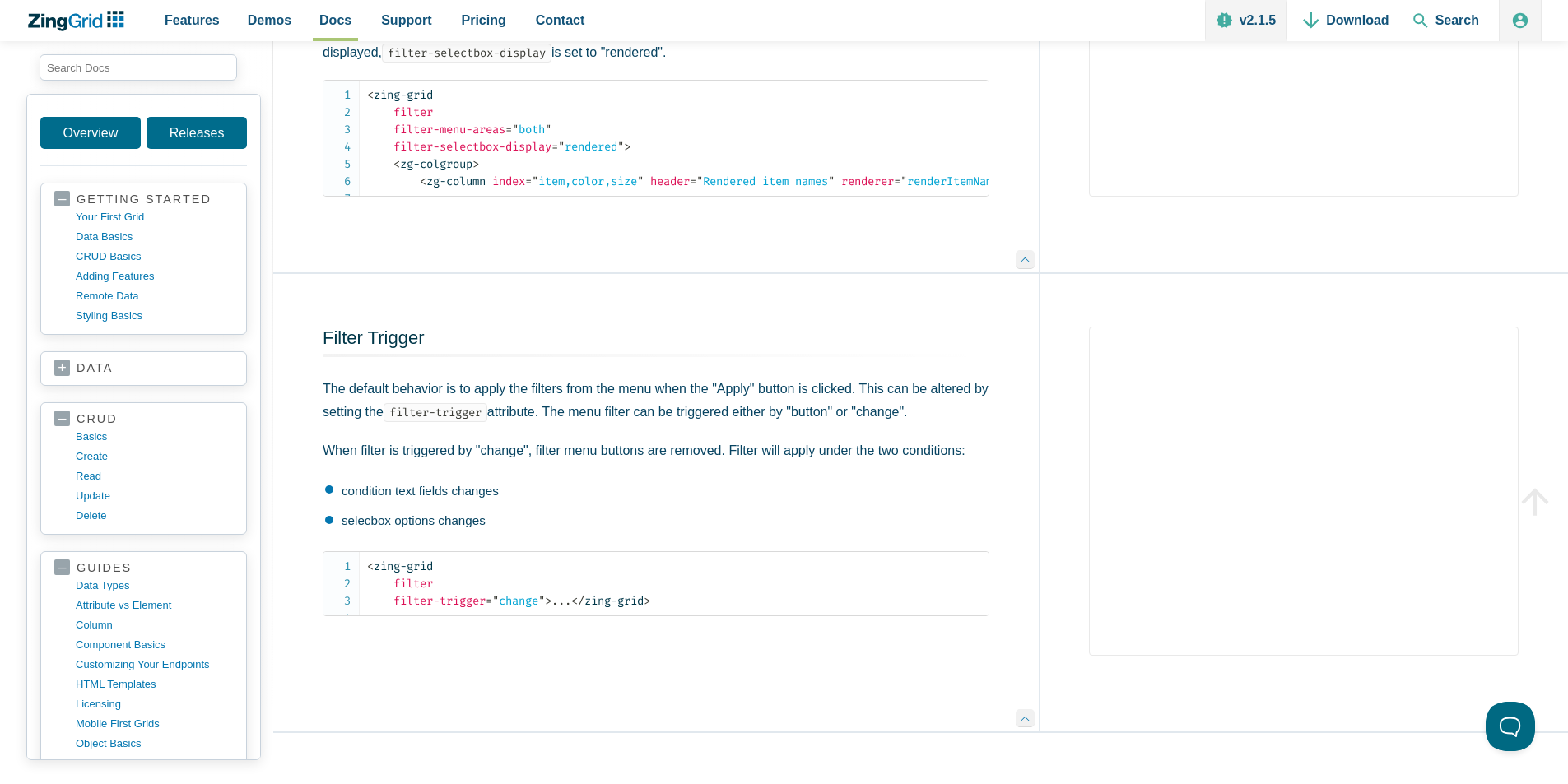
scroll to position [5695, 0]
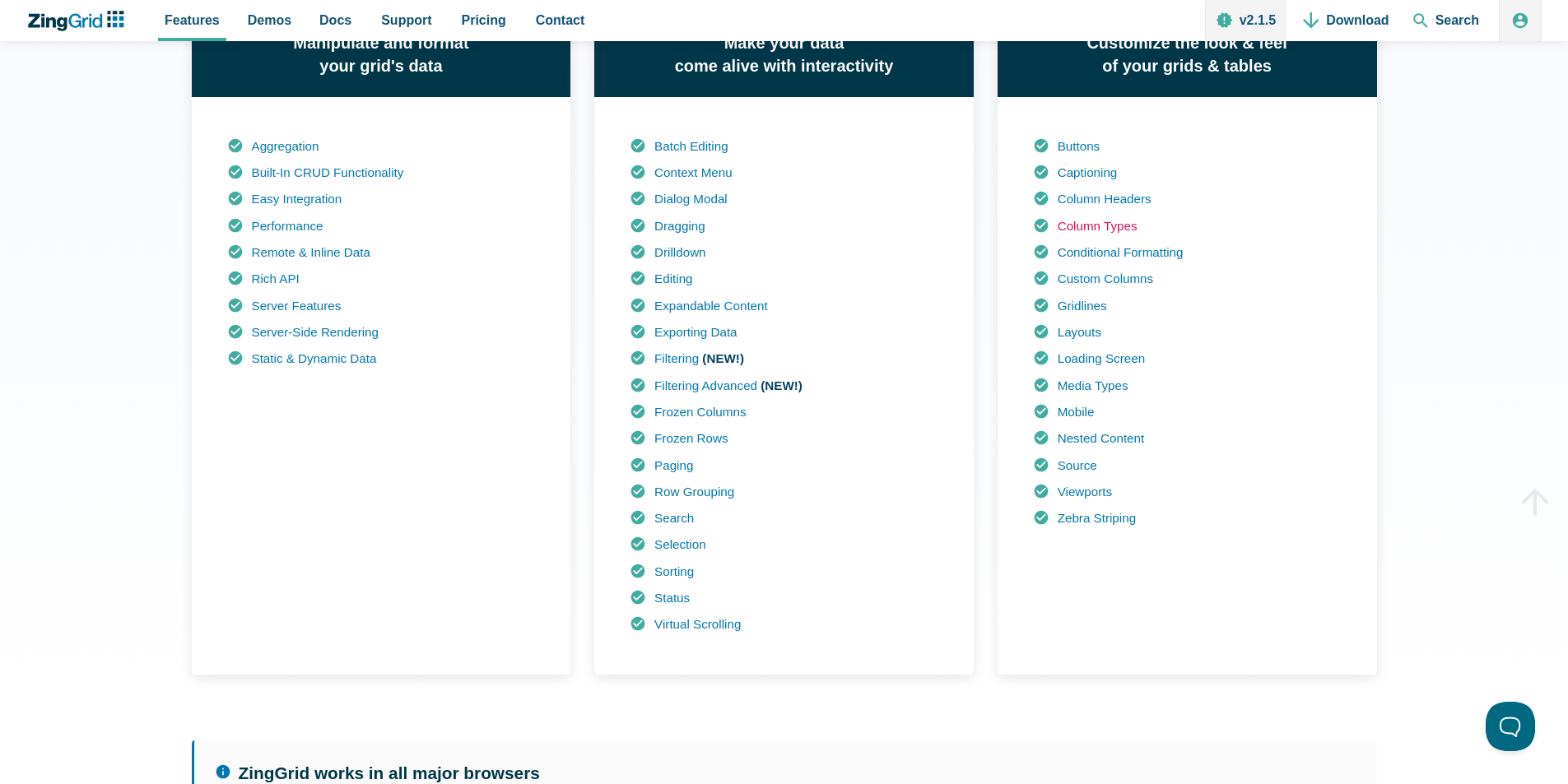
click at [1100, 225] on link "Column Types" at bounding box center [1097, 225] width 80 height 14
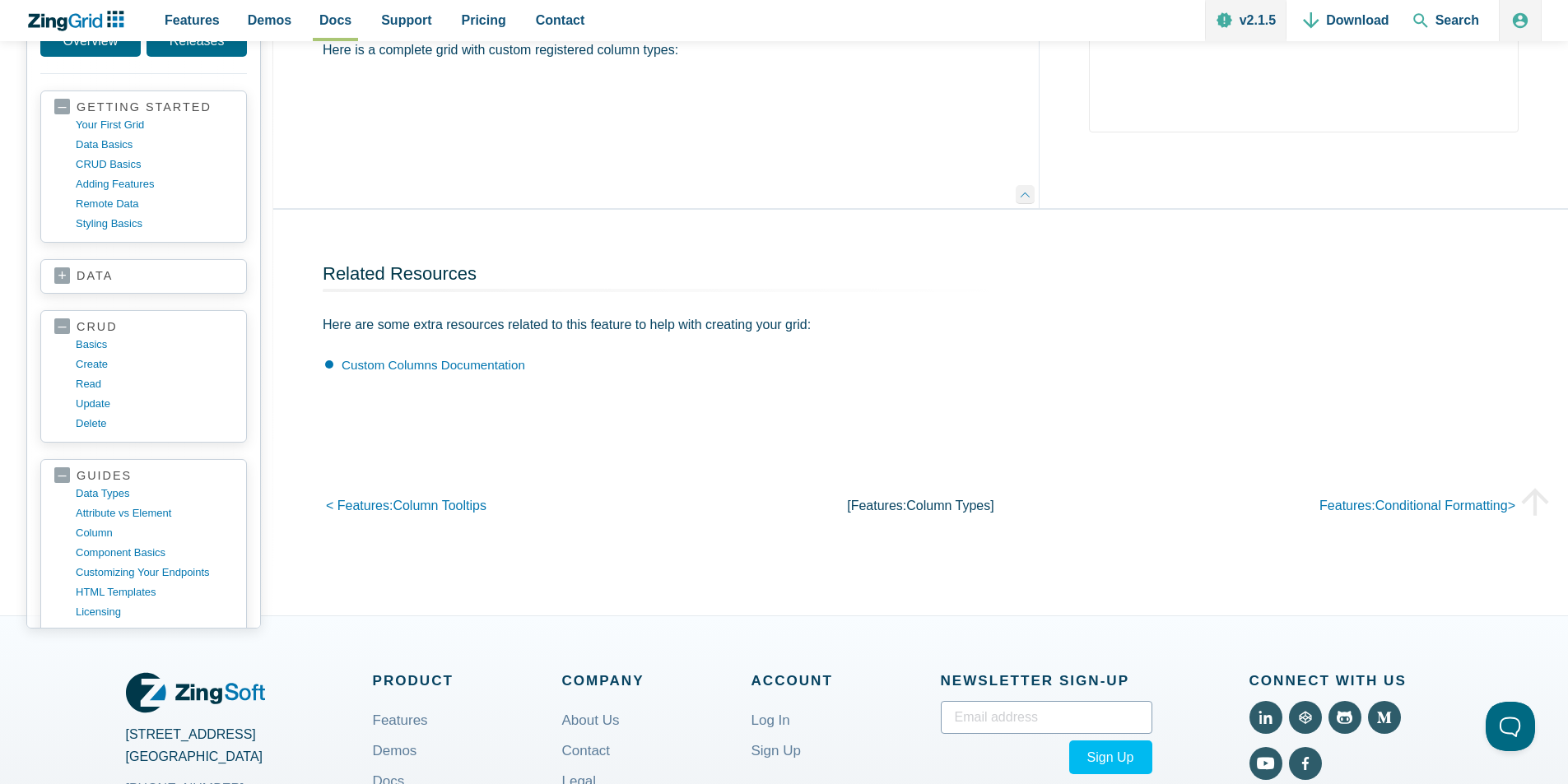
scroll to position [1481, 0]
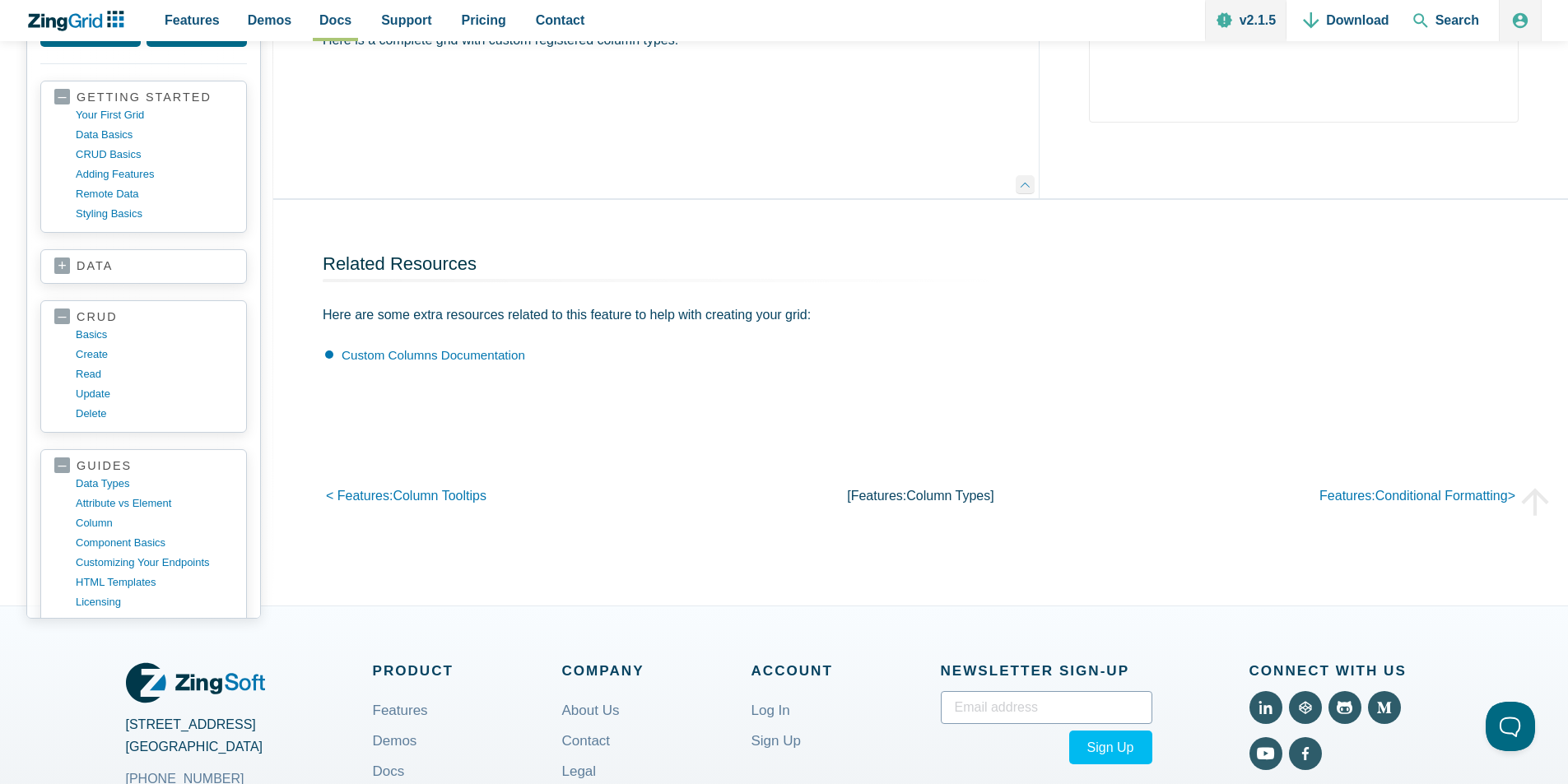
click at [740, 260] on div "Related Resources Here are some extra resources related to this feature to help…" at bounding box center [656, 309] width 765 height 219
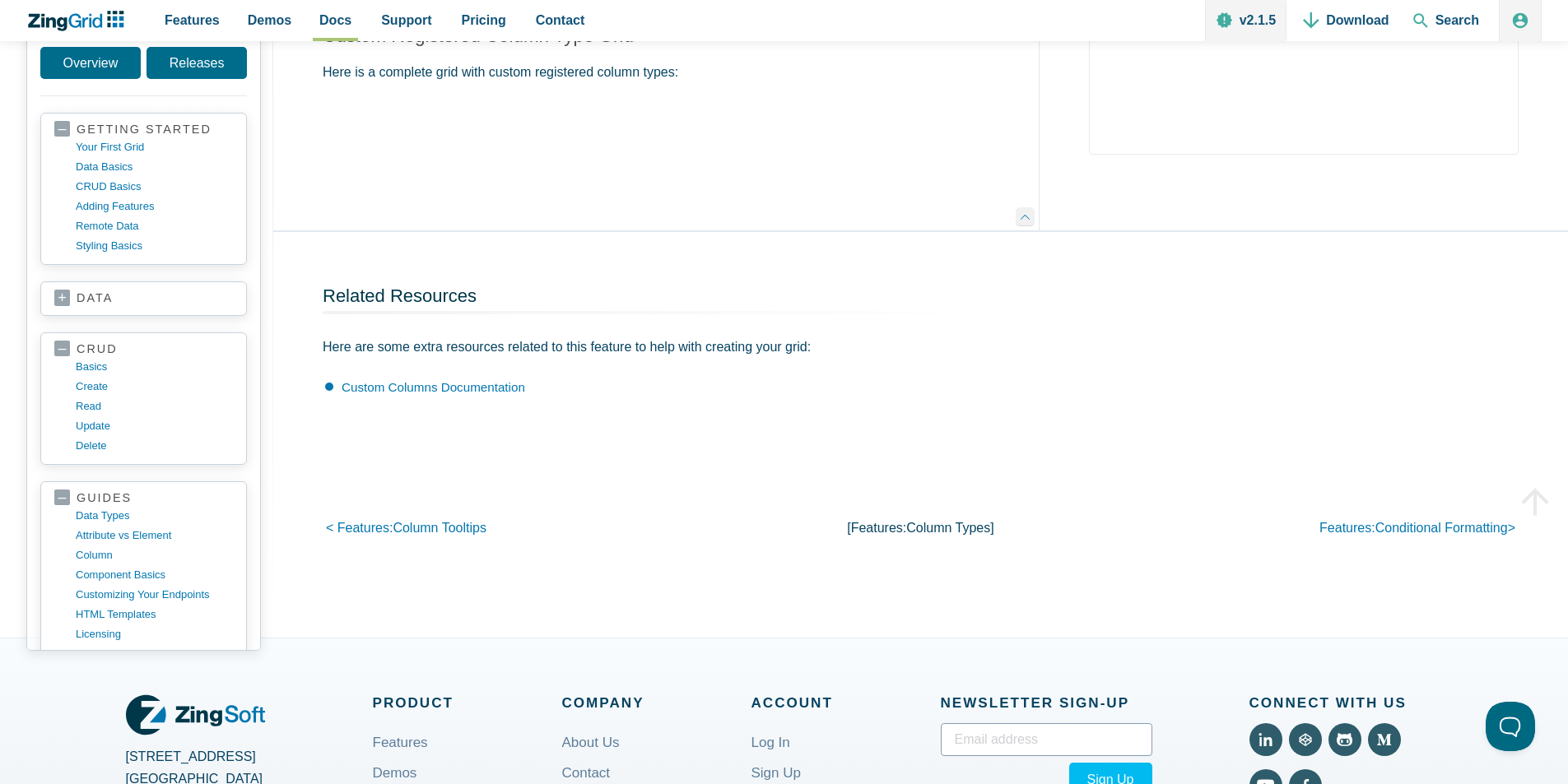
scroll to position [1449, 0]
click at [139, 626] on link "HTML templates" at bounding box center [156, 616] width 157 height 20
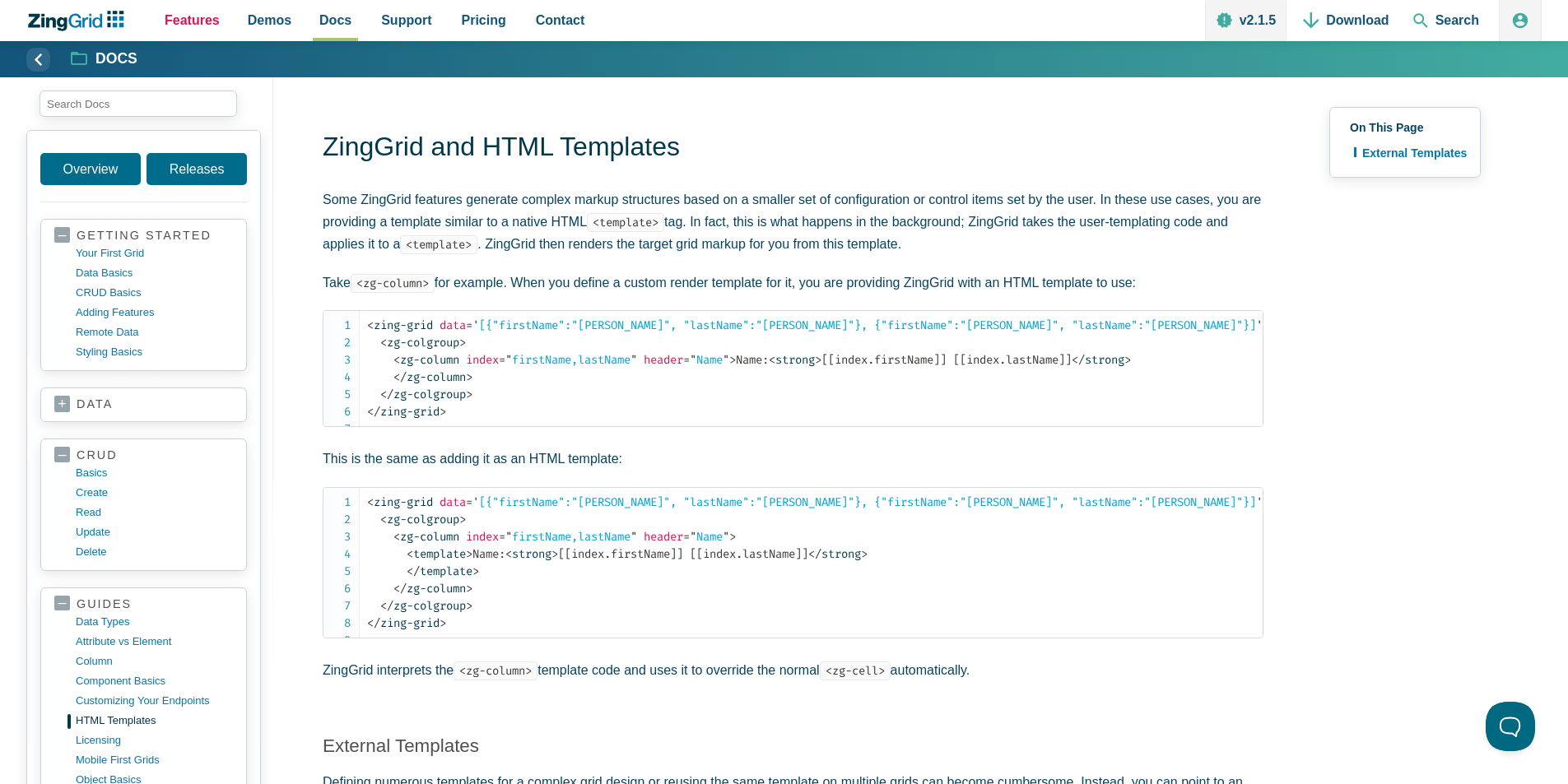
click at [195, 22] on span "Features" at bounding box center [192, 20] width 55 height 23
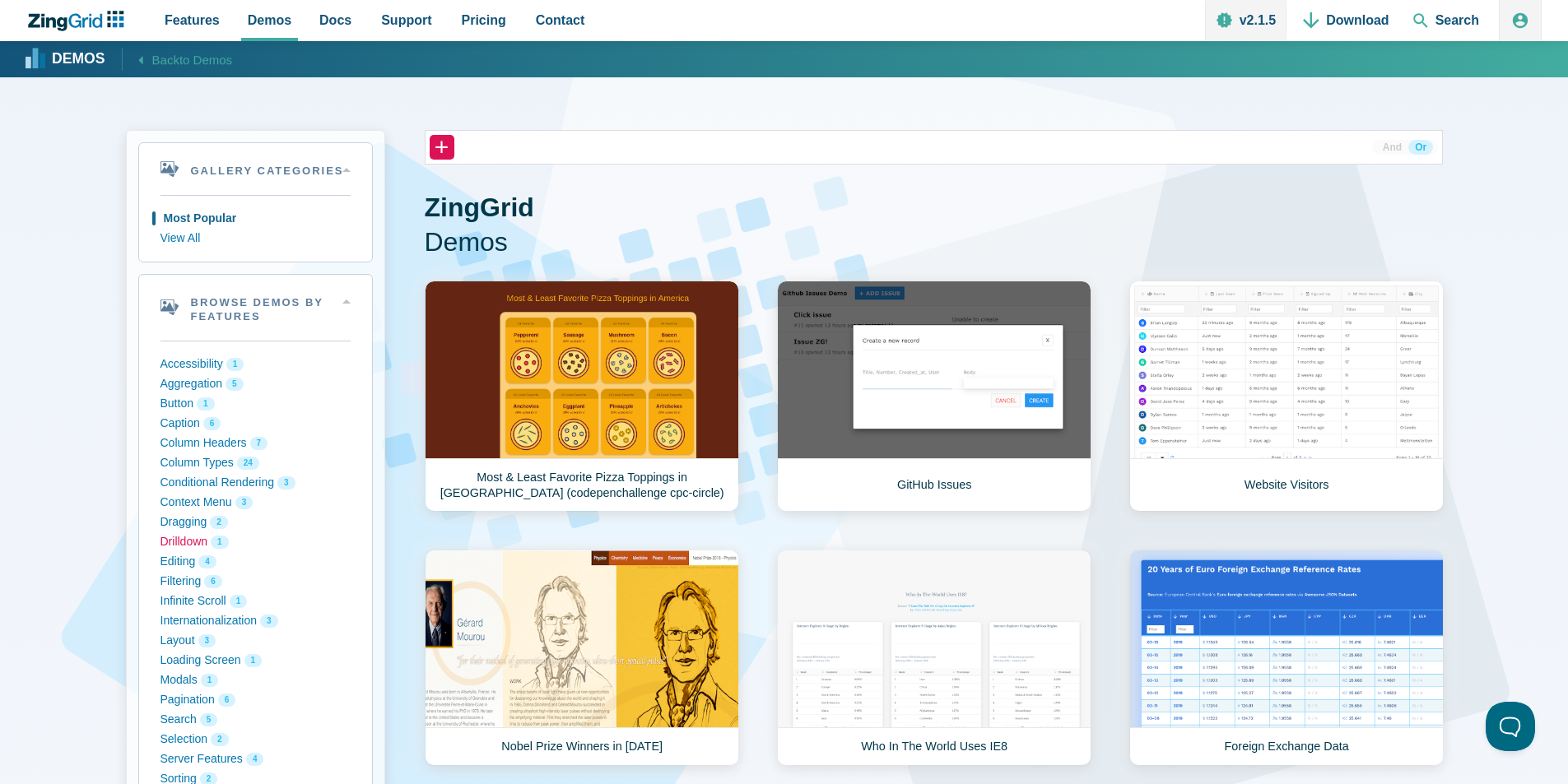
click at [194, 546] on button "Drilldown 1" at bounding box center [255, 543] width 190 height 20
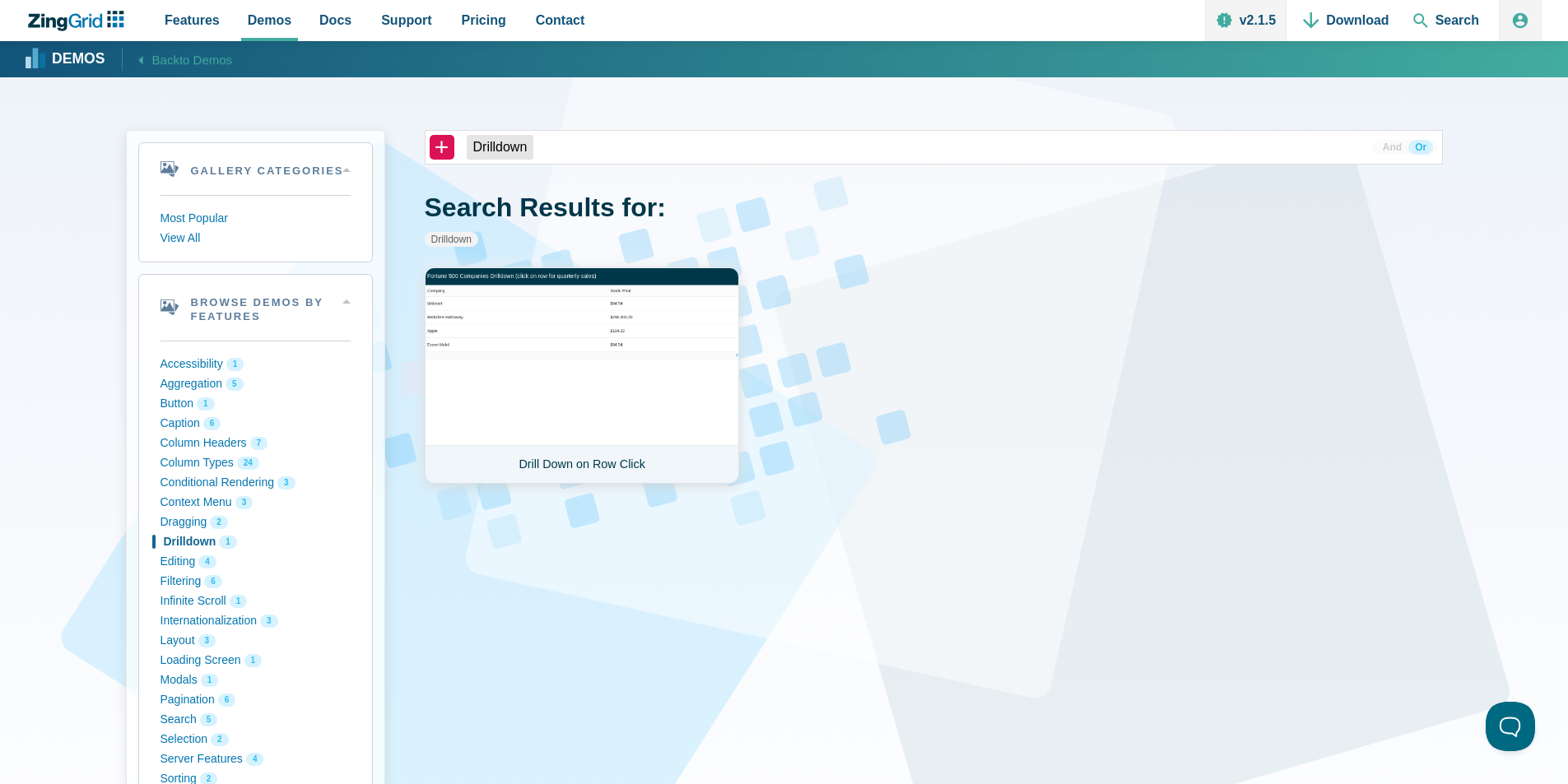
click at [544, 321] on link "Drill Down on Row Click" at bounding box center [582, 375] width 315 height 216
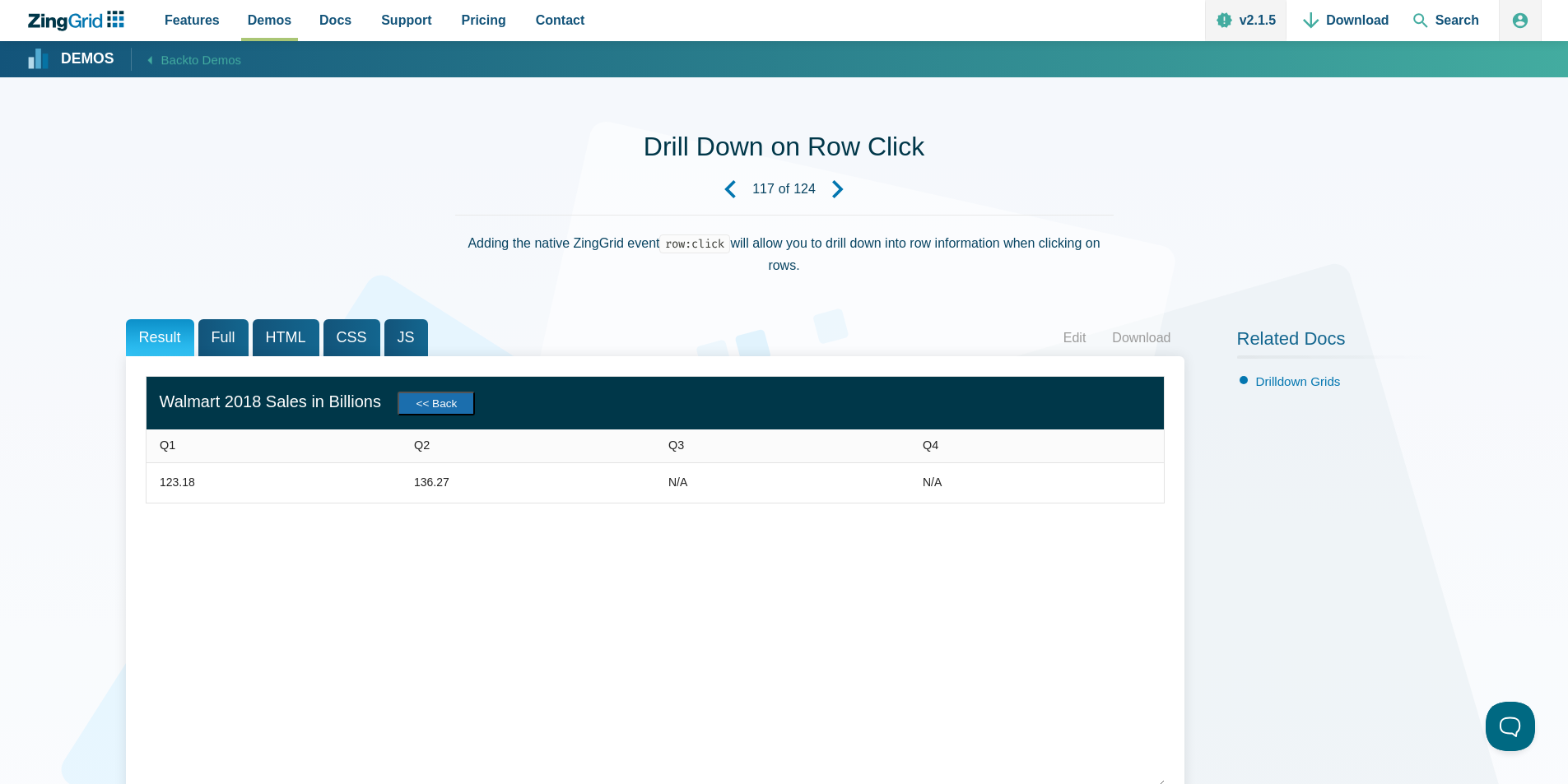
click at [454, 401] on button "<< Back" at bounding box center [437, 403] width 78 height 24
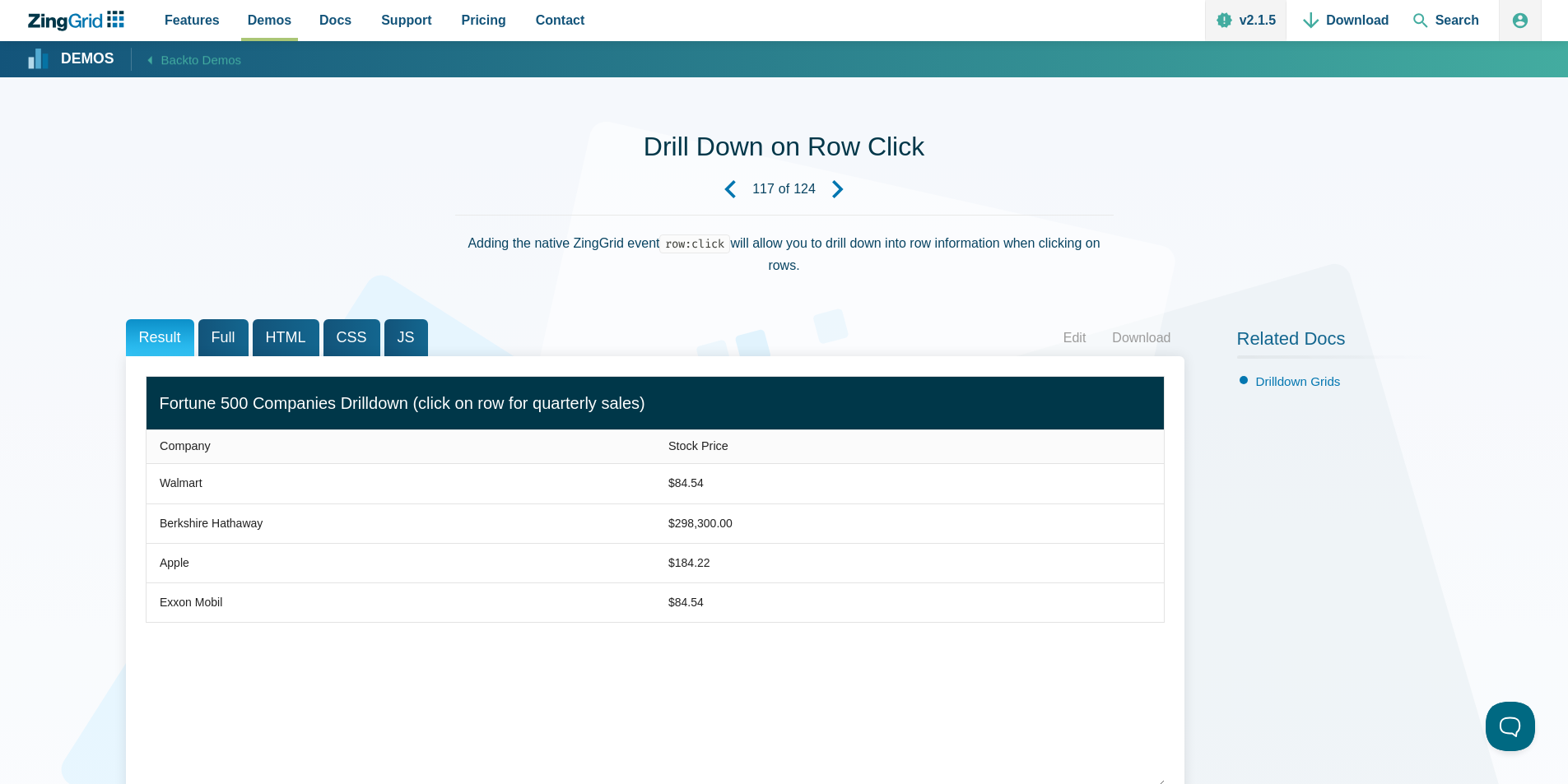
click at [397, 175] on div "Drill Down on Row Click 117 of 124 Adding the native ZingGrid event row:click w…" at bounding box center [784, 212] width 1317 height 163
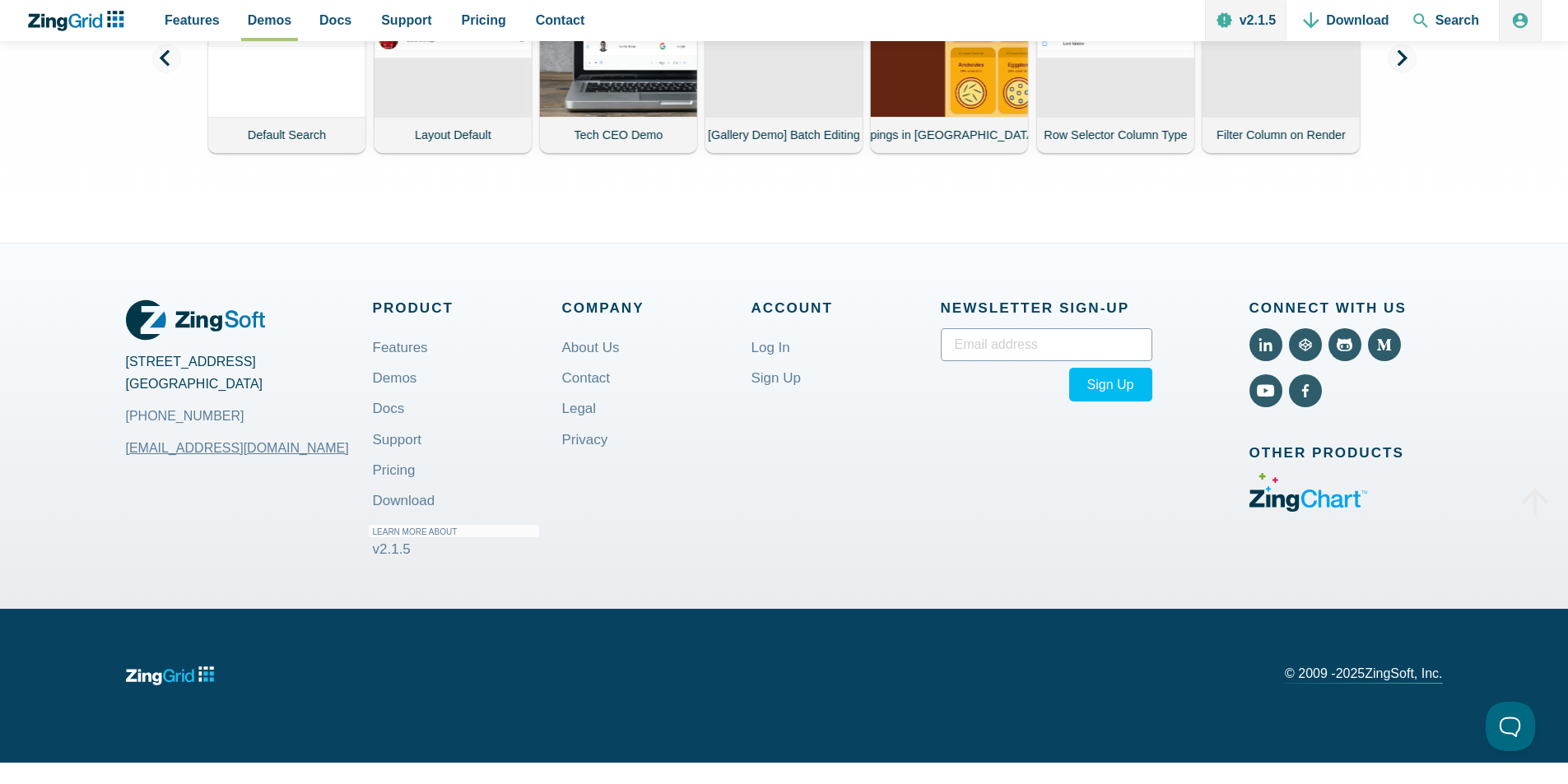
scroll to position [1182, 0]
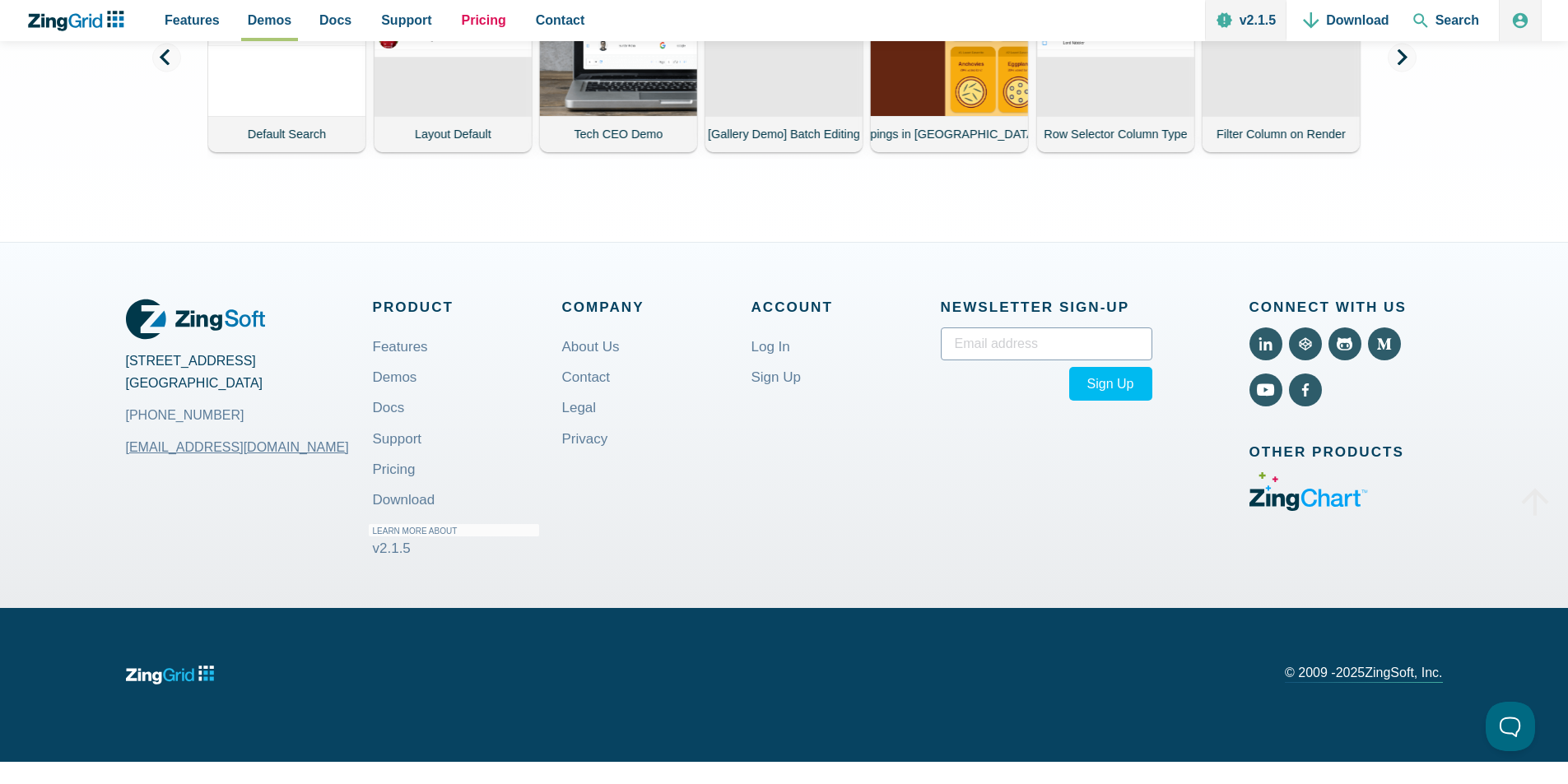
click at [473, 21] on span "Pricing" at bounding box center [484, 20] width 44 height 23
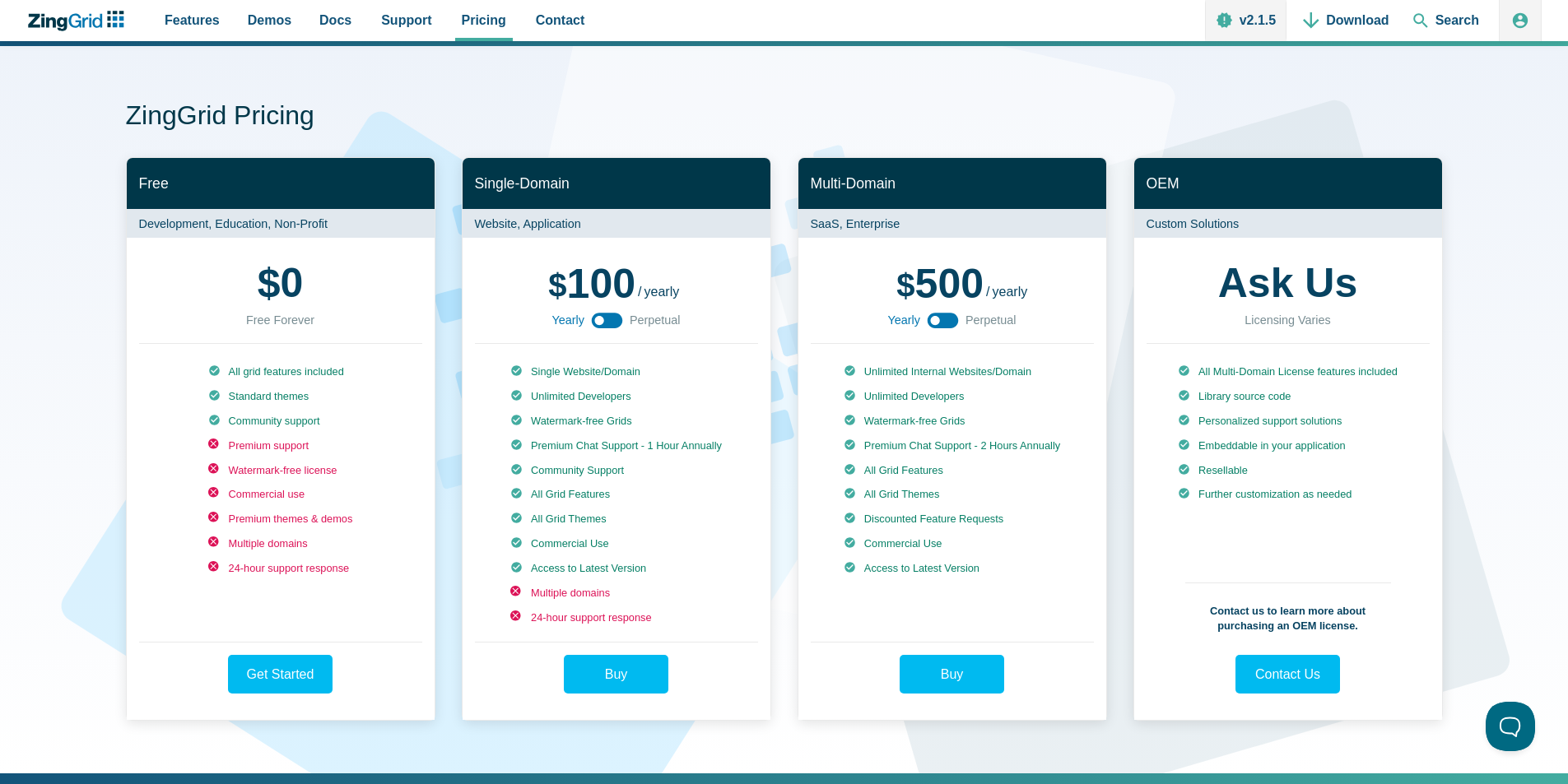
scroll to position [33, 0]
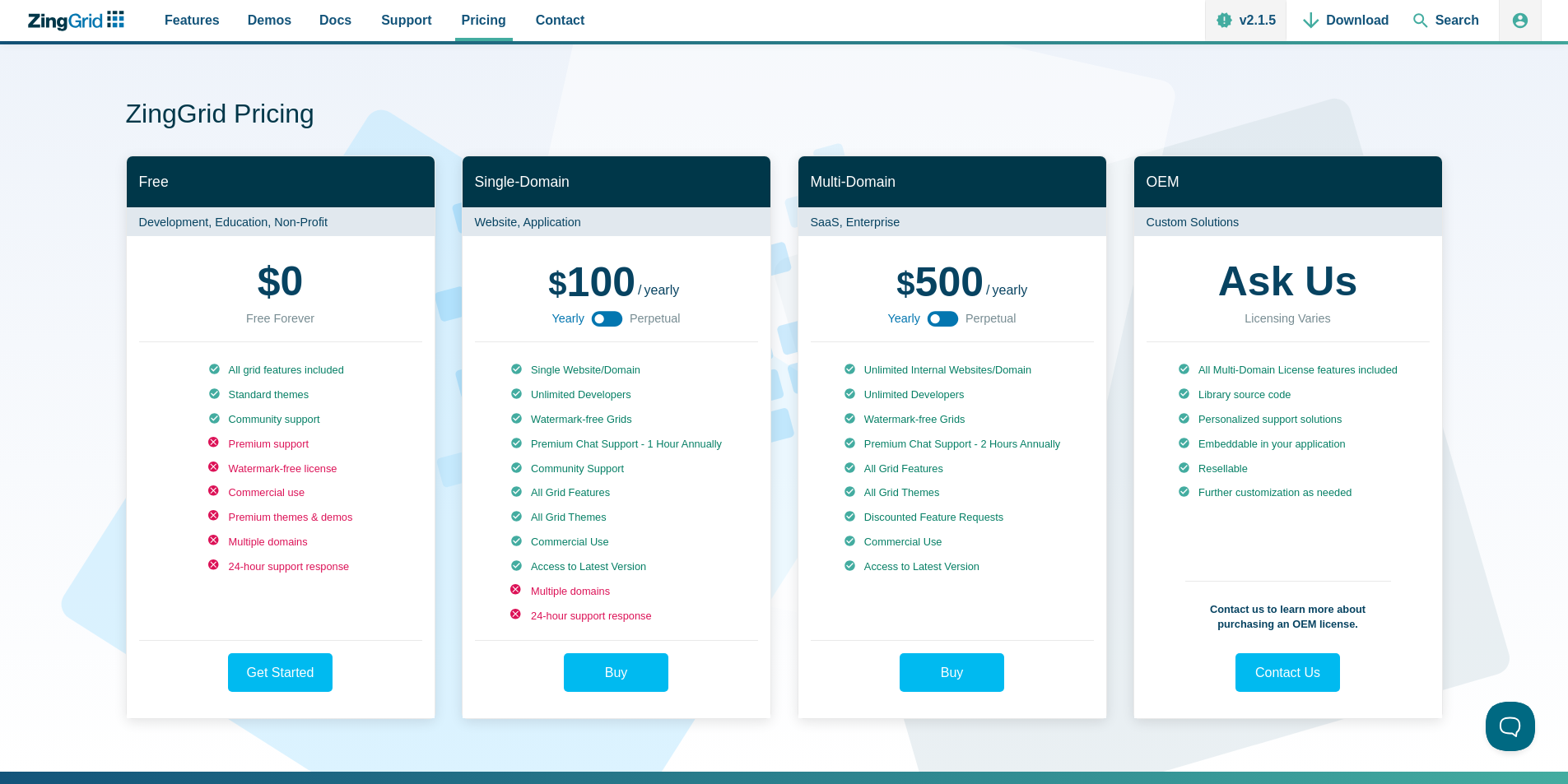
click at [599, 99] on h1 "ZingGrid Pricing" at bounding box center [784, 115] width 1317 height 37
click at [188, 14] on span "Features" at bounding box center [192, 20] width 55 height 23
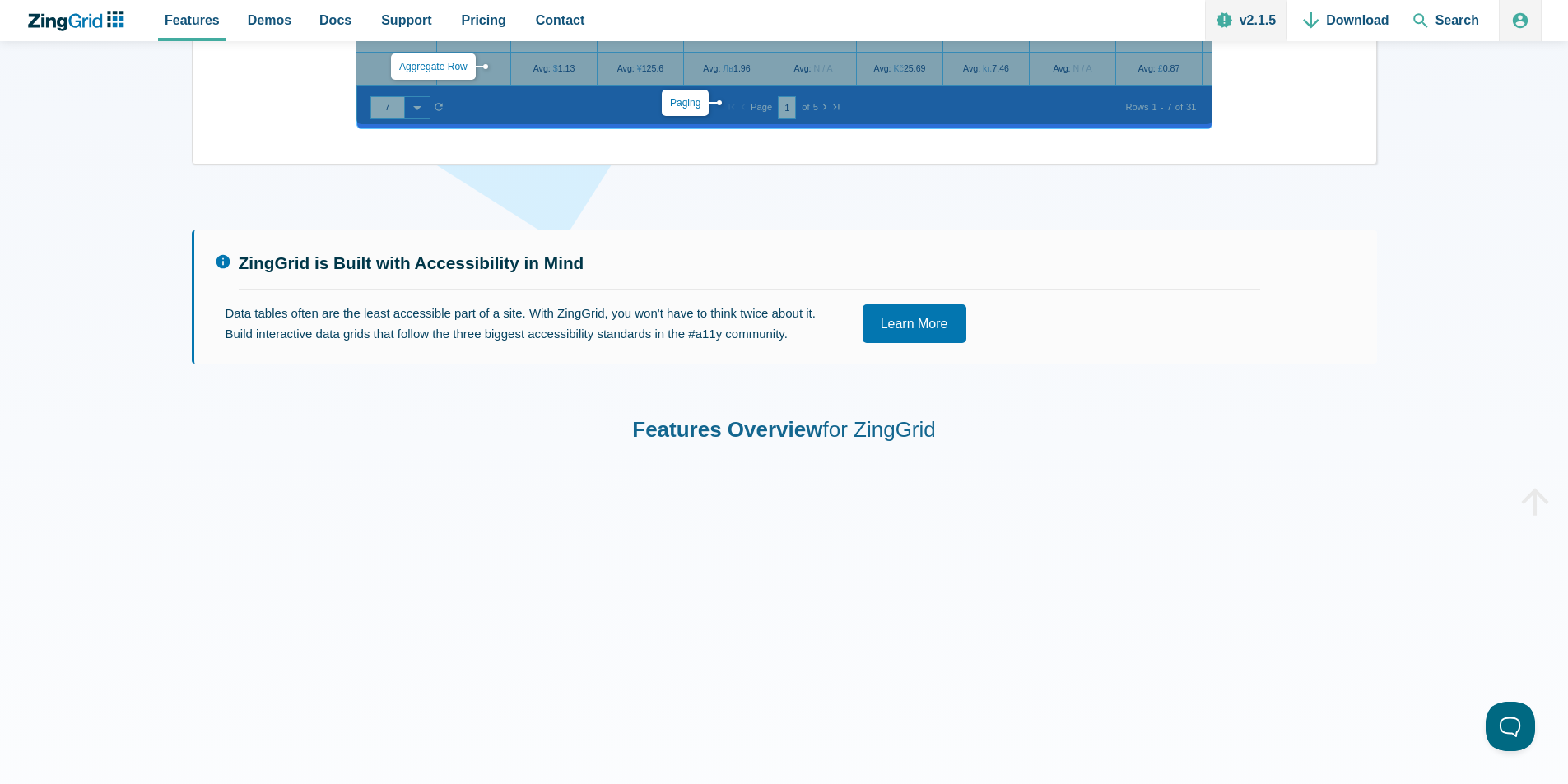
scroll to position [724, 0]
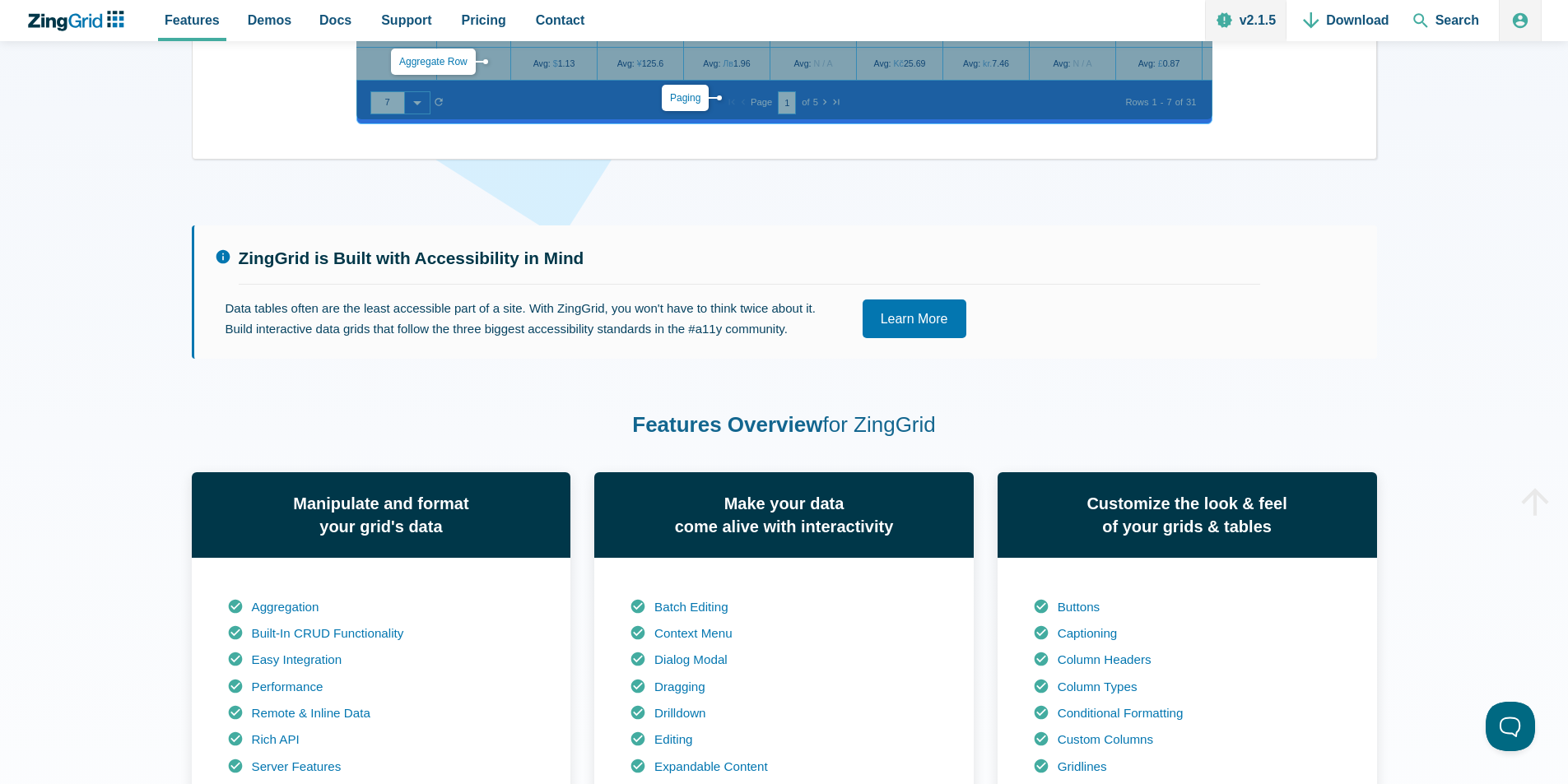
click at [927, 316] on link "Learn More" at bounding box center [914, 318] width 104 height 39
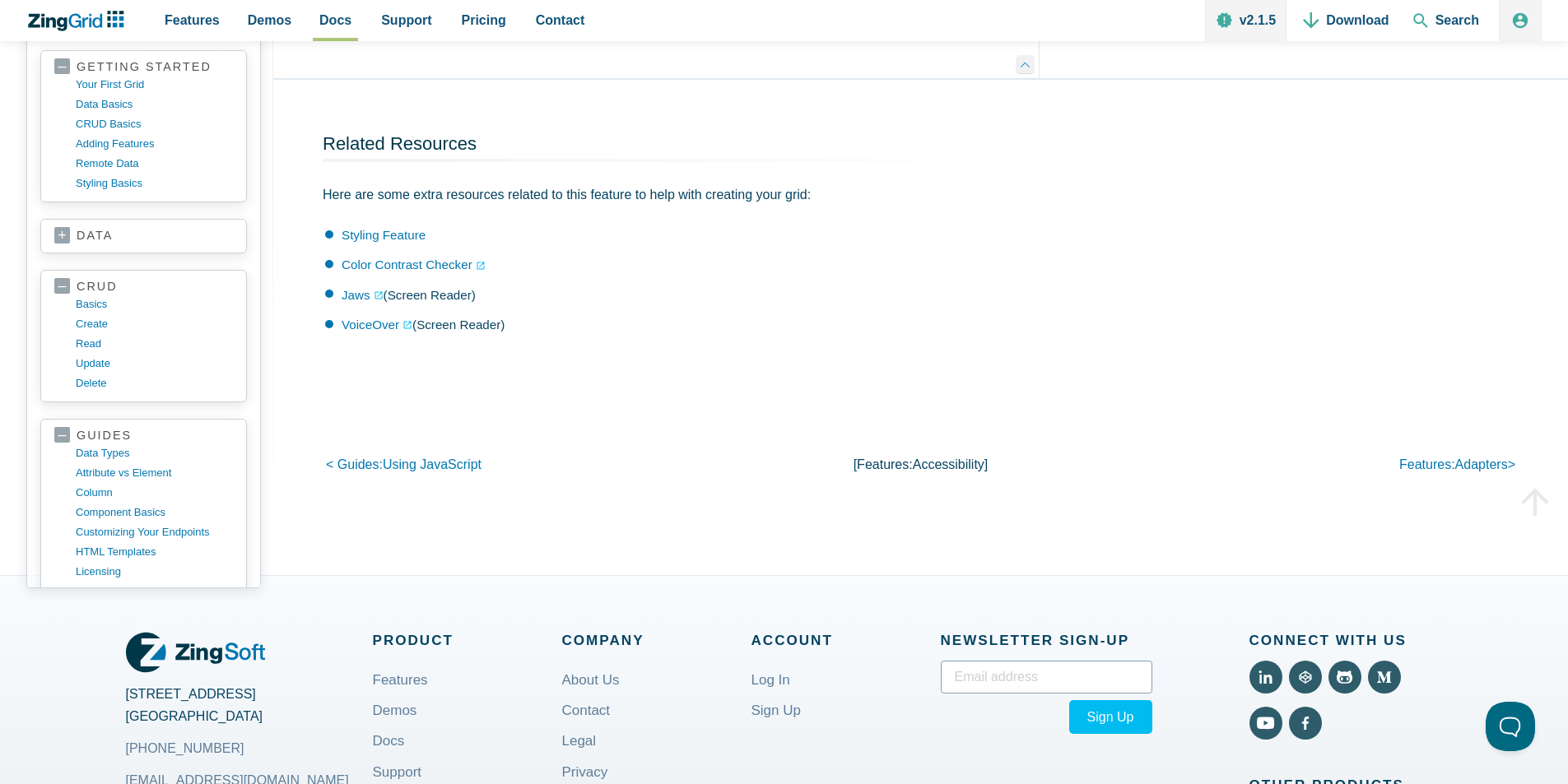
scroll to position [3193, 0]
